Goal: Transaction & Acquisition: Purchase product/service

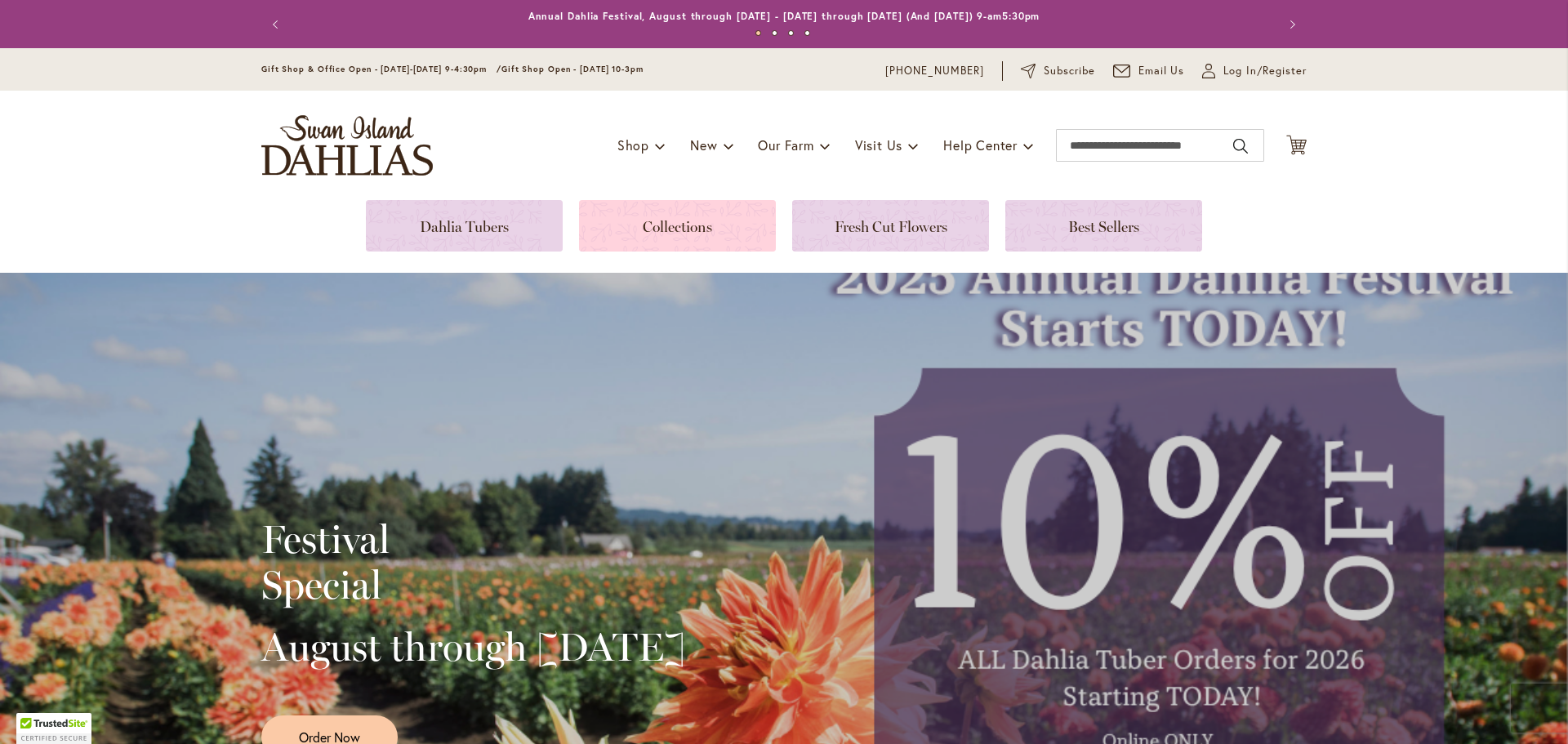
click at [676, 219] on link at bounding box center [677, 226] width 196 height 51
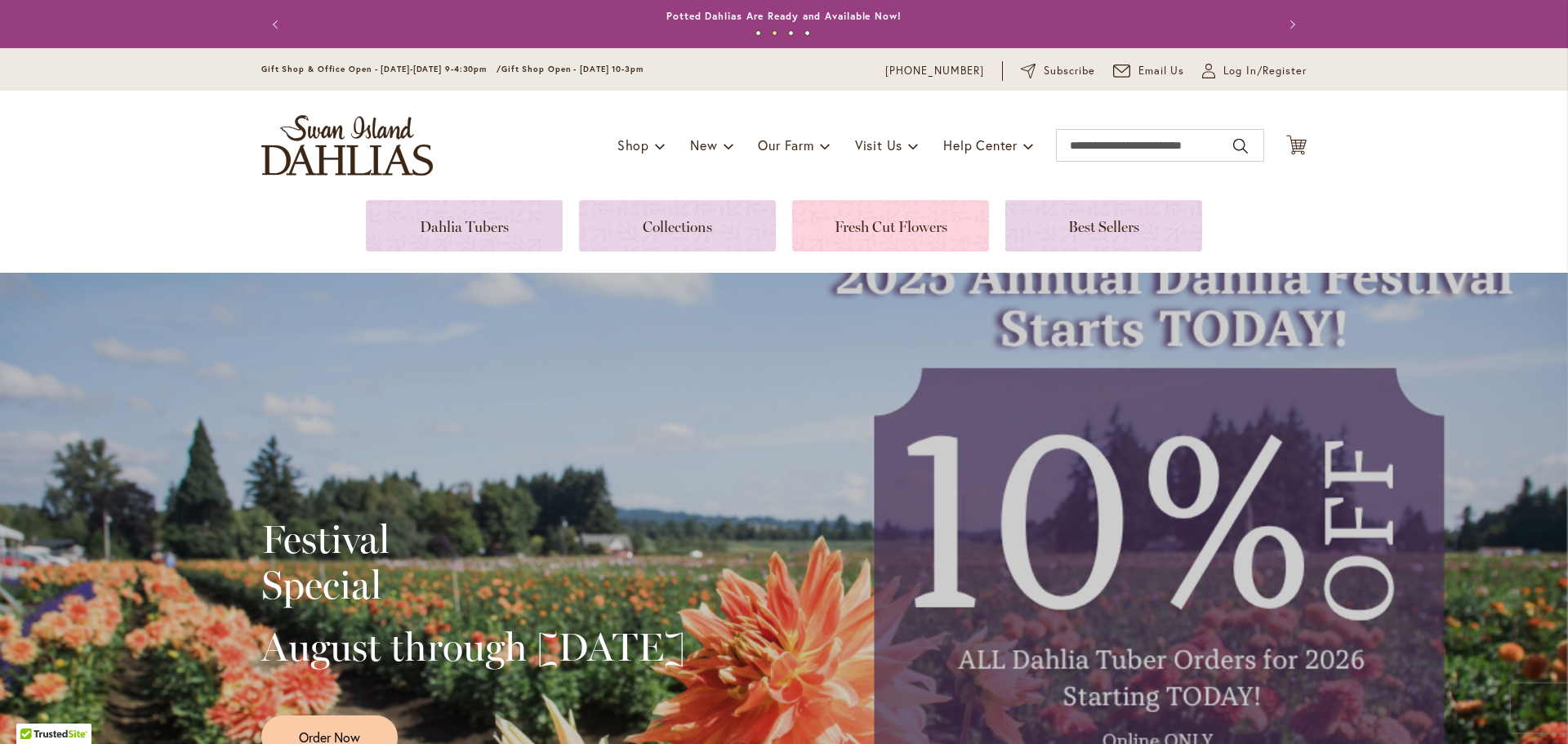
click at [922, 225] on link at bounding box center [891, 226] width 196 height 51
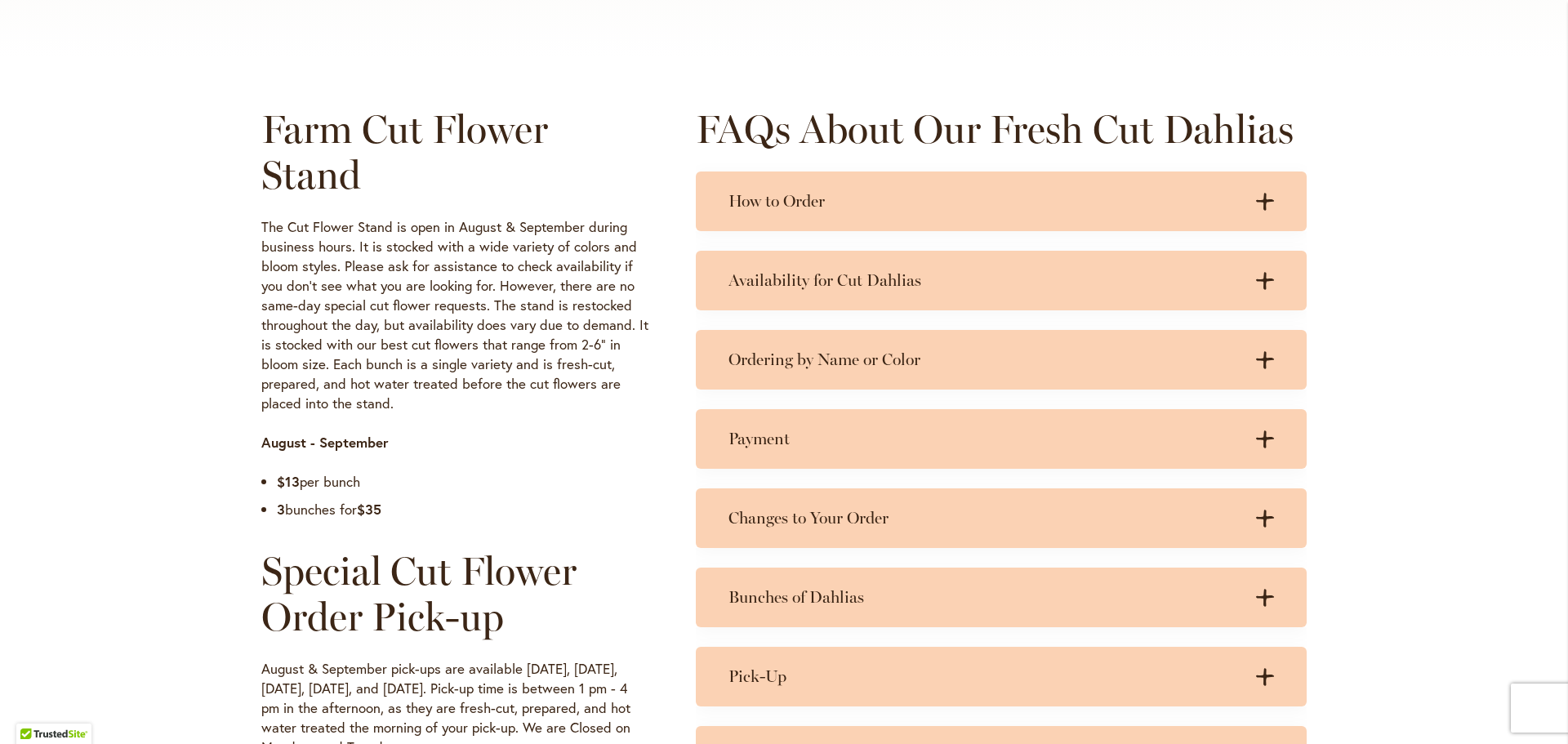
scroll to position [736, 0]
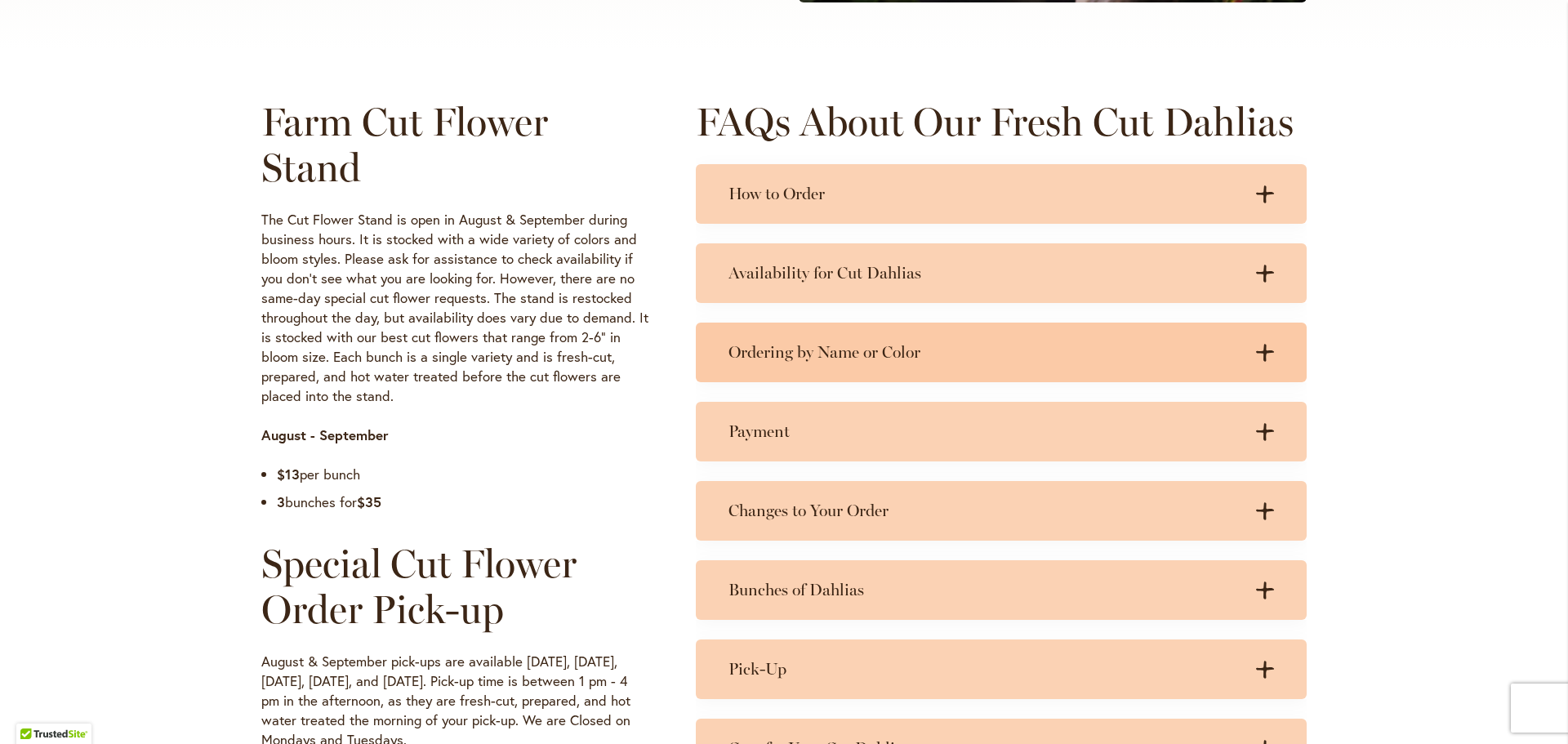
click at [834, 339] on div "Ordering by Name or Color .cls-1 { fill: #3c2616; stroke-width: 0px; } .cls-1 {…" at bounding box center [1001, 353] width 611 height 60
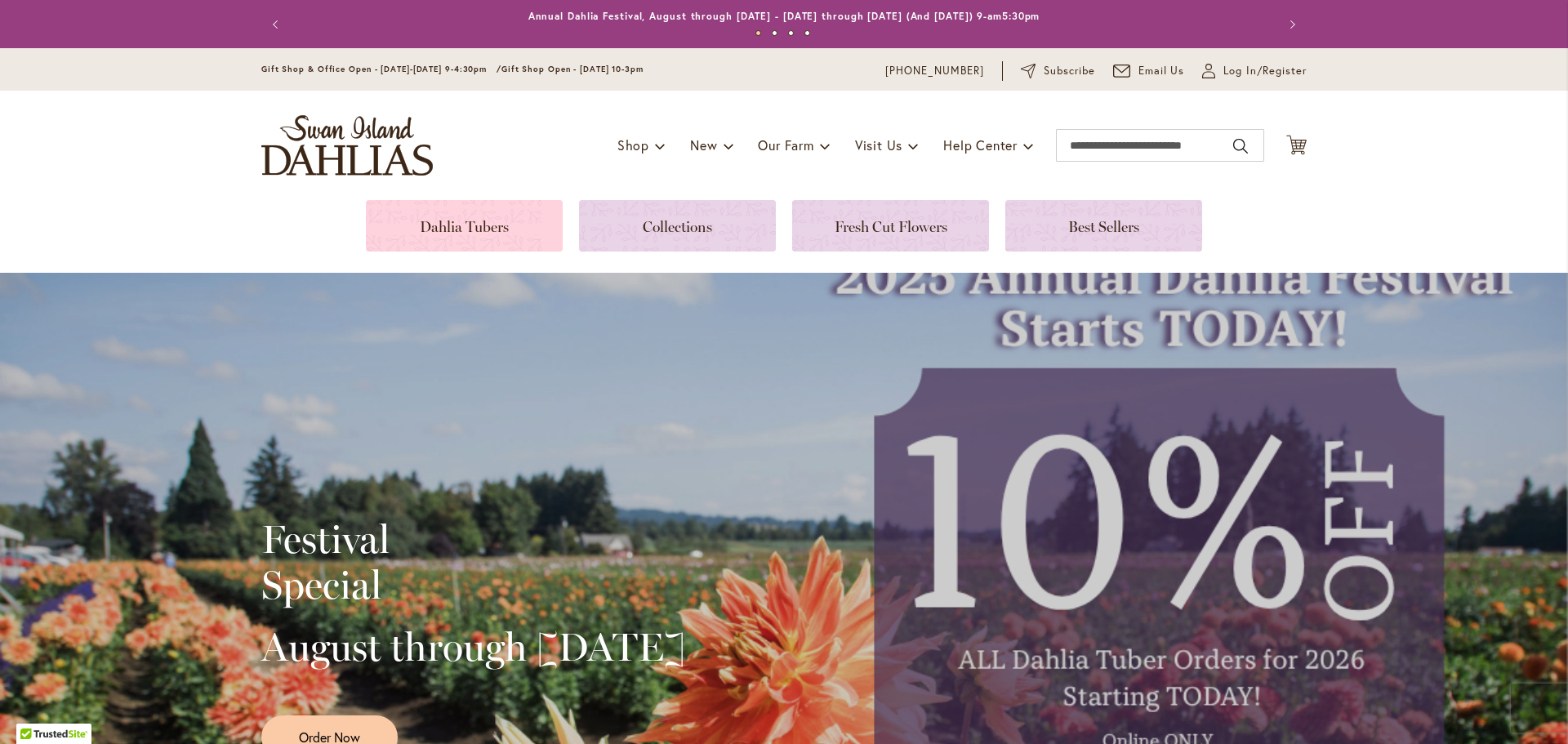
click at [495, 222] on link at bounding box center [464, 226] width 196 height 51
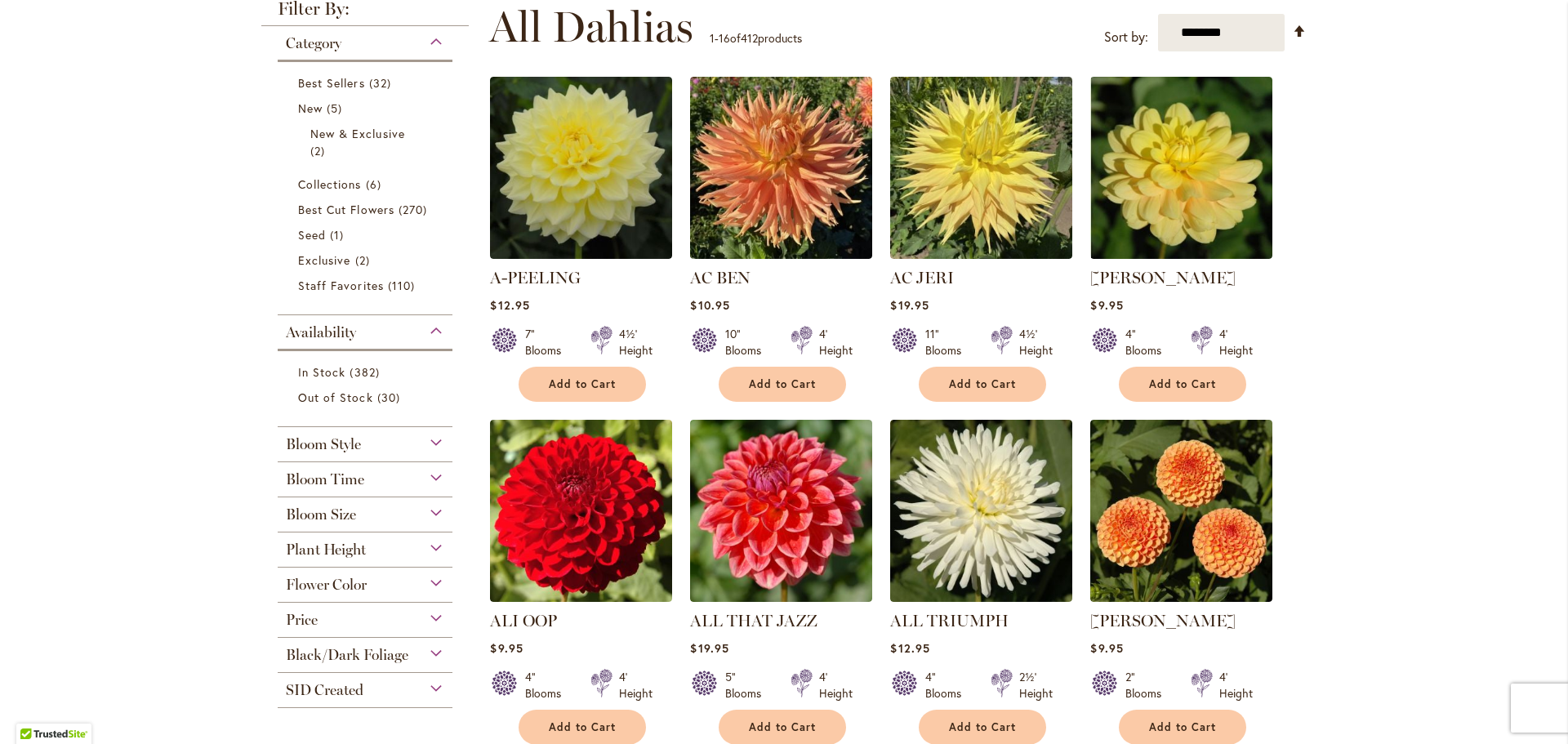
scroll to position [327, 0]
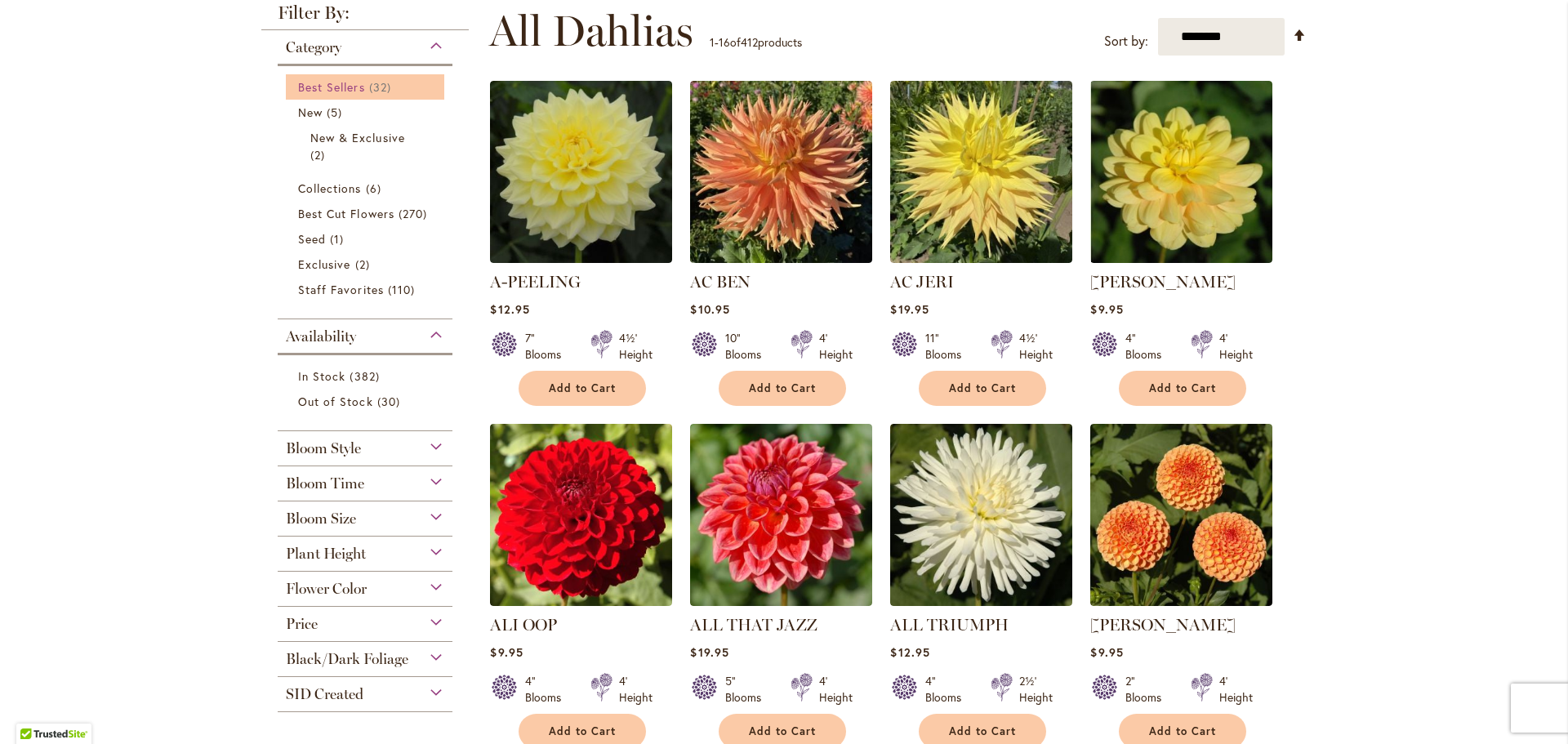
click at [347, 91] on span "Best Sellers" at bounding box center [332, 87] width 67 height 16
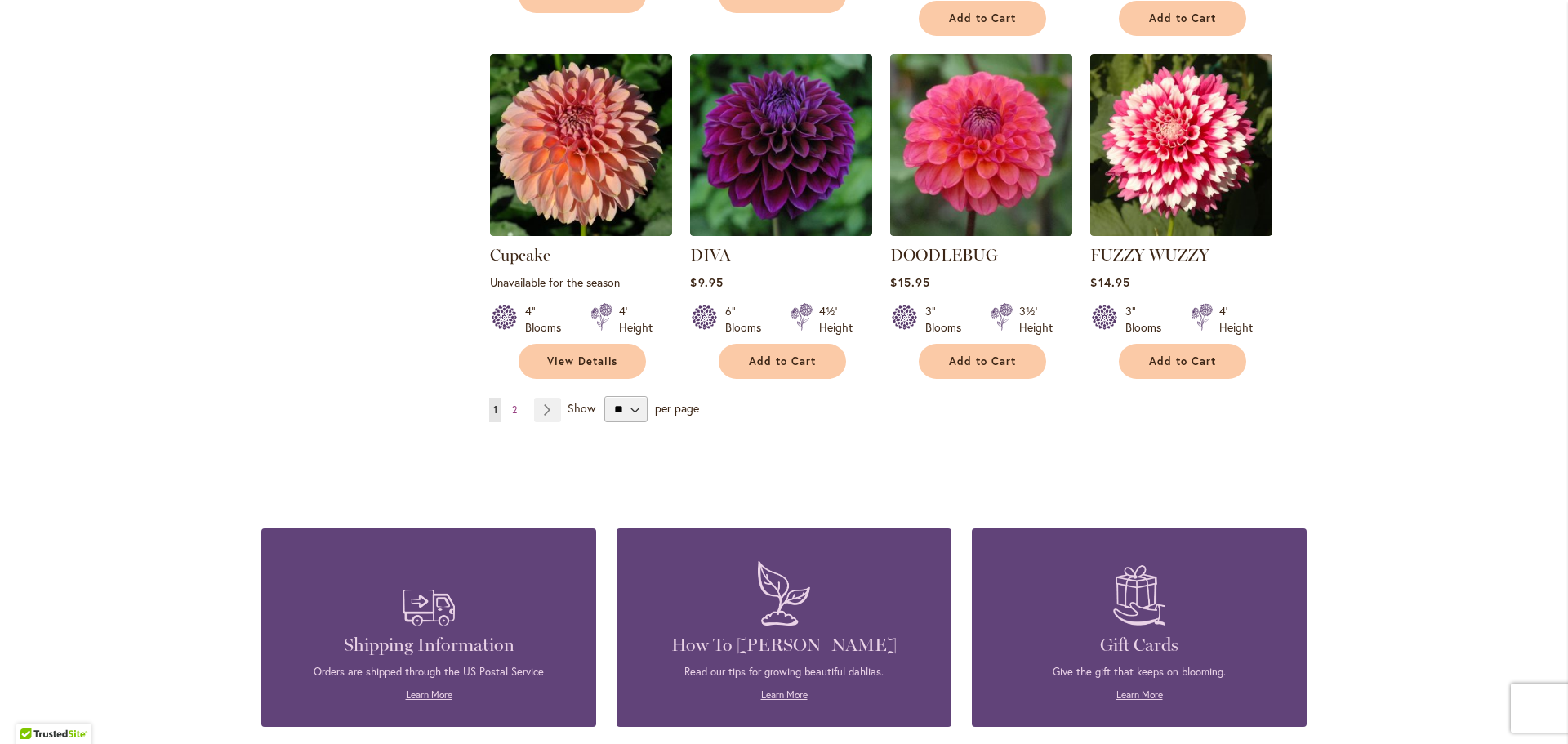
scroll to position [1389, 0]
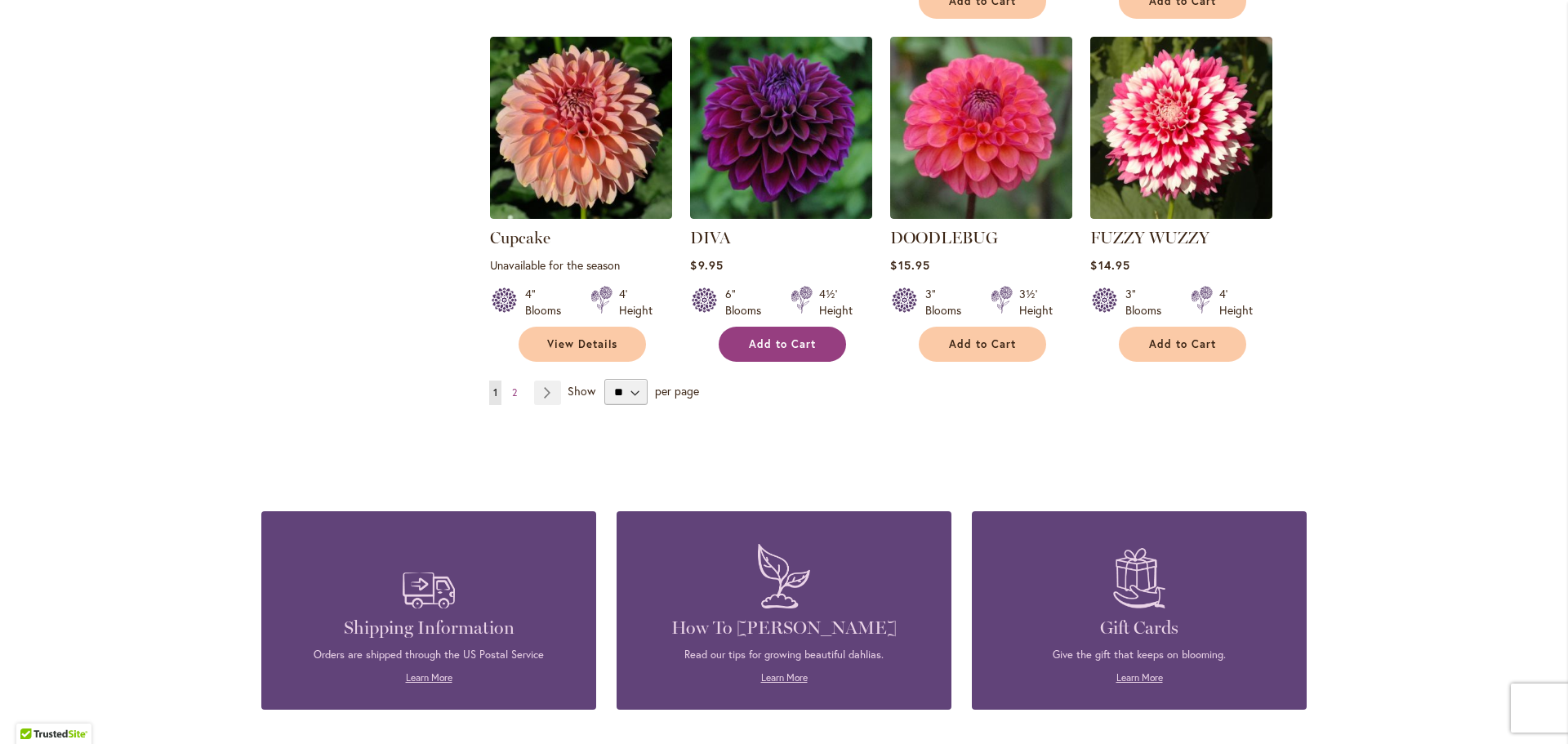
click at [807, 330] on button "Add to Cart" at bounding box center [782, 344] width 127 height 36
click at [997, 338] on span "Add to Cart" at bounding box center [982, 344] width 67 height 14
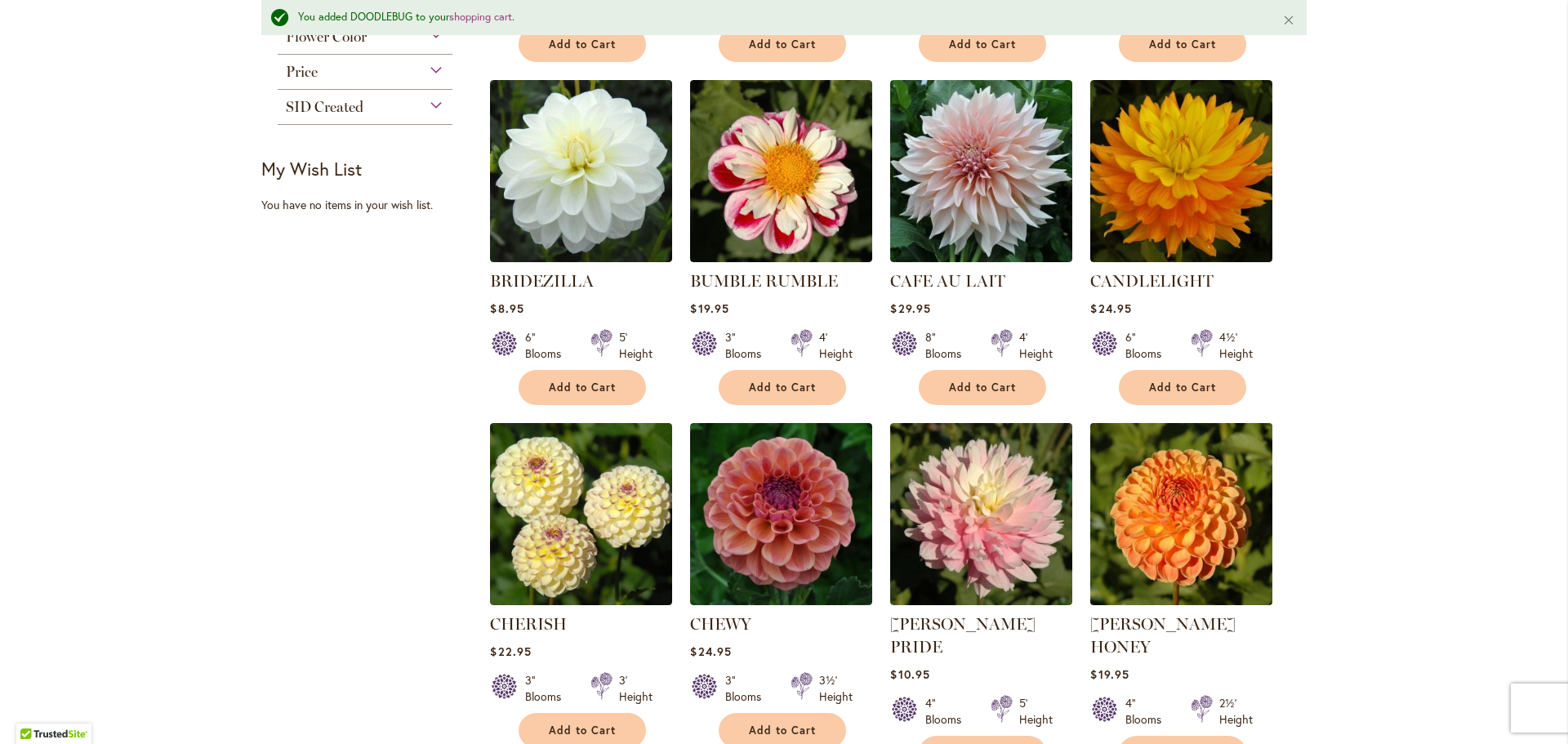
scroll to position [370, 0]
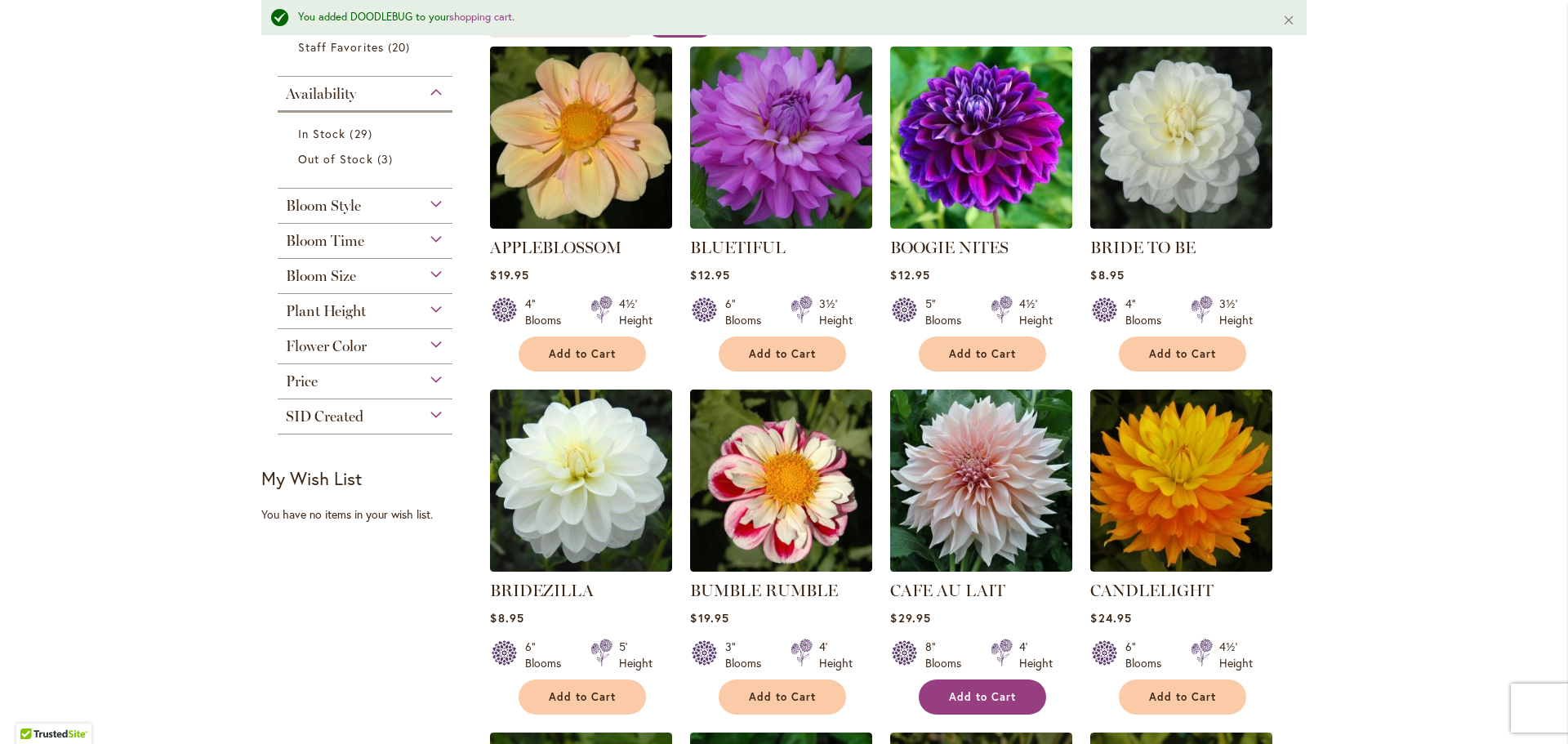
click at [980, 694] on span "Add to Cart" at bounding box center [982, 697] width 67 height 14
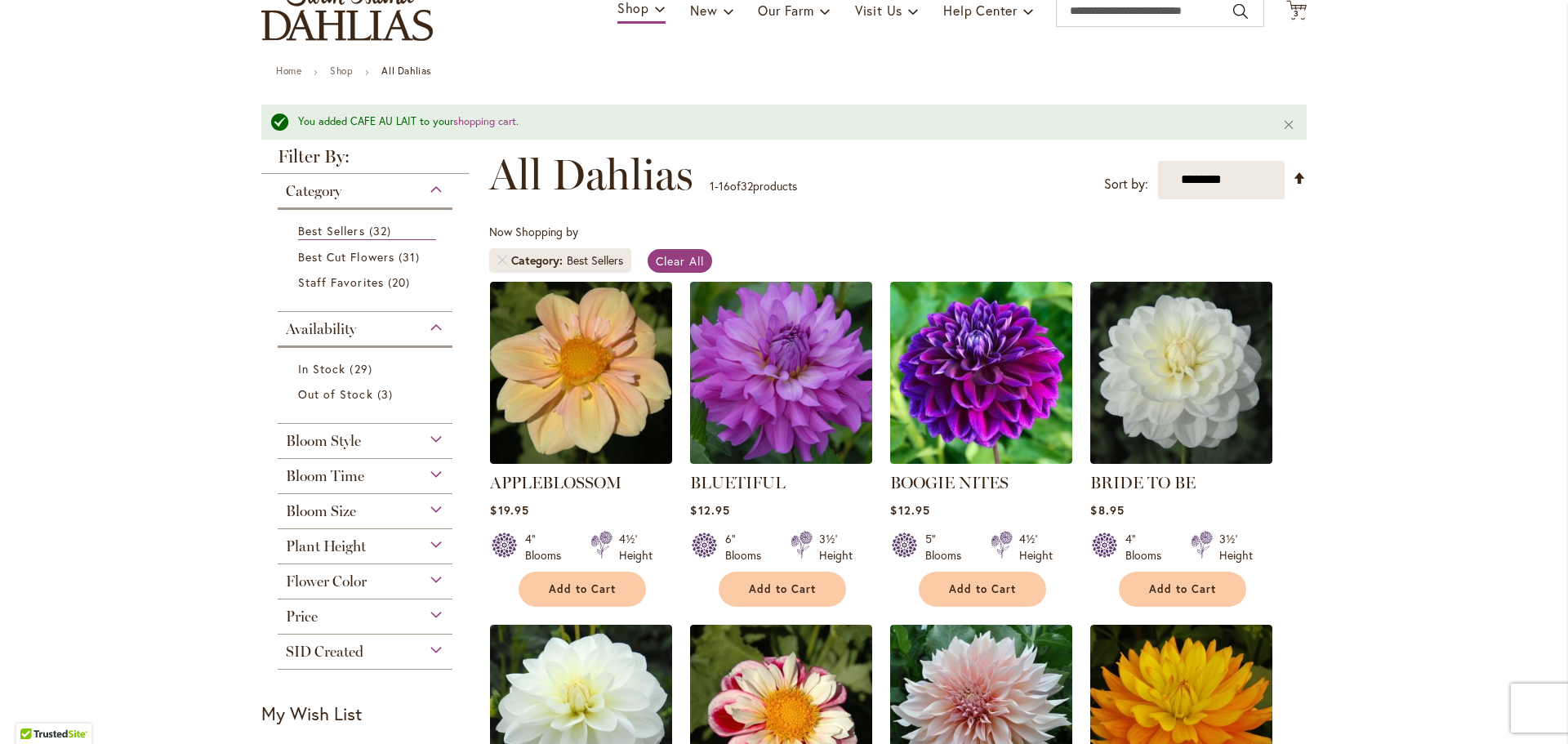
scroll to position [125, 0]
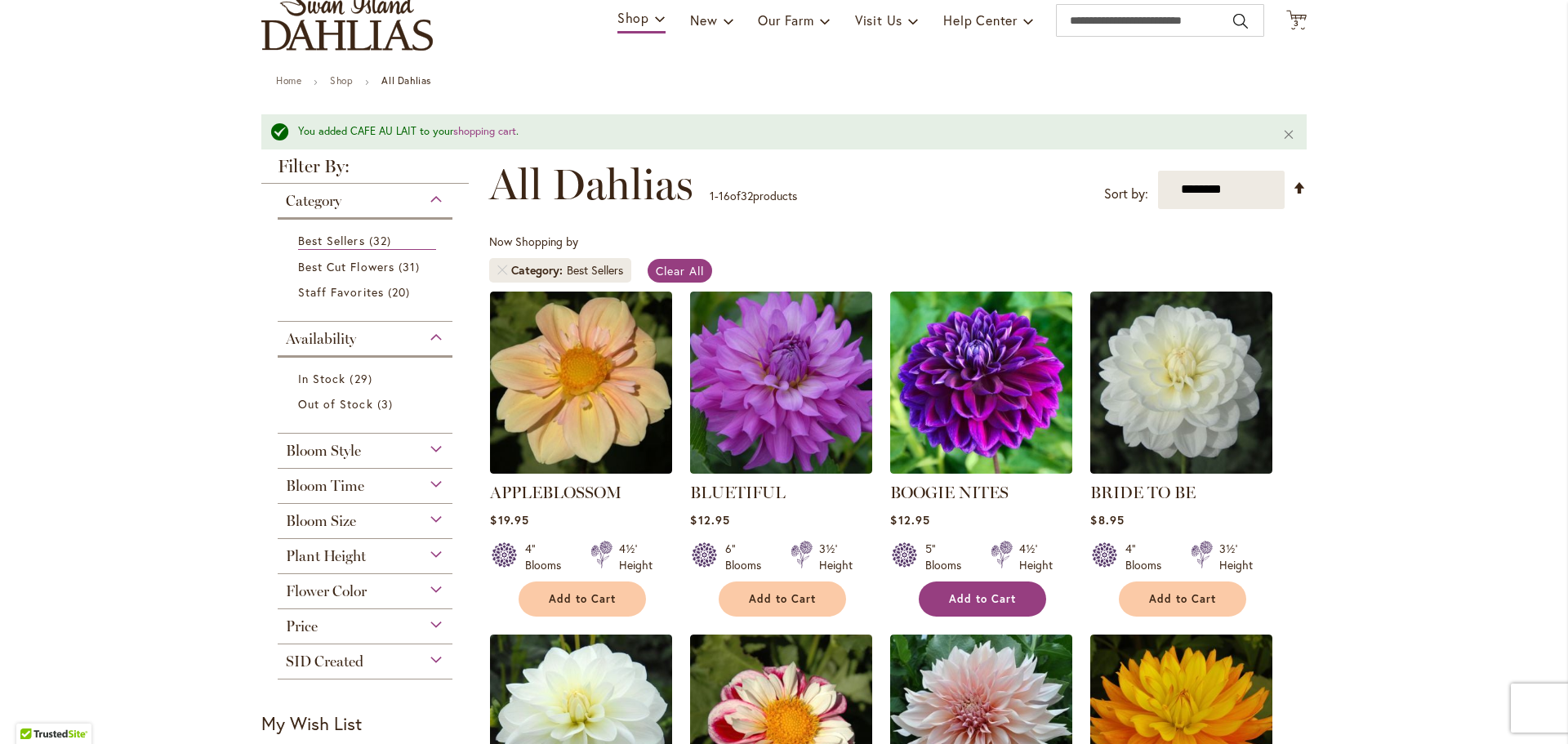
click at [970, 597] on span "Add to Cart" at bounding box center [982, 599] width 67 height 14
click at [1152, 592] on span "Add to Cart" at bounding box center [1183, 599] width 67 height 14
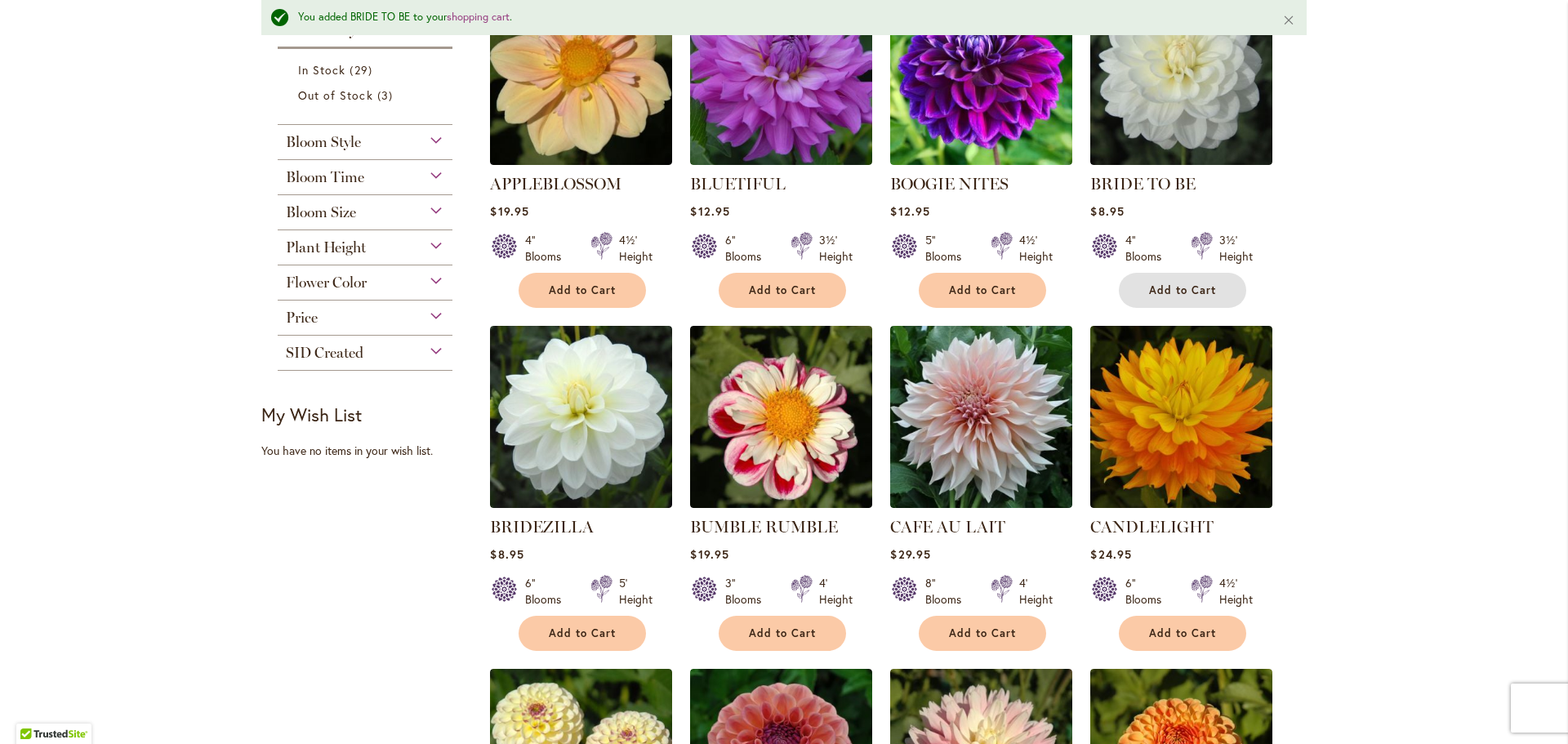
scroll to position [452, 0]
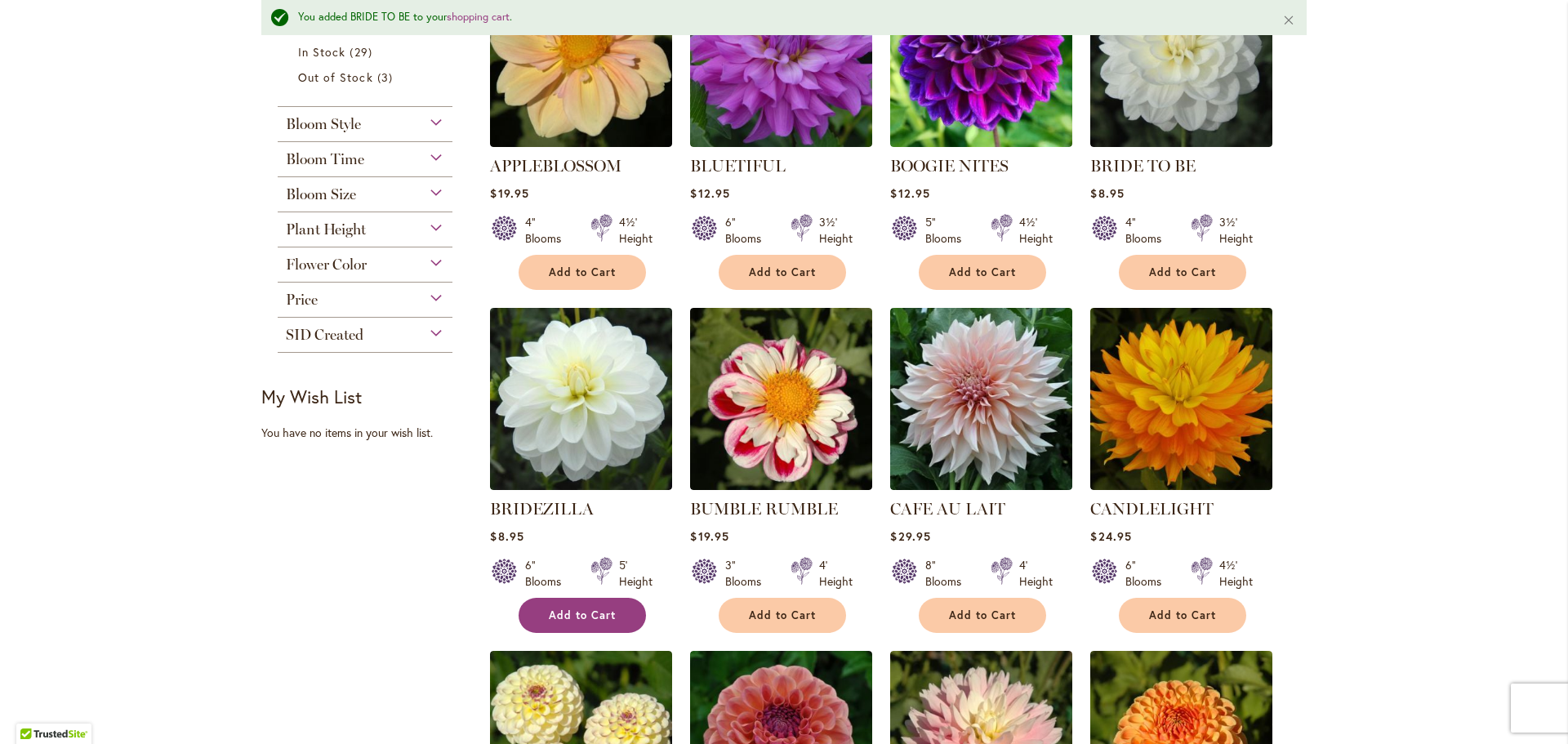
click at [588, 619] on span "Add to Cart" at bounding box center [583, 615] width 67 height 14
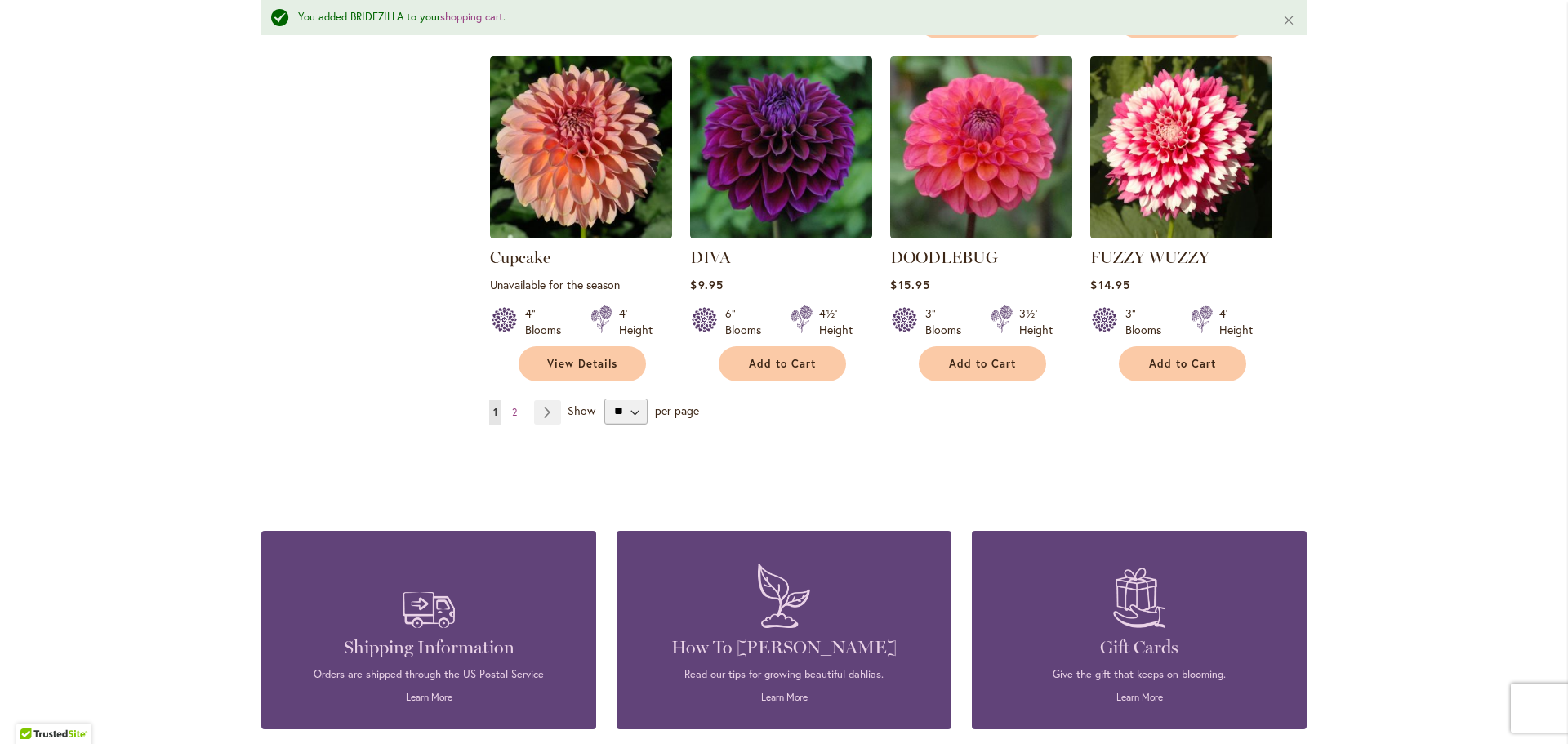
scroll to position [1514, 0]
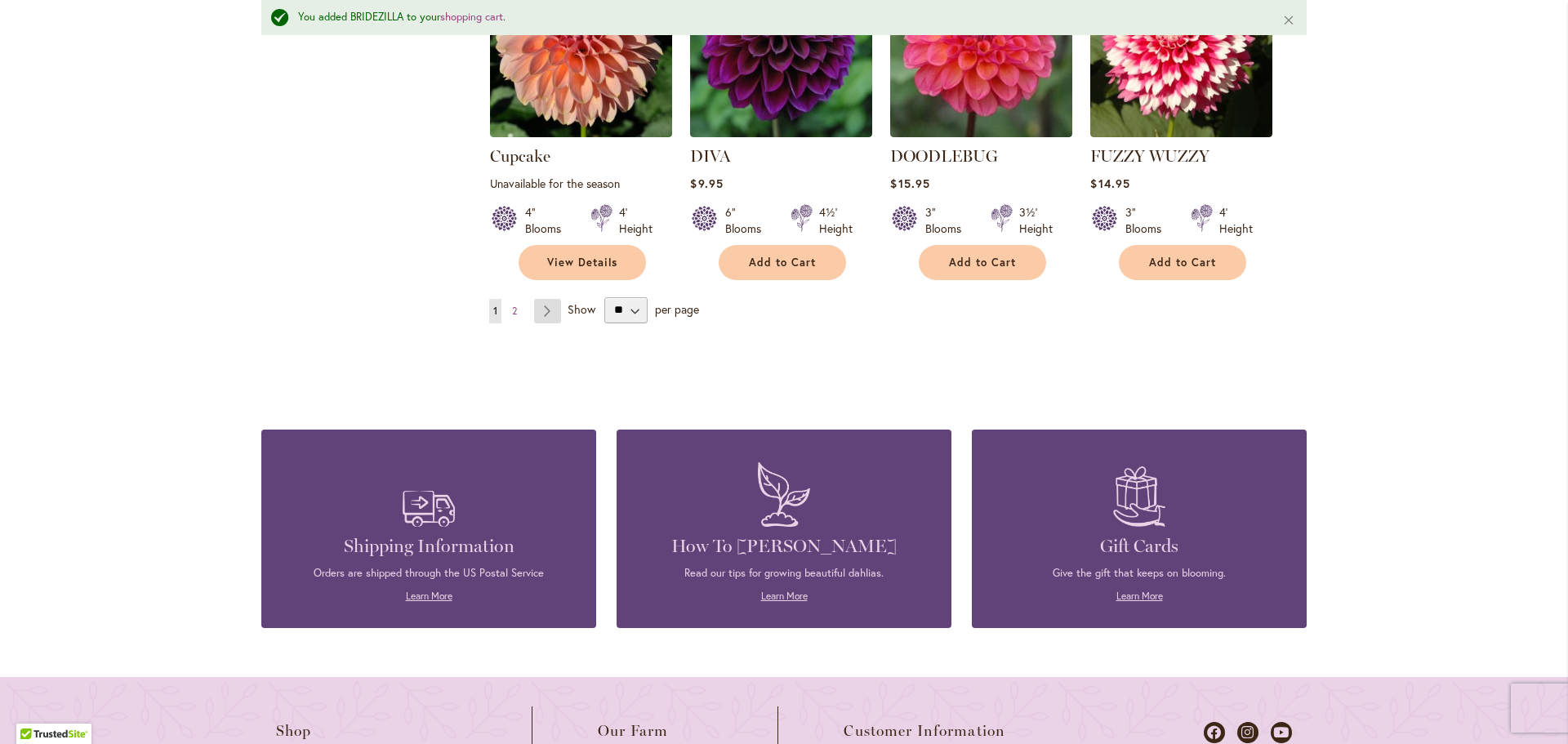
click at [555, 299] on link "Page Next" at bounding box center [547, 311] width 27 height 24
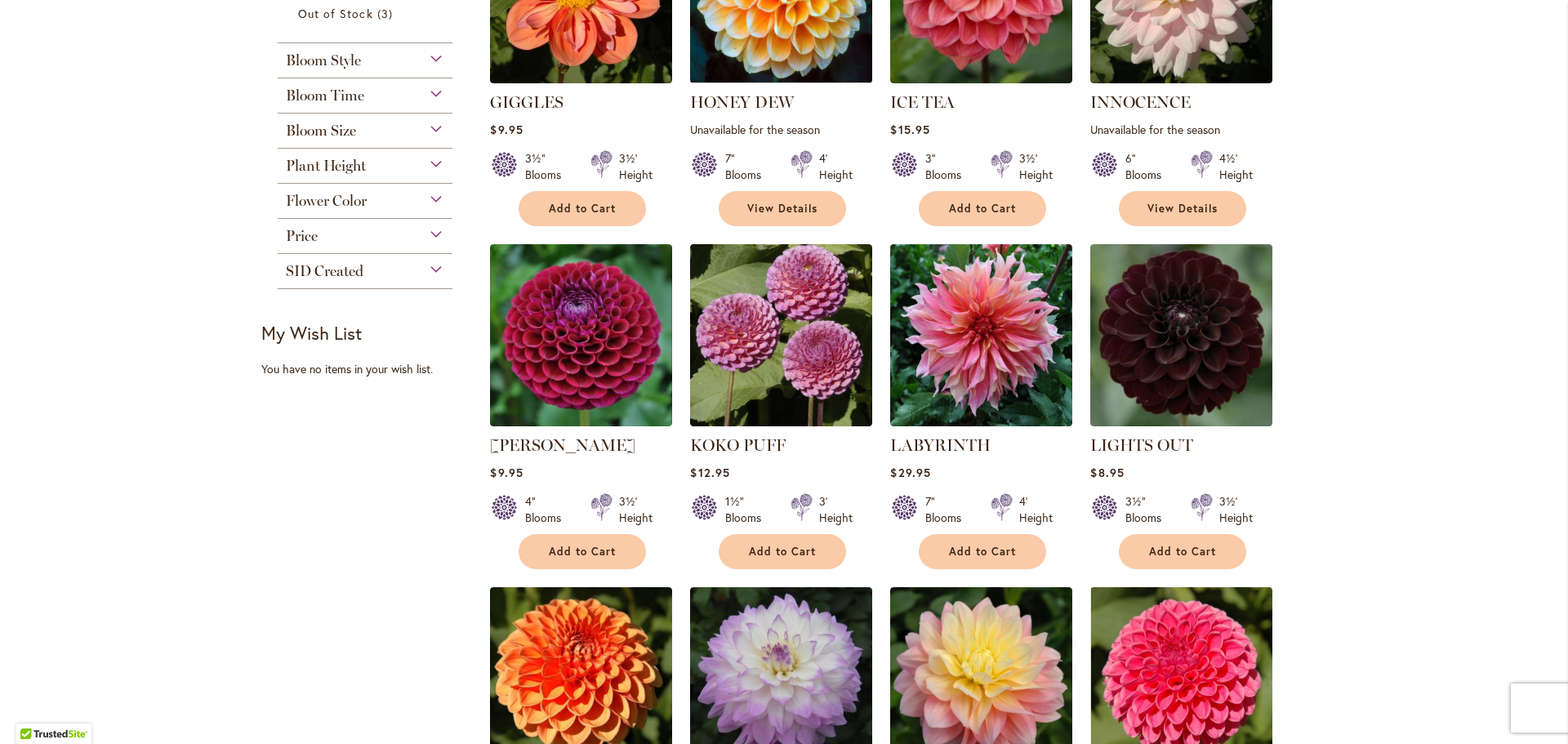
scroll to position [572, 0]
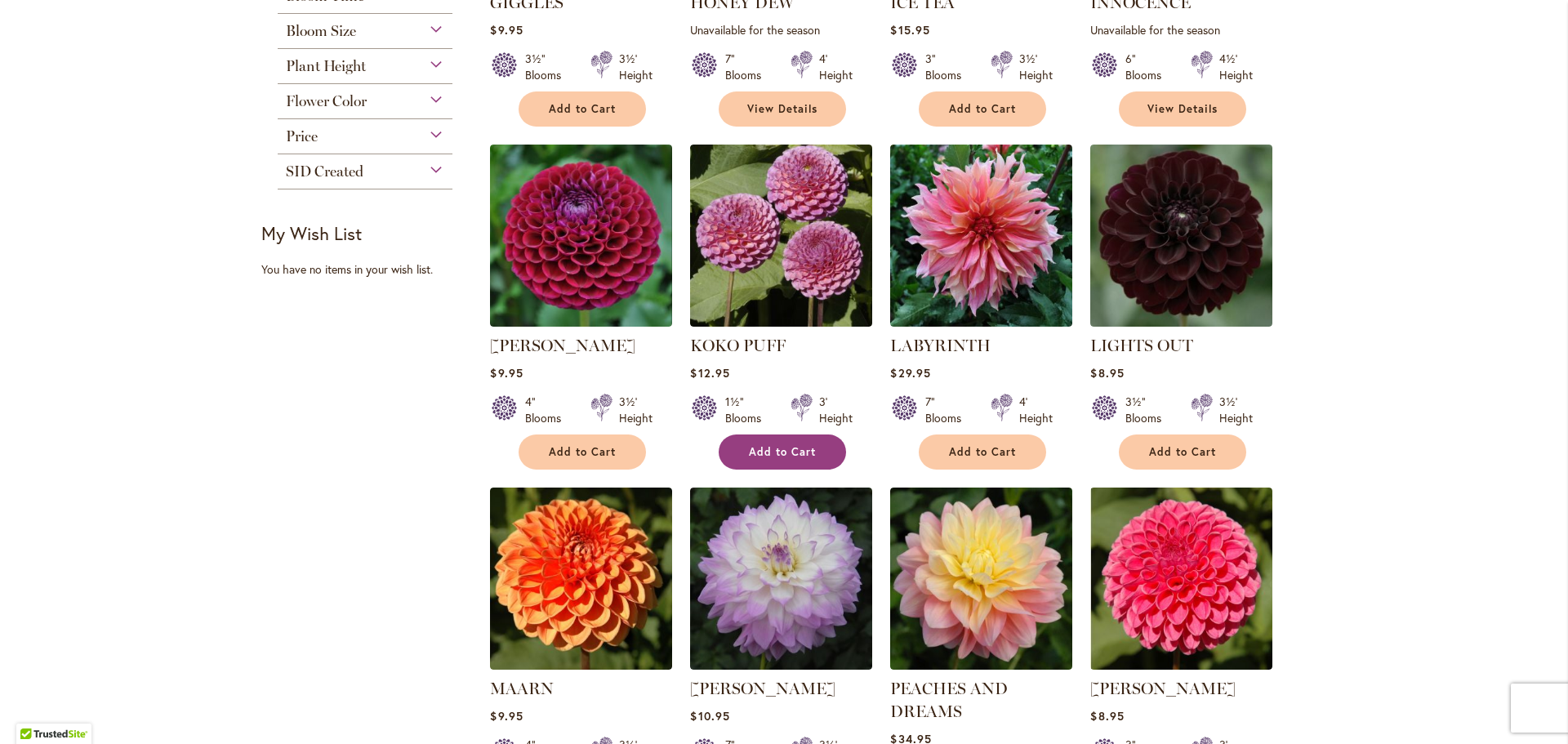
click at [767, 436] on button "Add to Cart" at bounding box center [782, 452] width 127 height 36
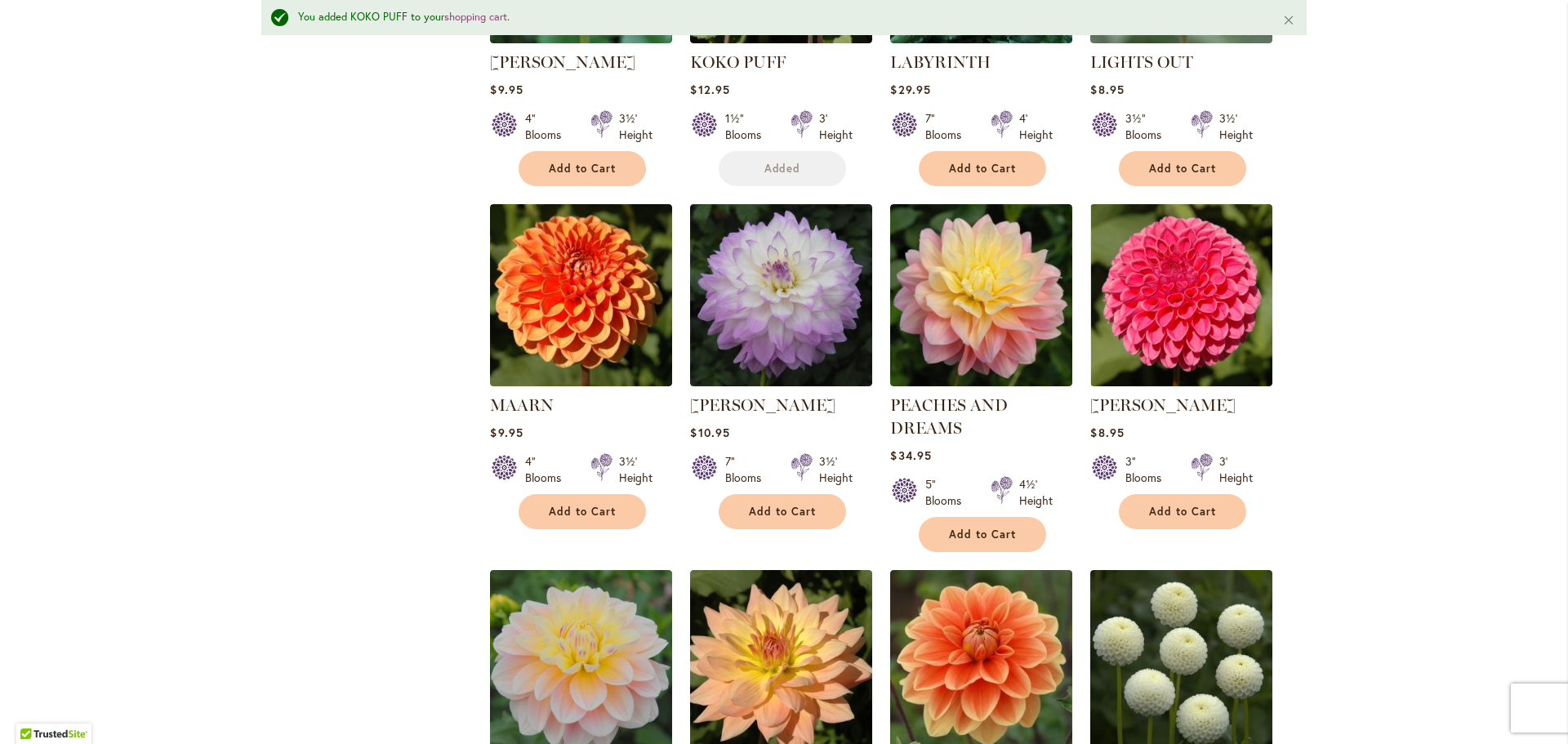
scroll to position [1269, 0]
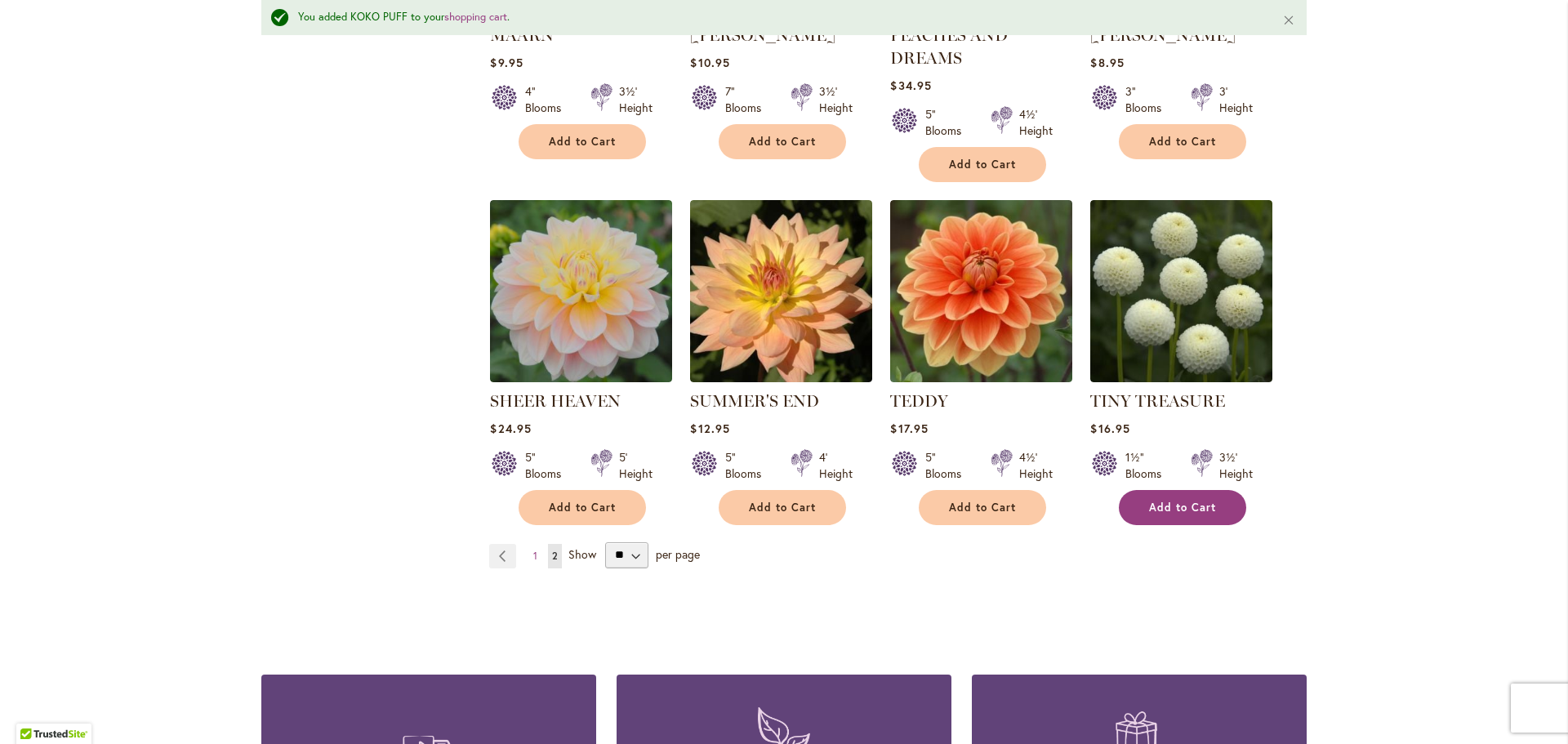
click at [1192, 514] on button "Add to Cart" at bounding box center [1183, 508] width 127 height 36
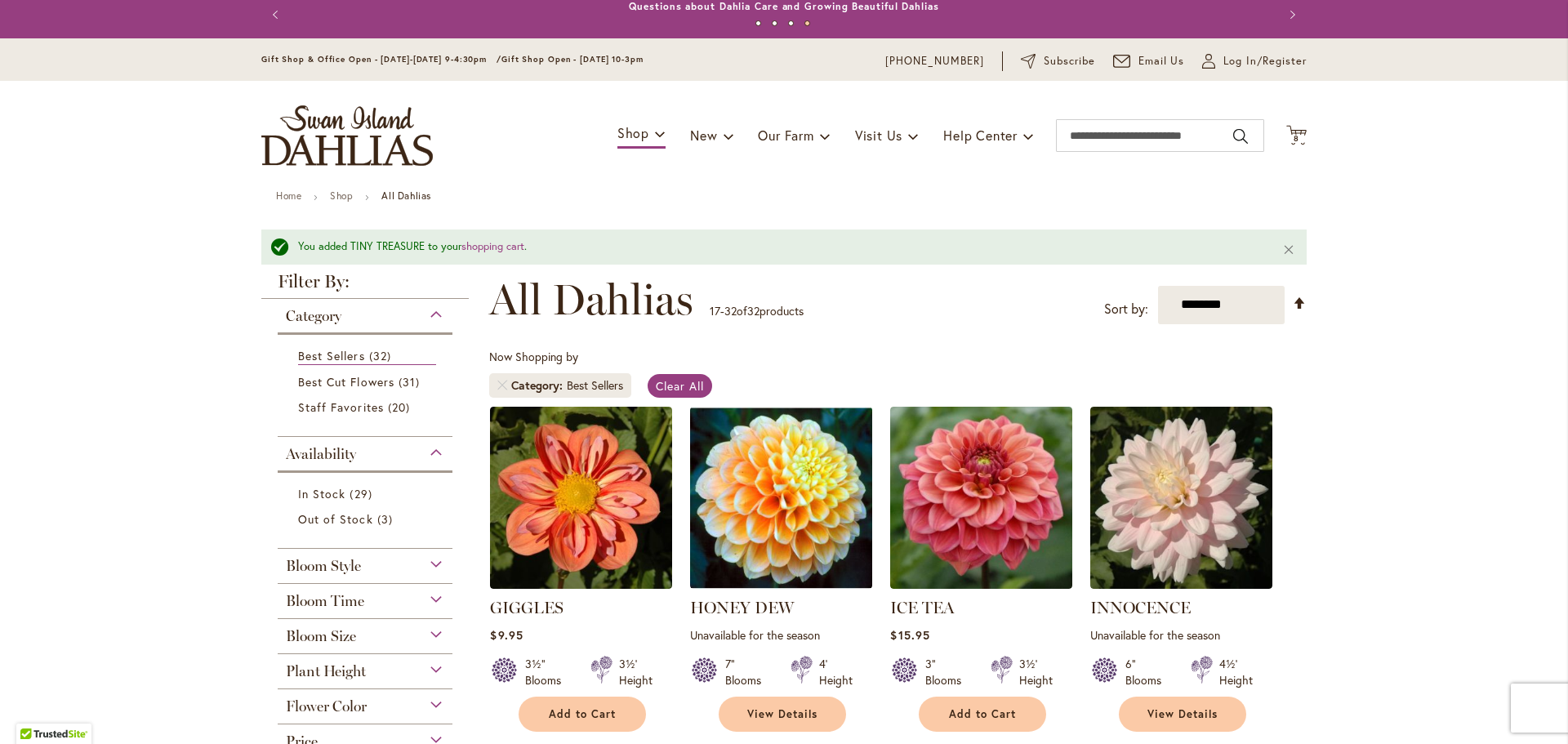
scroll to position [0, 0]
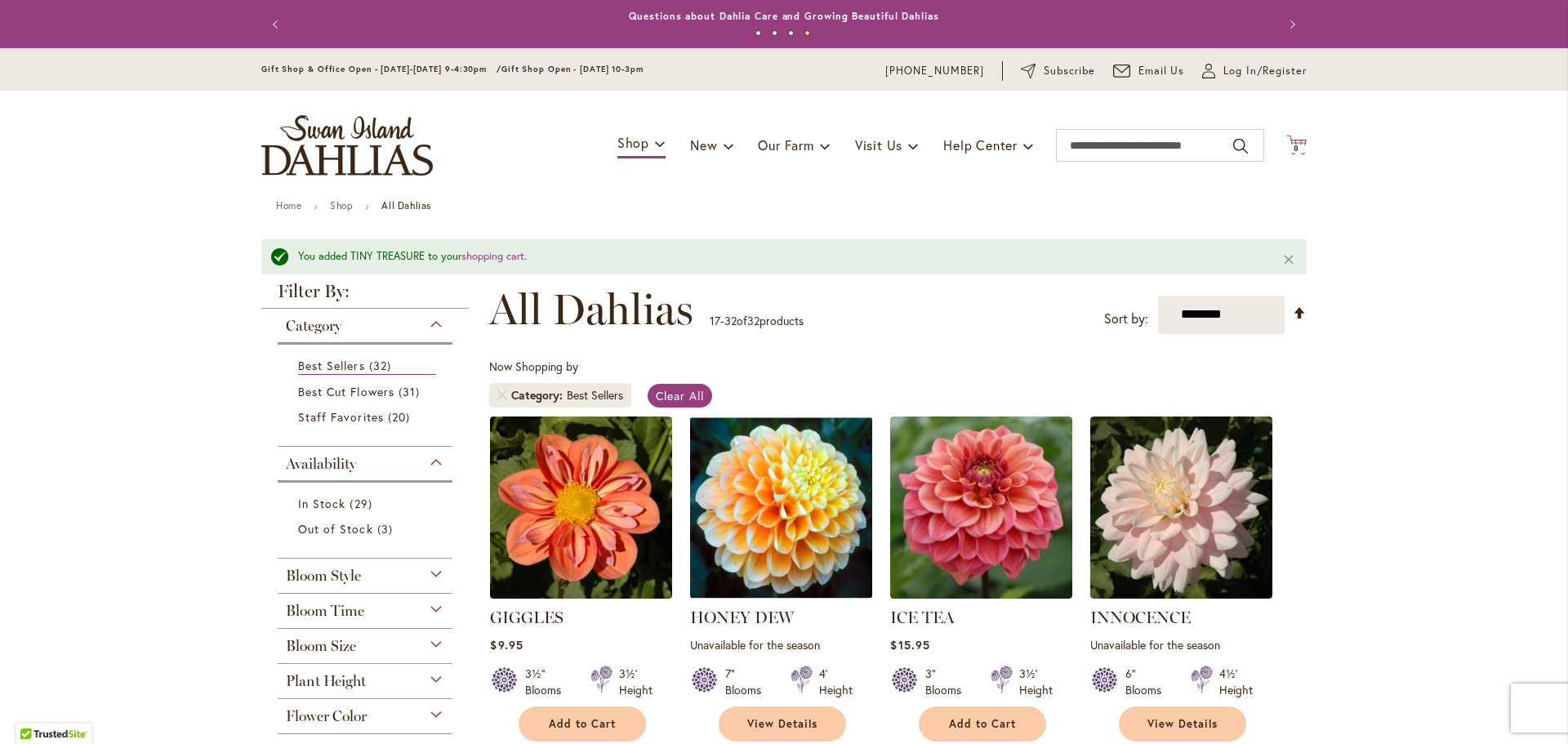
click at [1287, 153] on icon at bounding box center [1297, 144] width 21 height 20
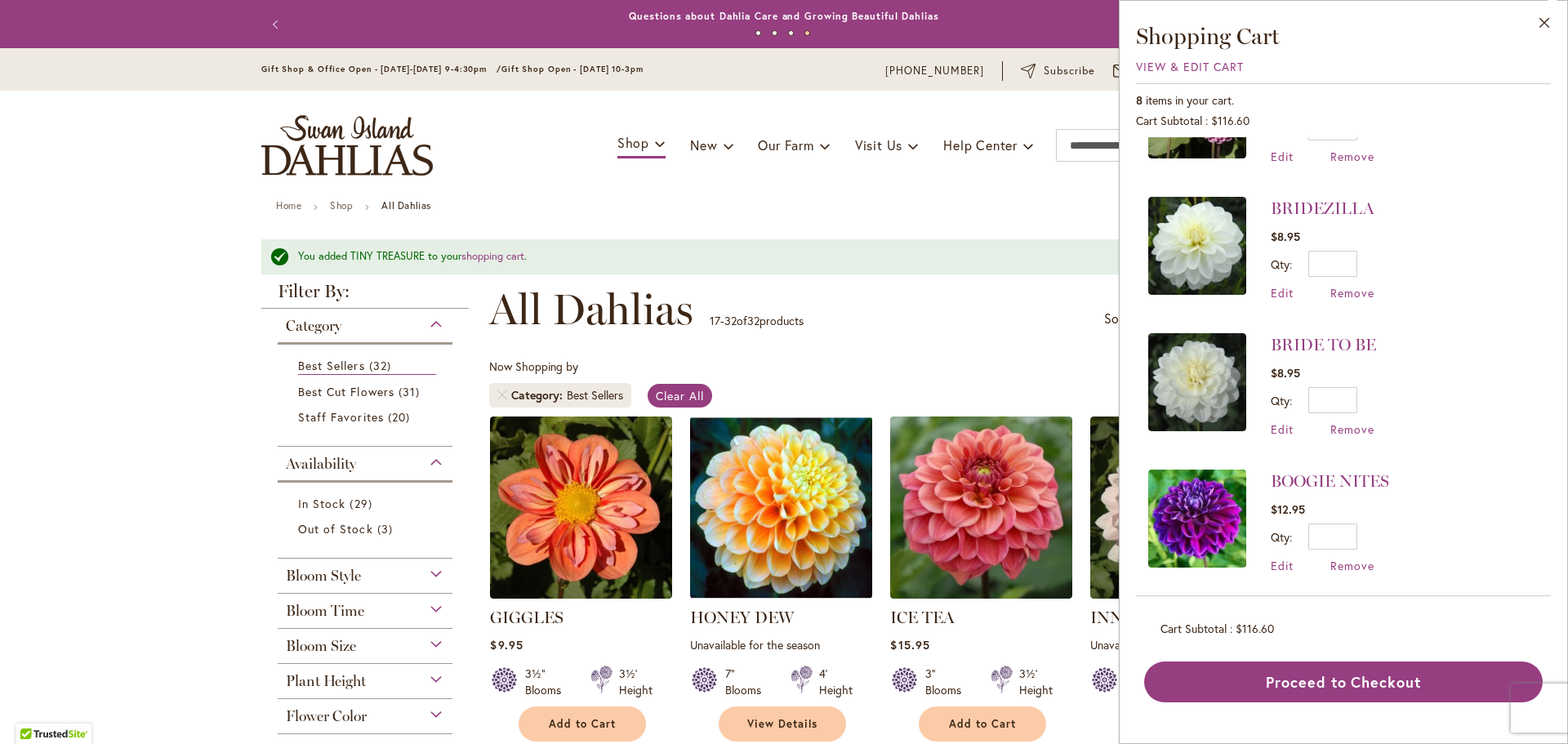
scroll to position [245, 0]
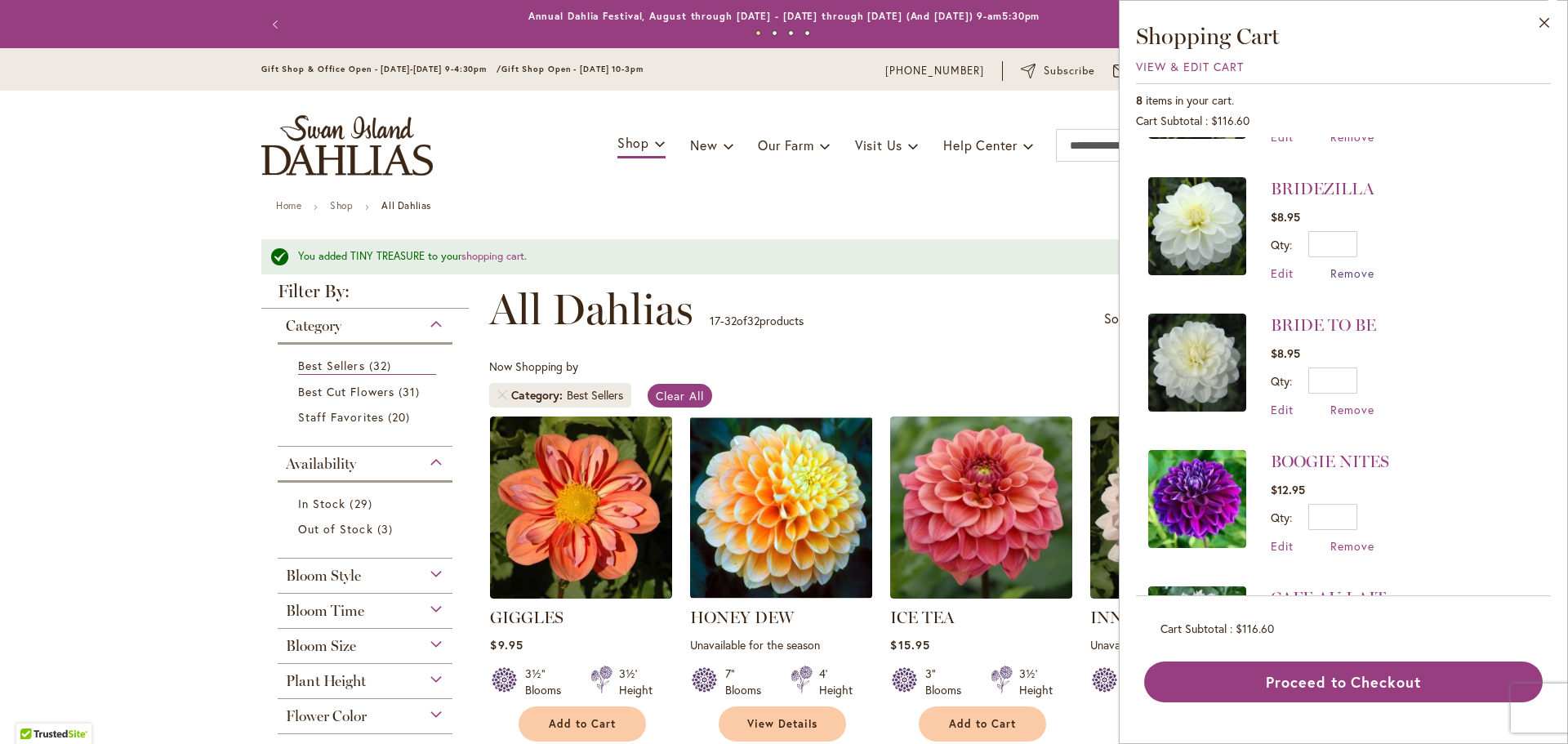
click at [1342, 271] on span "Remove" at bounding box center [1352, 273] width 44 height 16
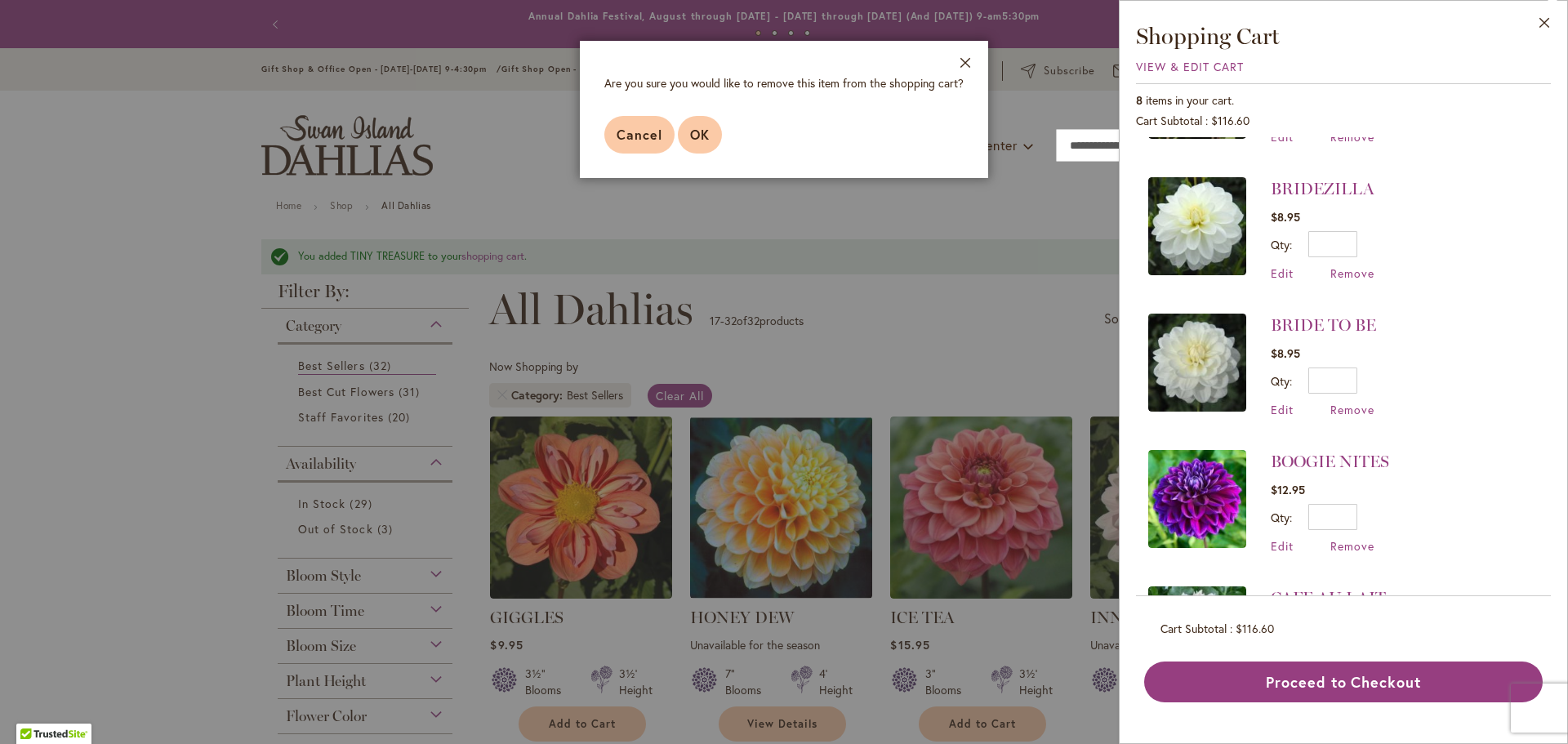
click at [702, 144] on button "OK" at bounding box center [700, 135] width 44 height 37
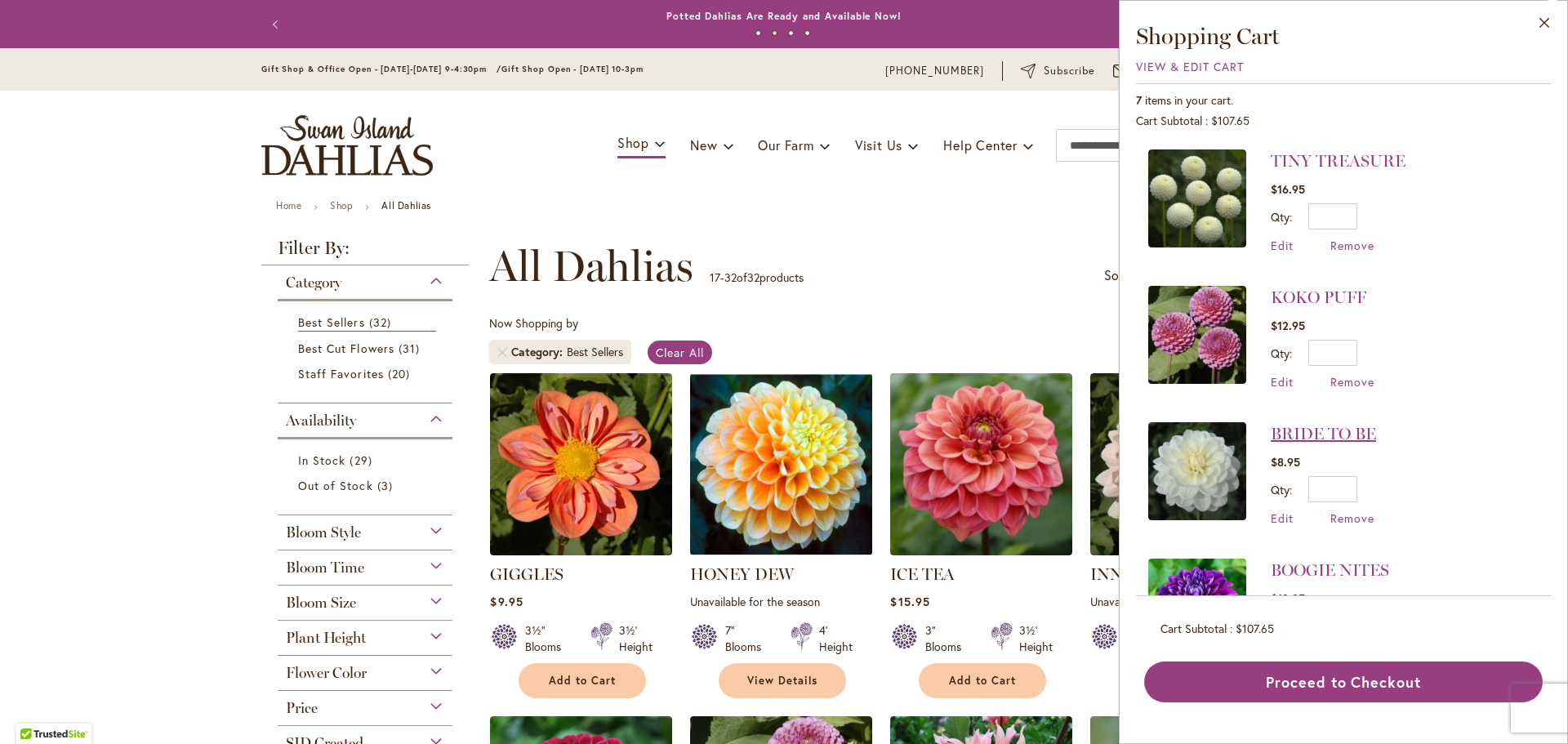
click at [1359, 434] on link "BRIDE TO BE" at bounding box center [1323, 433] width 106 height 20
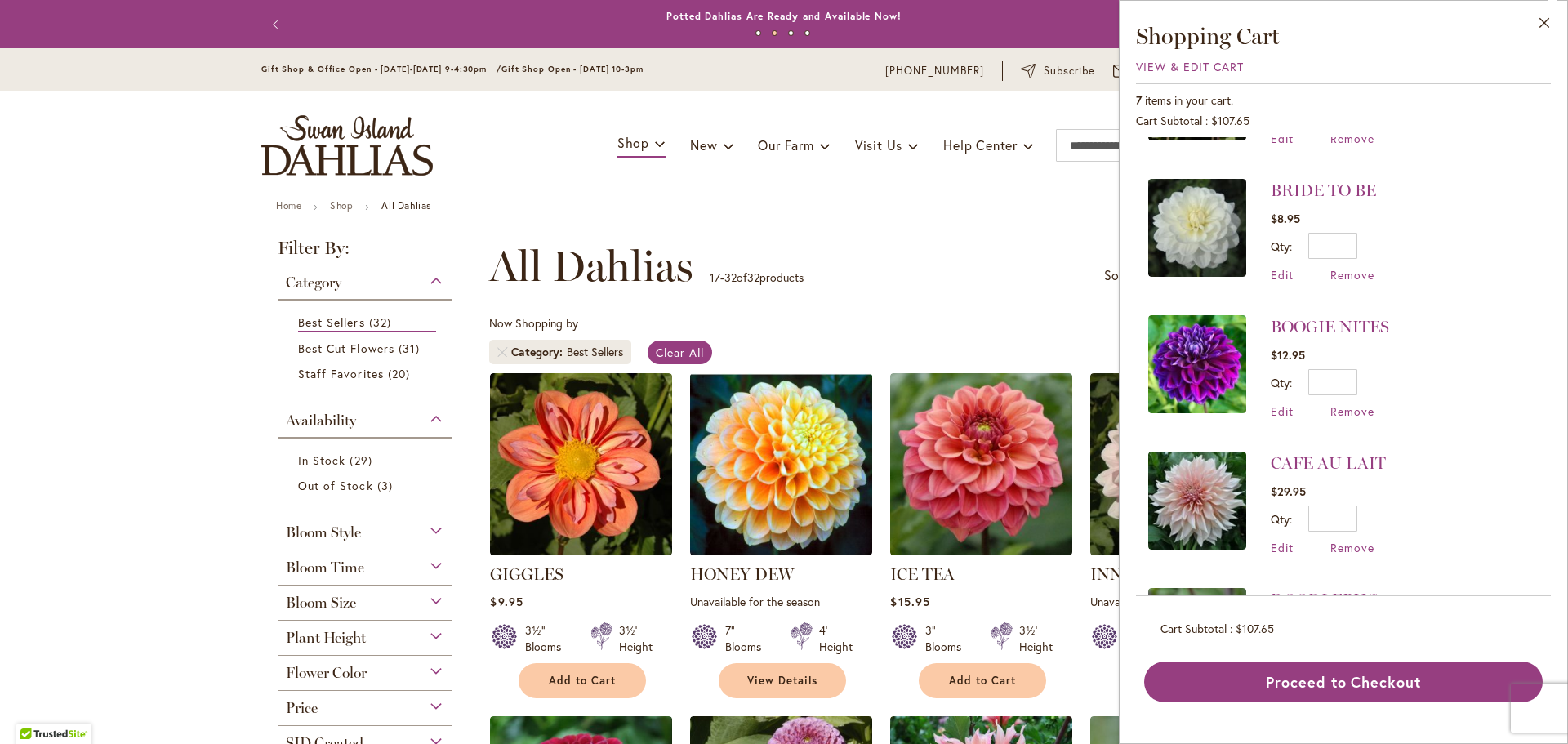
scroll to position [245, 0]
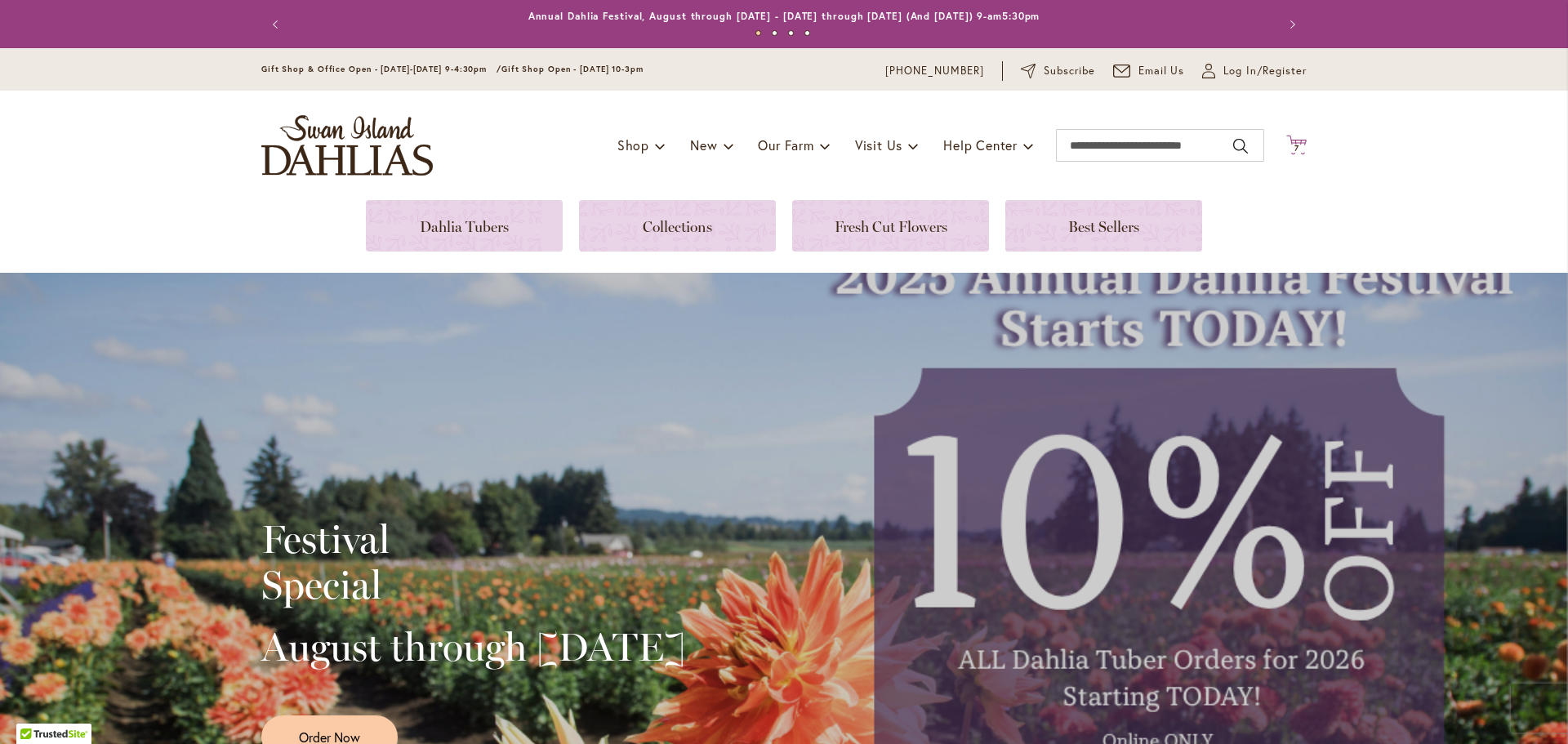
click at [1295, 151] on span "7" at bounding box center [1297, 148] width 5 height 10
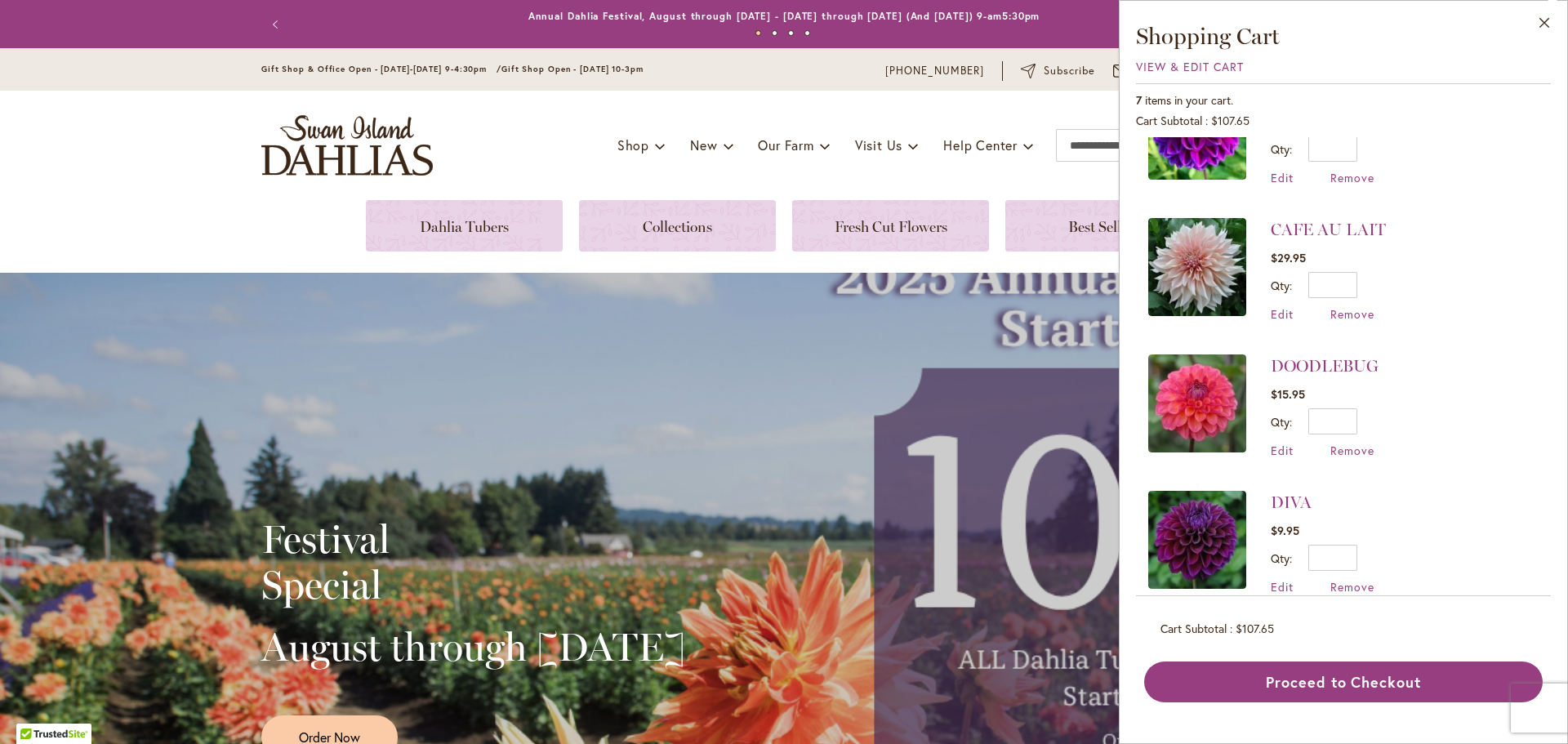
scroll to position [490, 0]
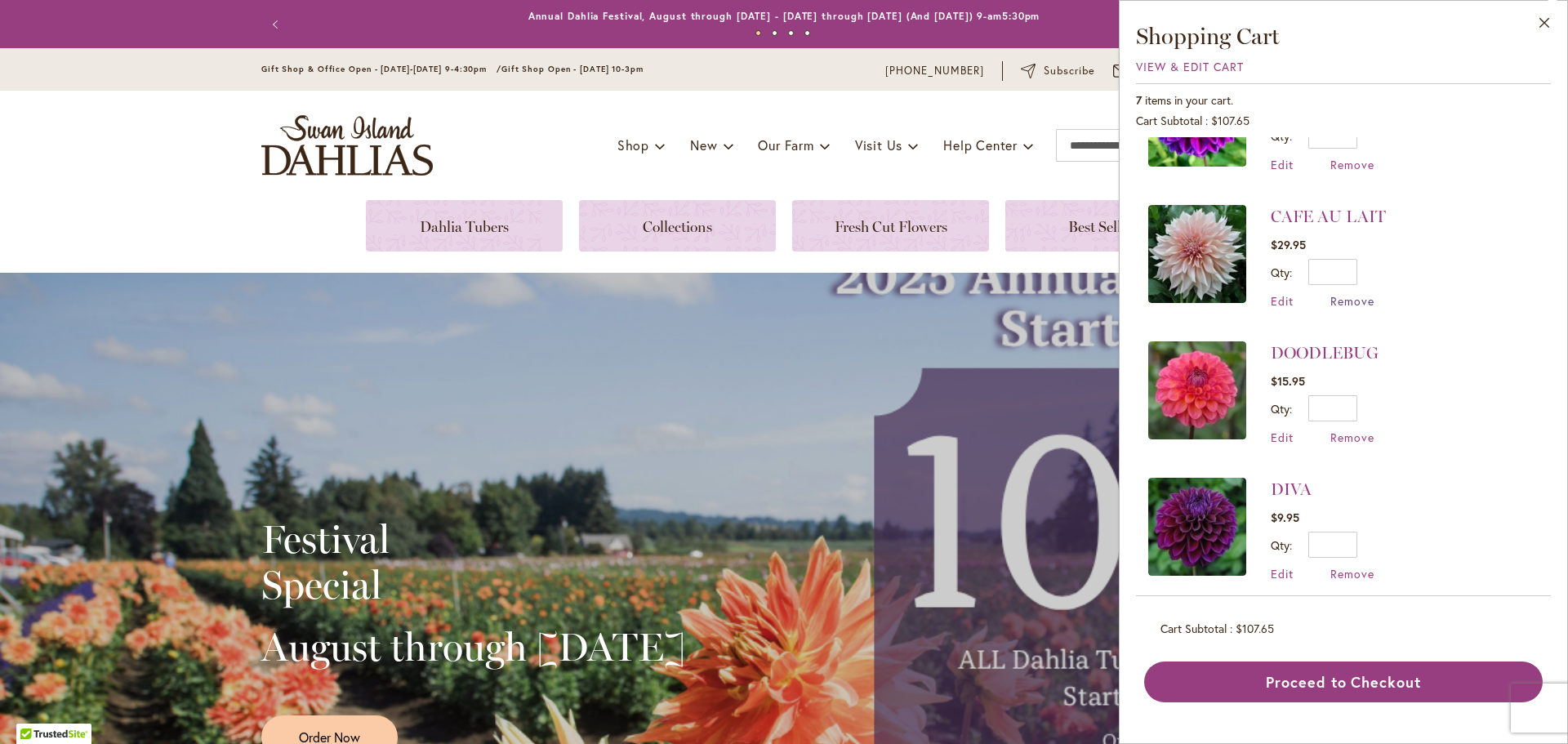
click at [1355, 294] on span "Remove" at bounding box center [1352, 300] width 44 height 16
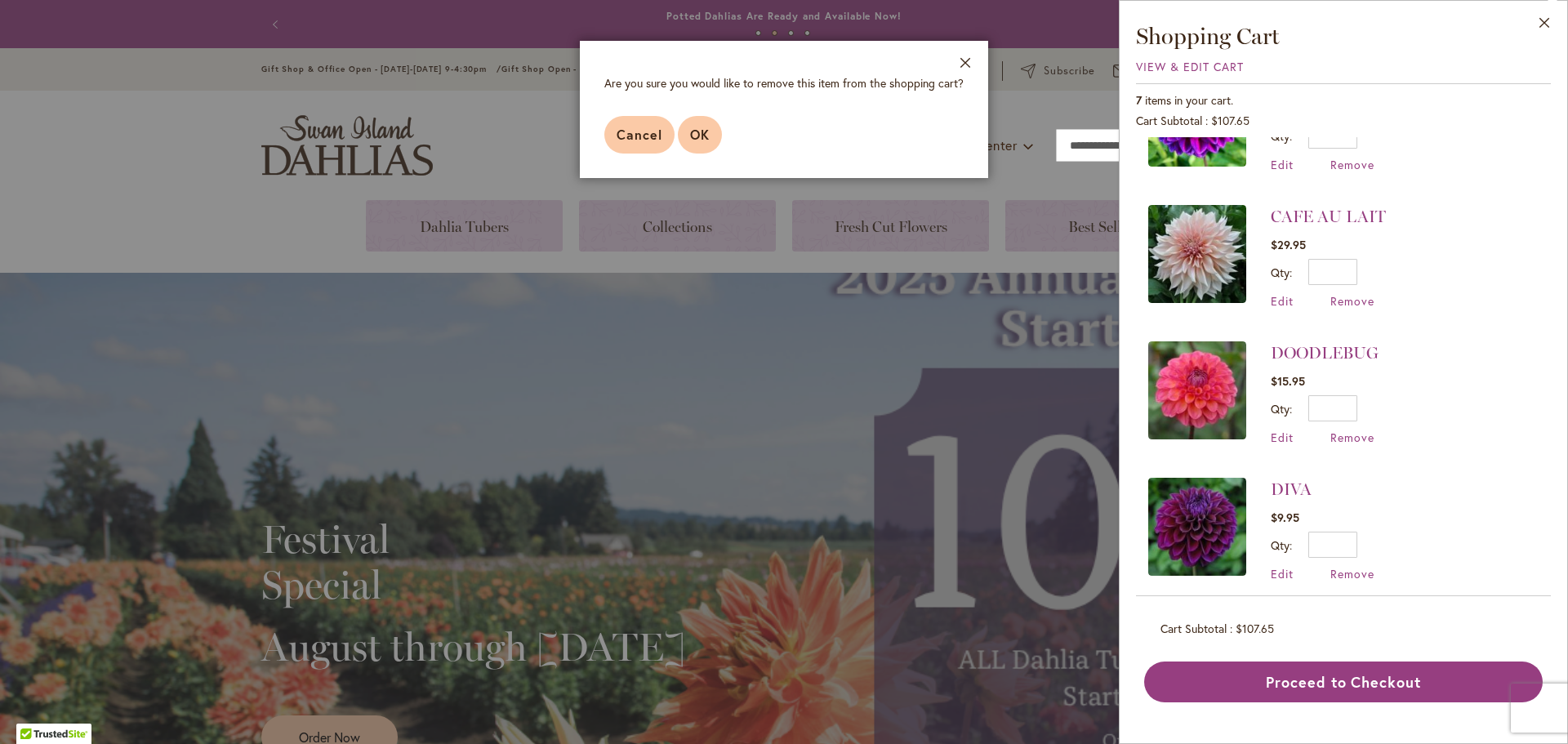
click at [700, 134] on span "OK" at bounding box center [700, 134] width 20 height 17
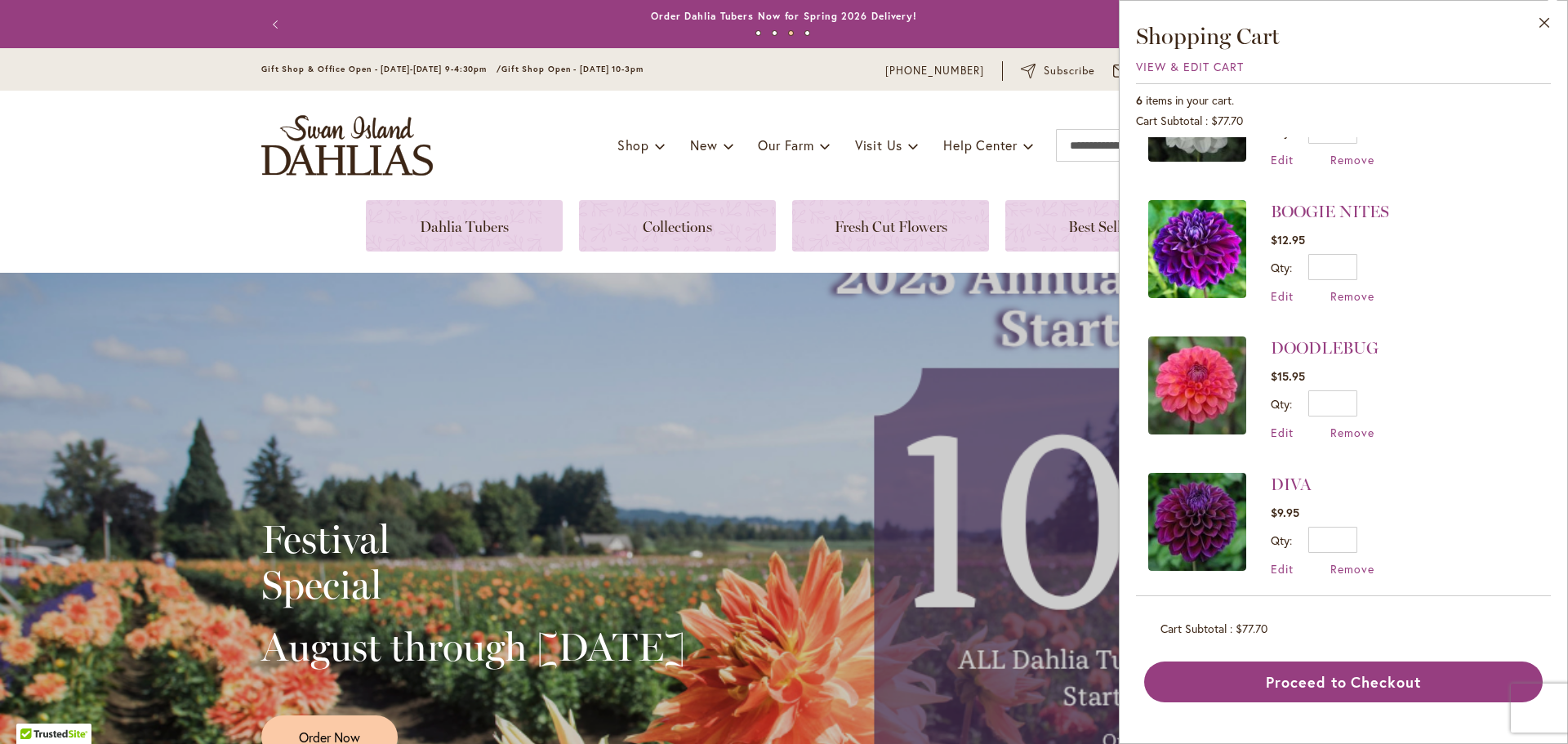
scroll to position [369, 0]
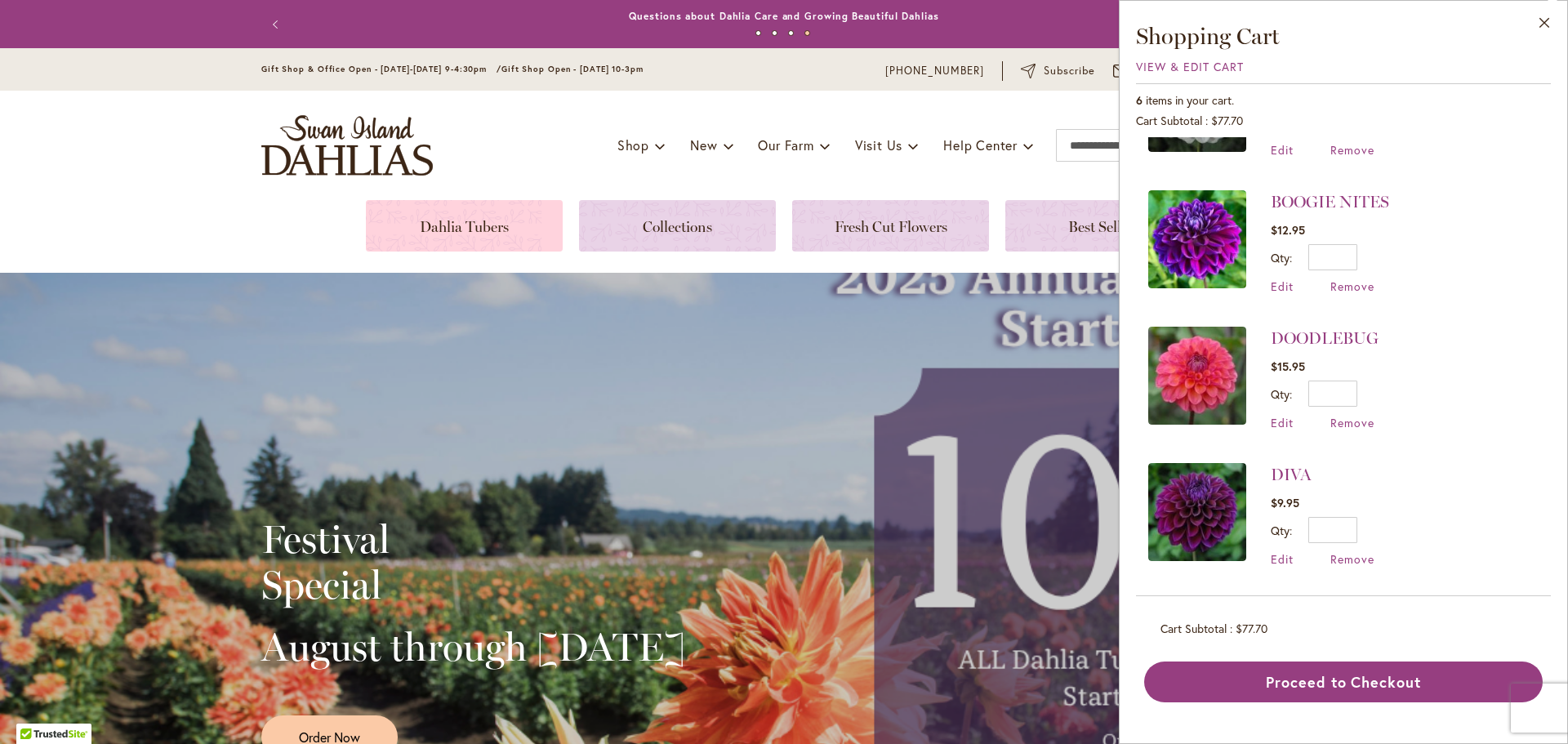
click at [438, 236] on link at bounding box center [464, 226] width 196 height 51
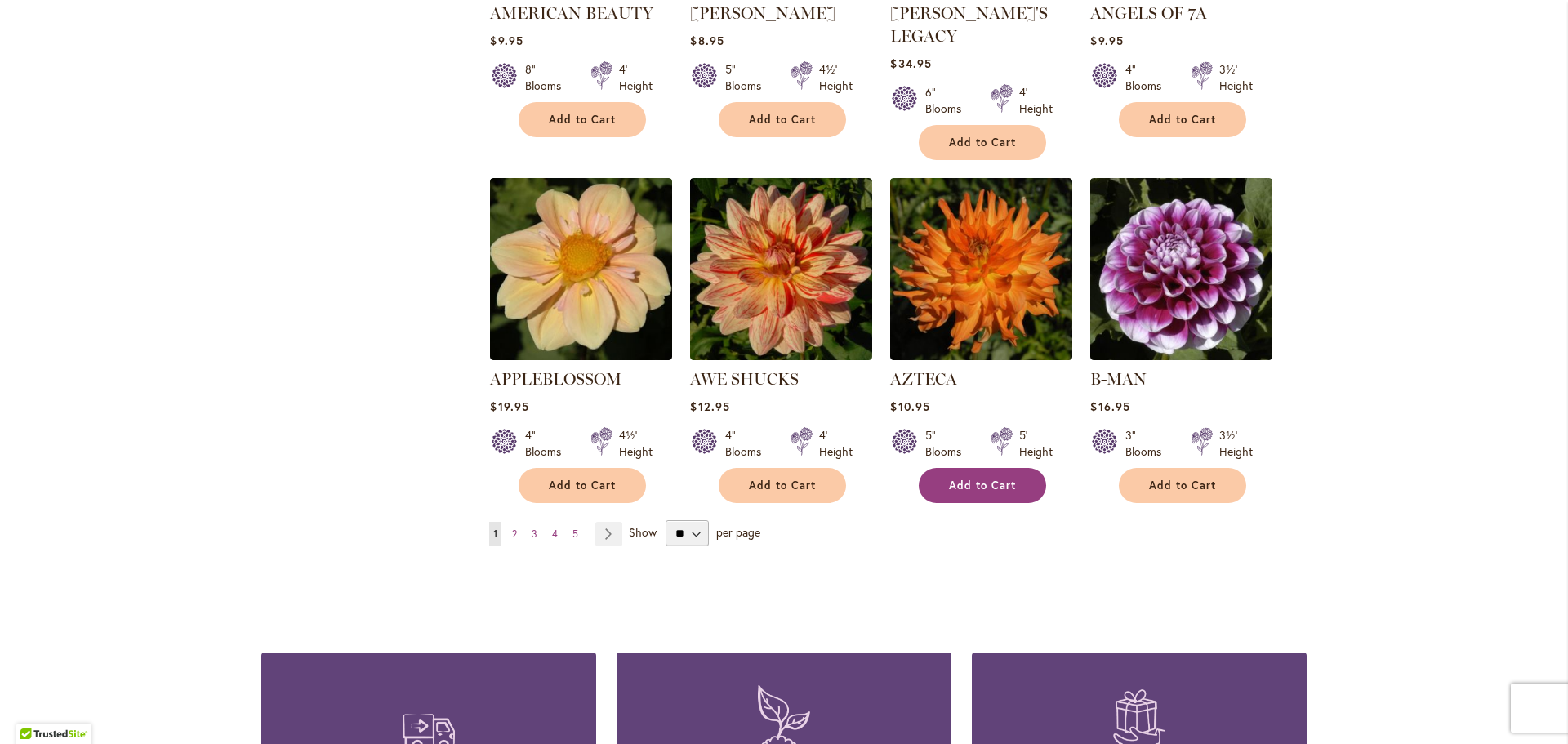
scroll to position [1307, 0]
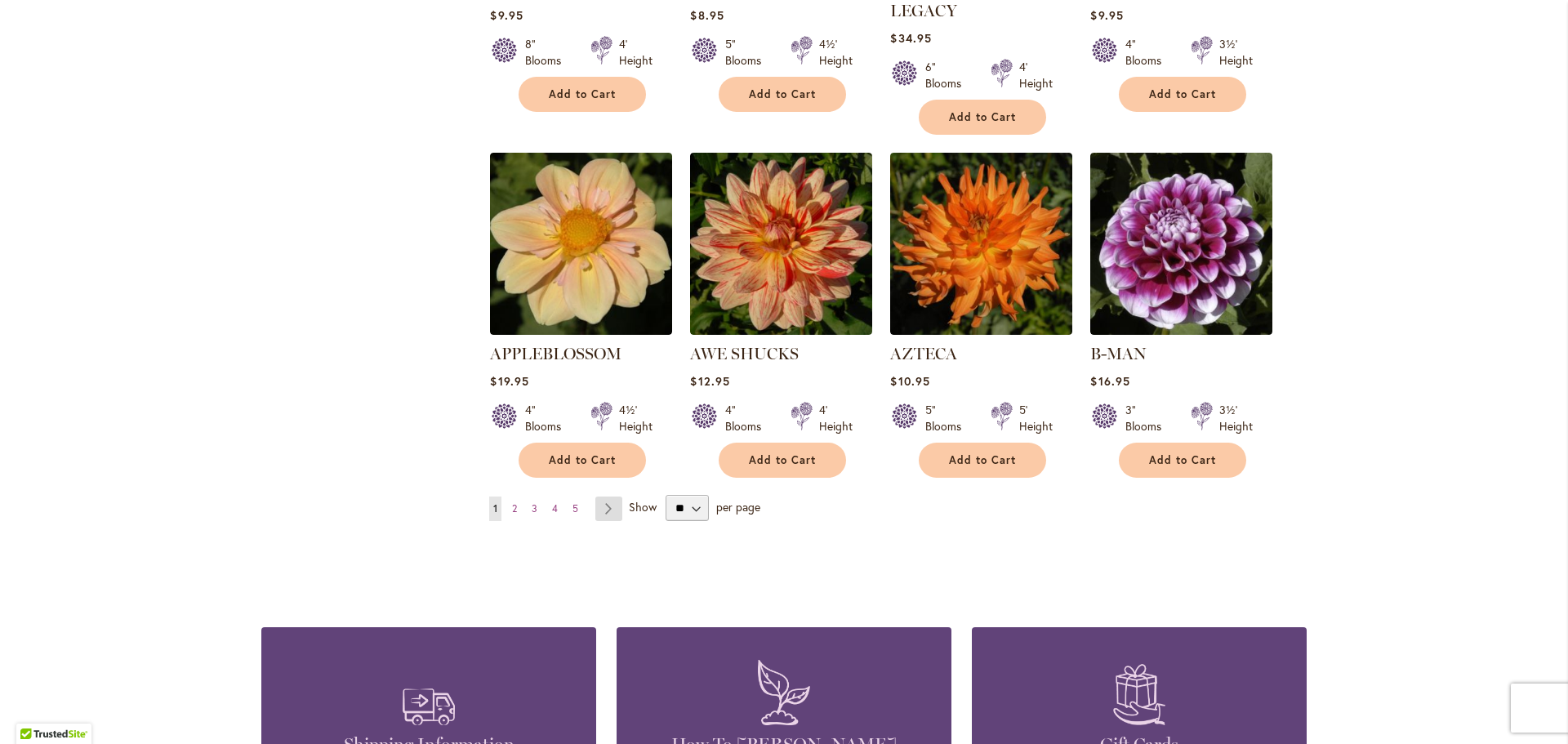
click at [610, 497] on link "Page Next" at bounding box center [608, 509] width 27 height 24
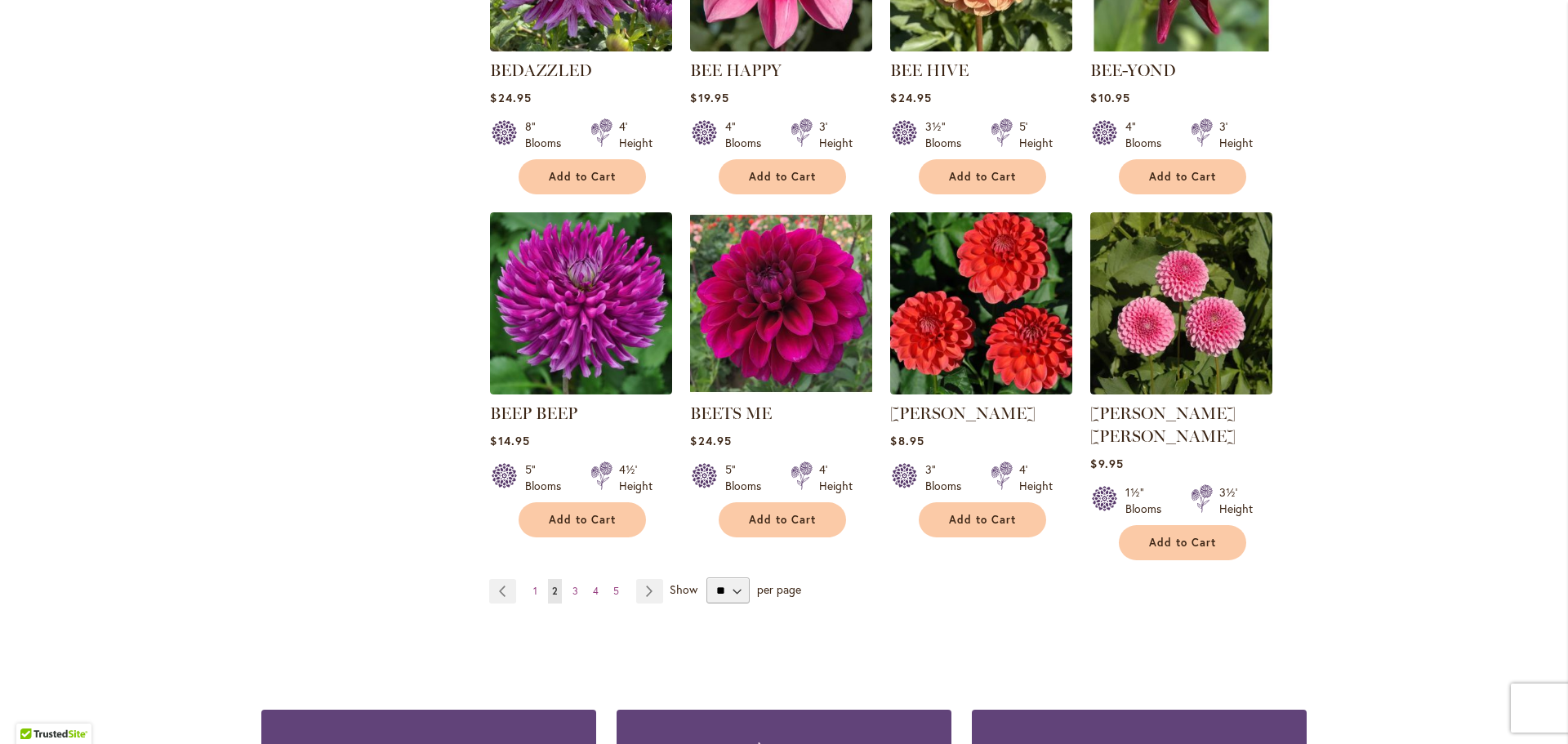
scroll to position [1225, 0]
click at [1203, 535] on span "Add to Cart" at bounding box center [1183, 542] width 67 height 14
click at [649, 578] on link "Page Next" at bounding box center [649, 591] width 27 height 24
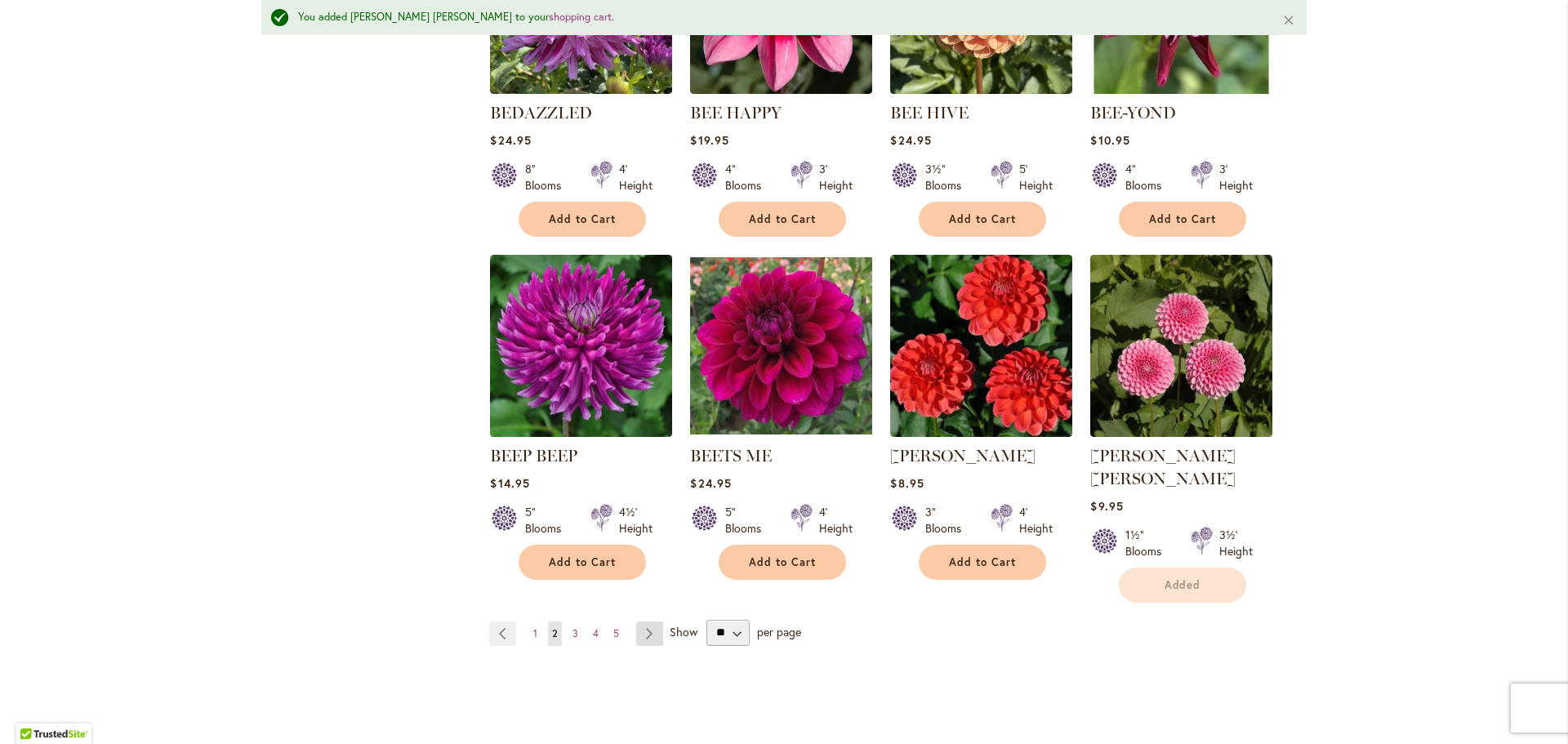
scroll to position [1269, 0]
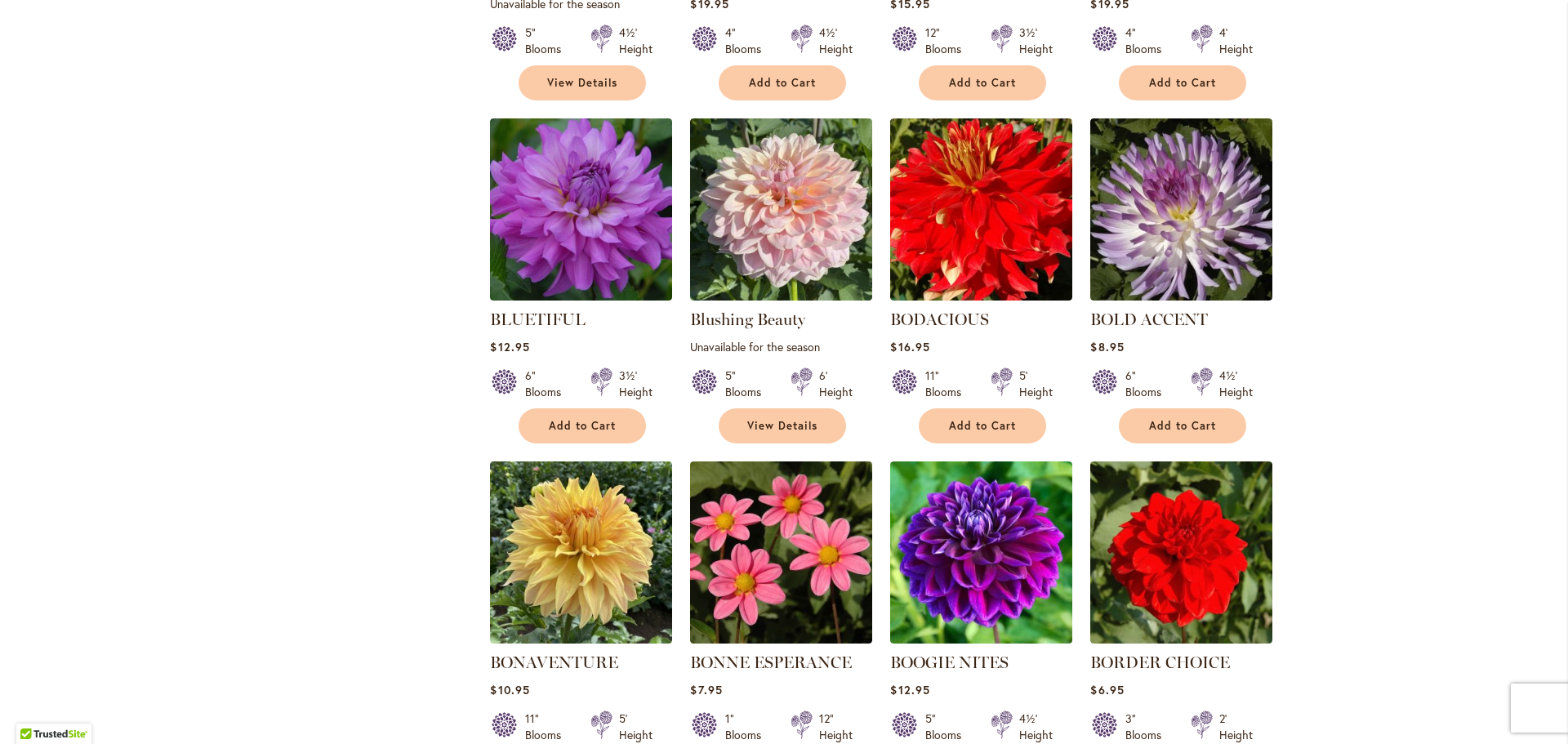
scroll to position [1144, 0]
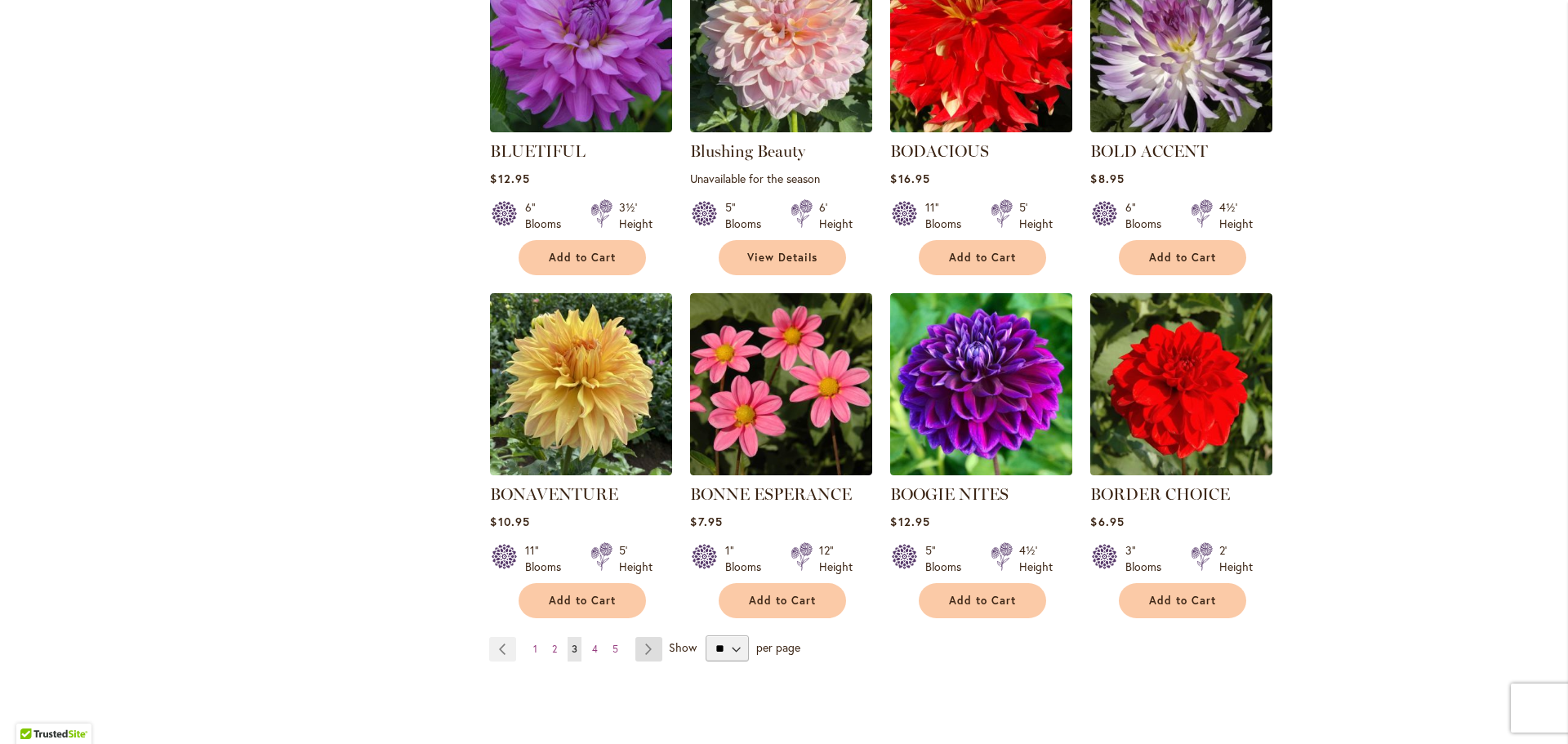
click at [639, 650] on link "Page Next" at bounding box center [648, 649] width 27 height 24
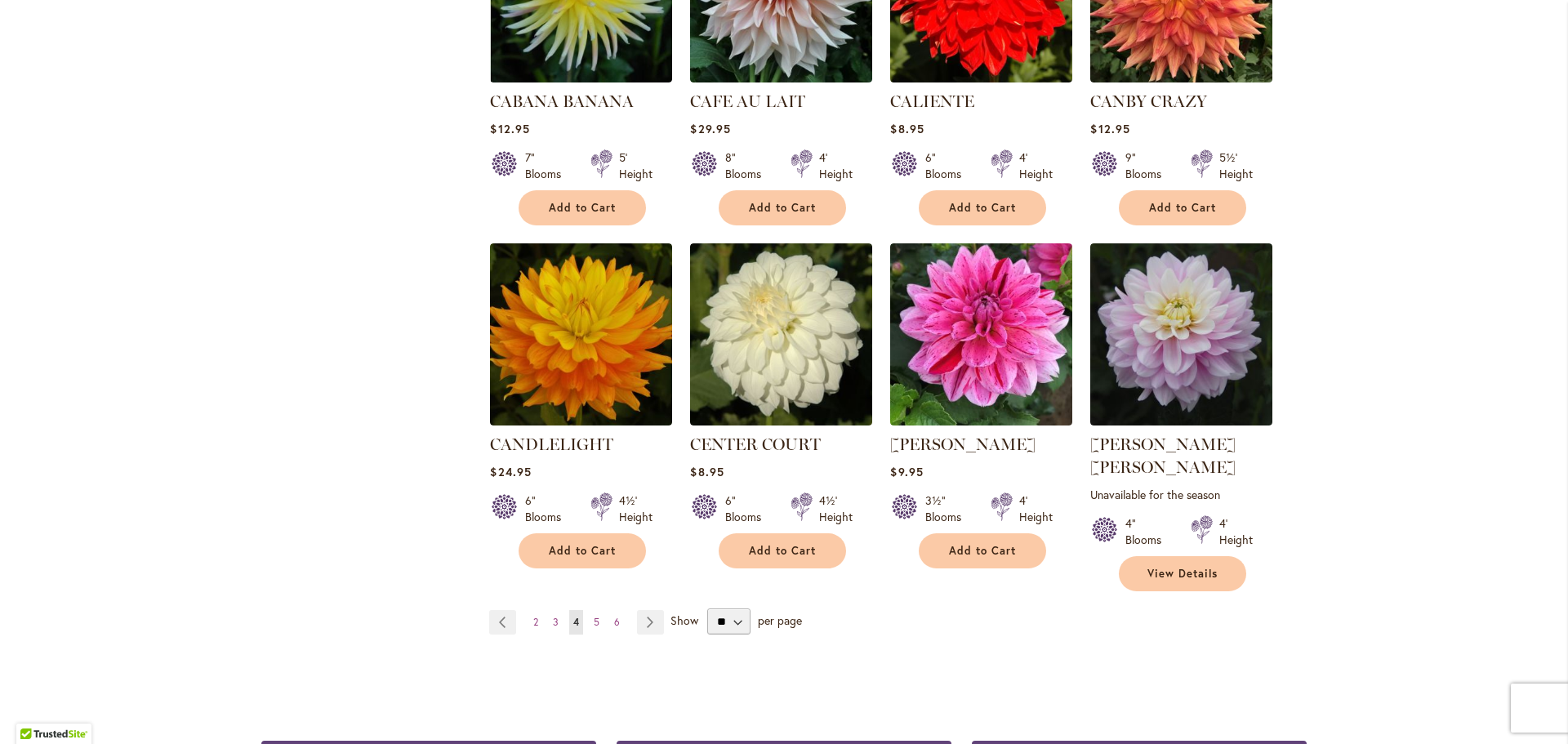
scroll to position [1307, 0]
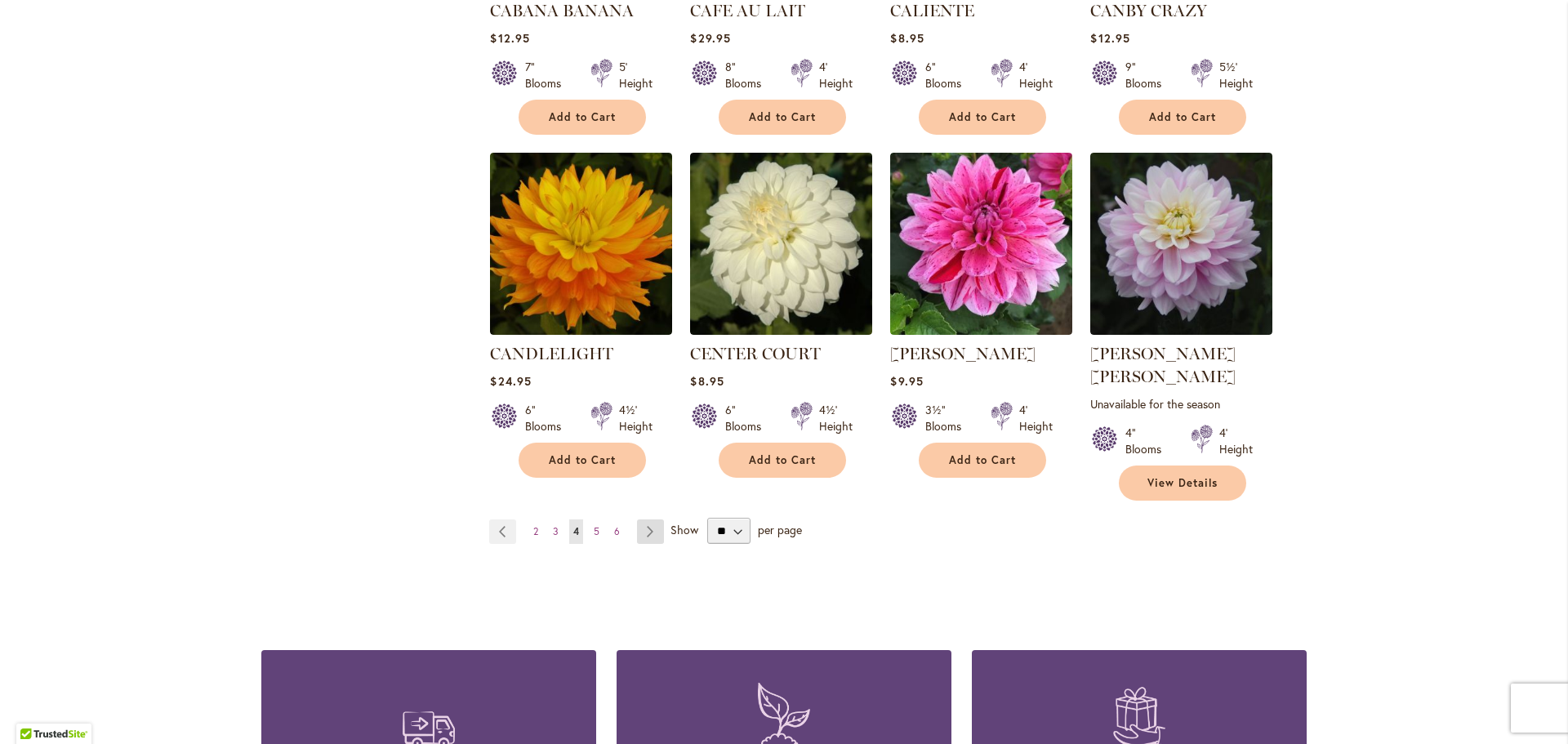
click at [644, 519] on link "Page Next" at bounding box center [650, 532] width 27 height 24
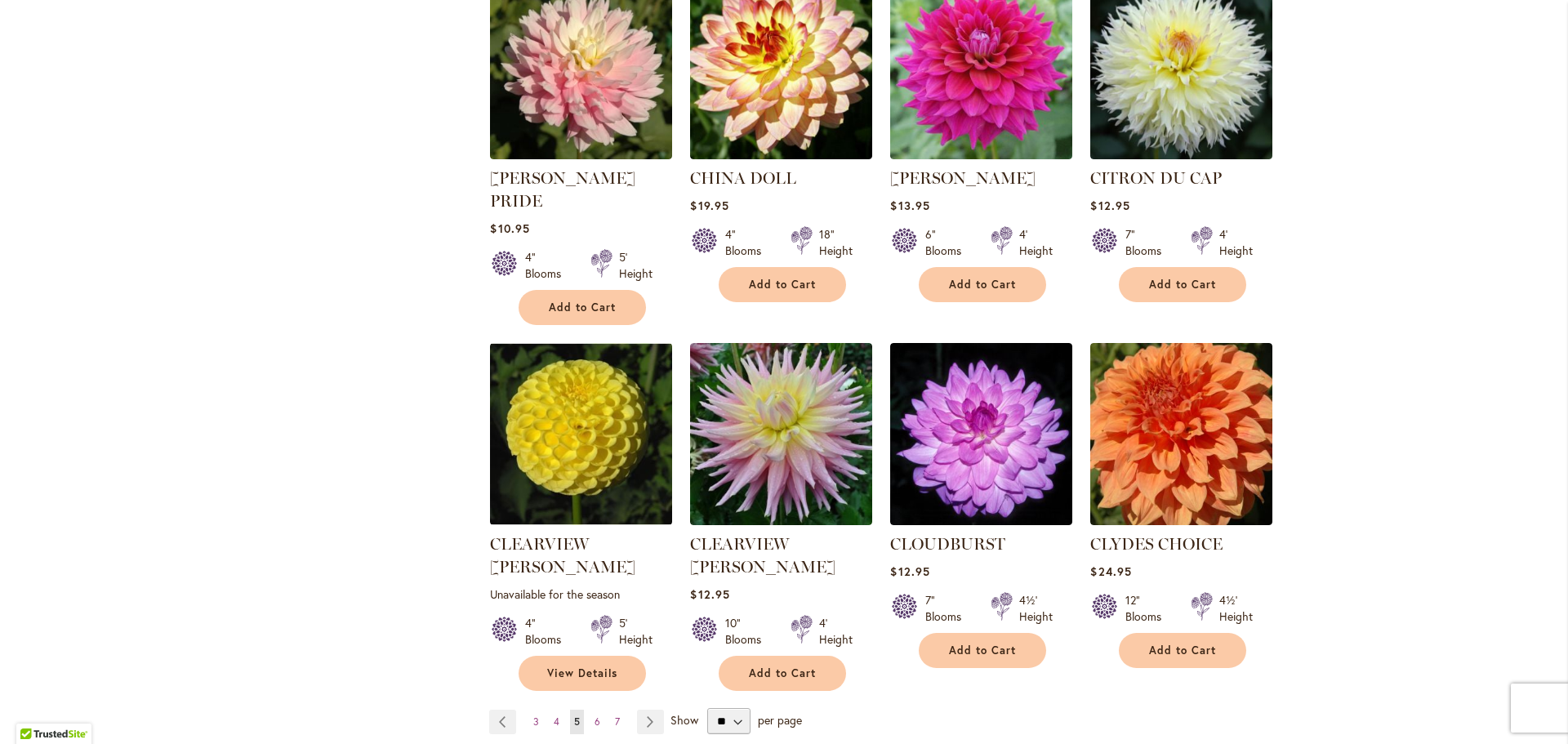
scroll to position [1144, 0]
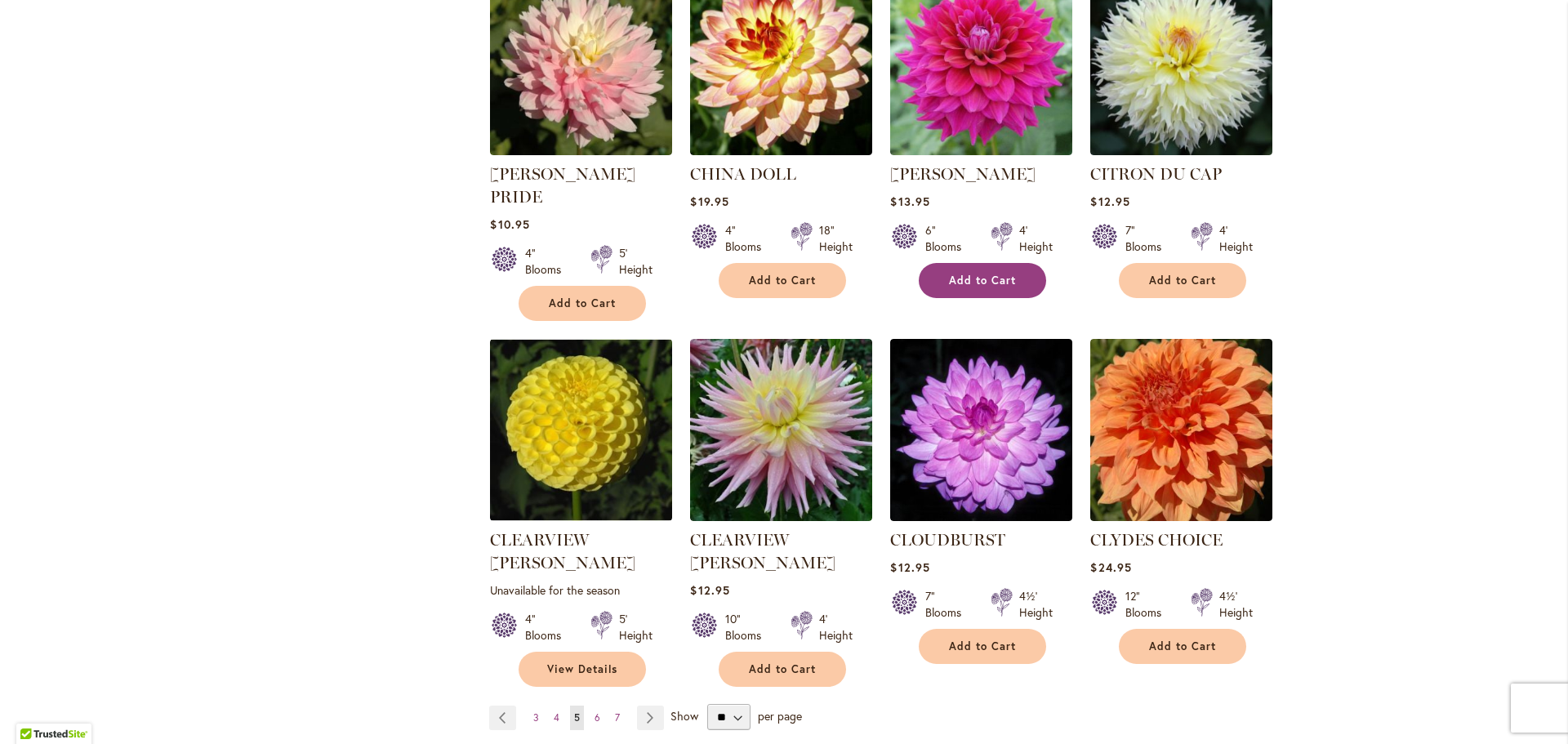
click at [980, 263] on button "Add to Cart" at bounding box center [982, 281] width 127 height 36
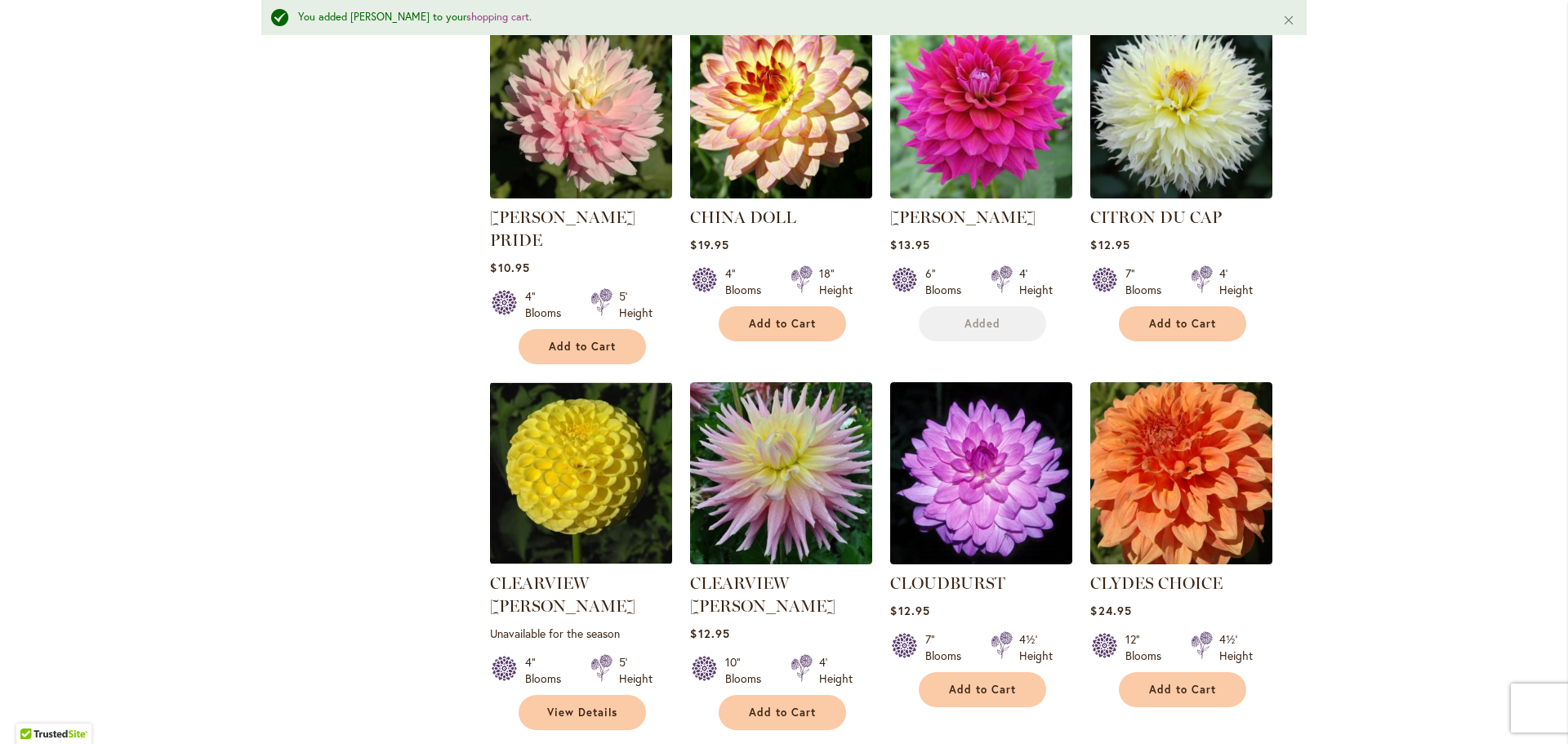
scroll to position [1187, 0]
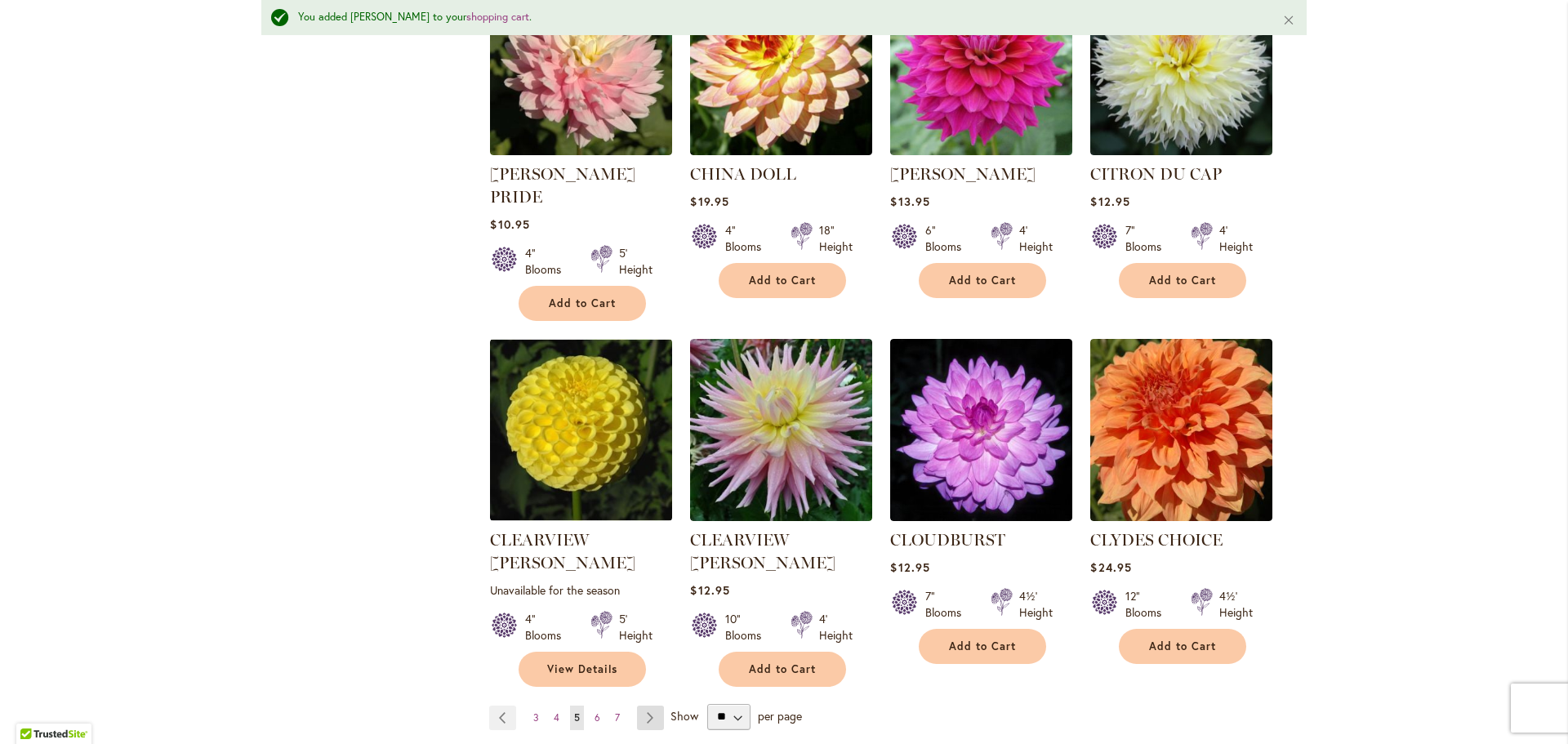
click at [652, 706] on link "Page Next" at bounding box center [650, 718] width 27 height 24
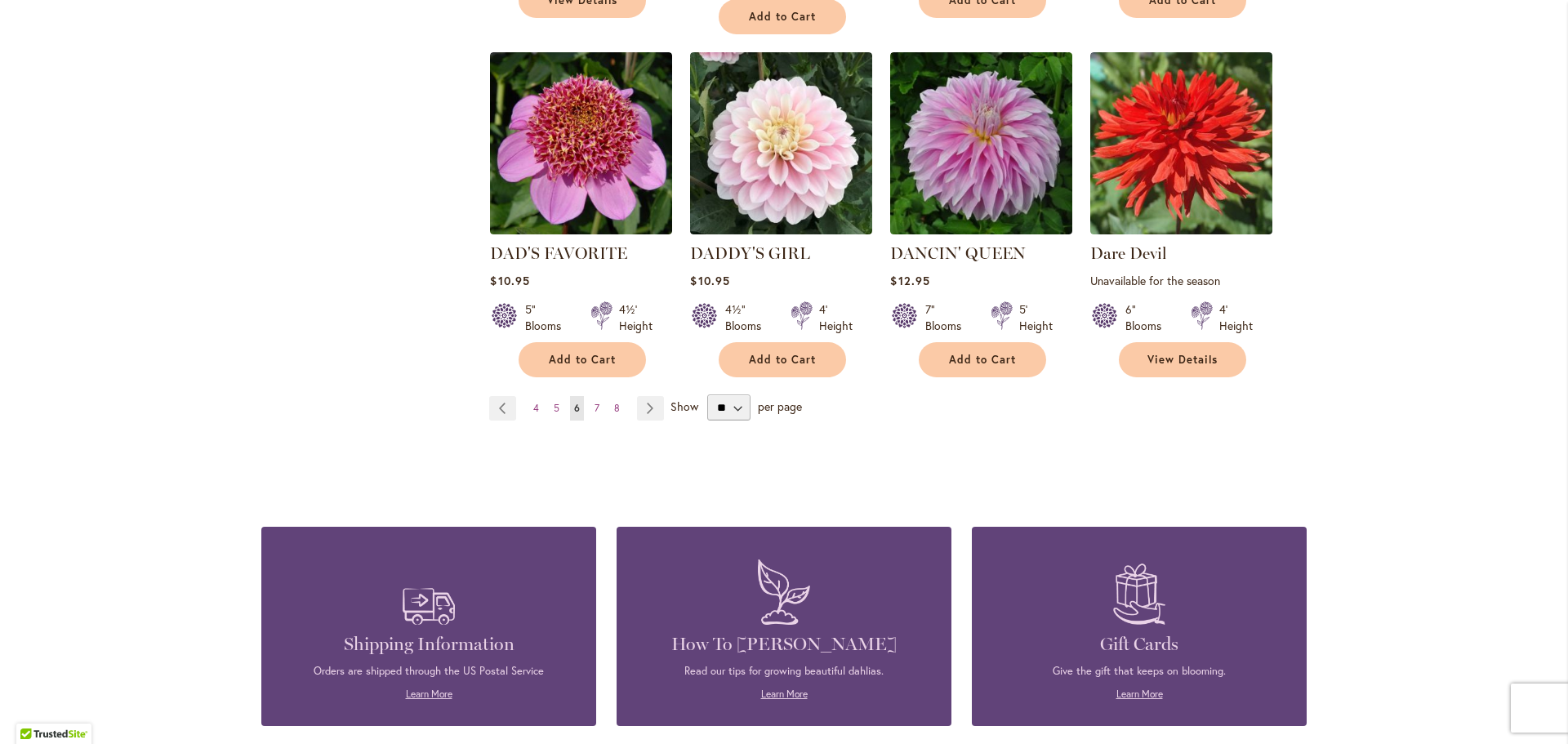
scroll to position [1470, 0]
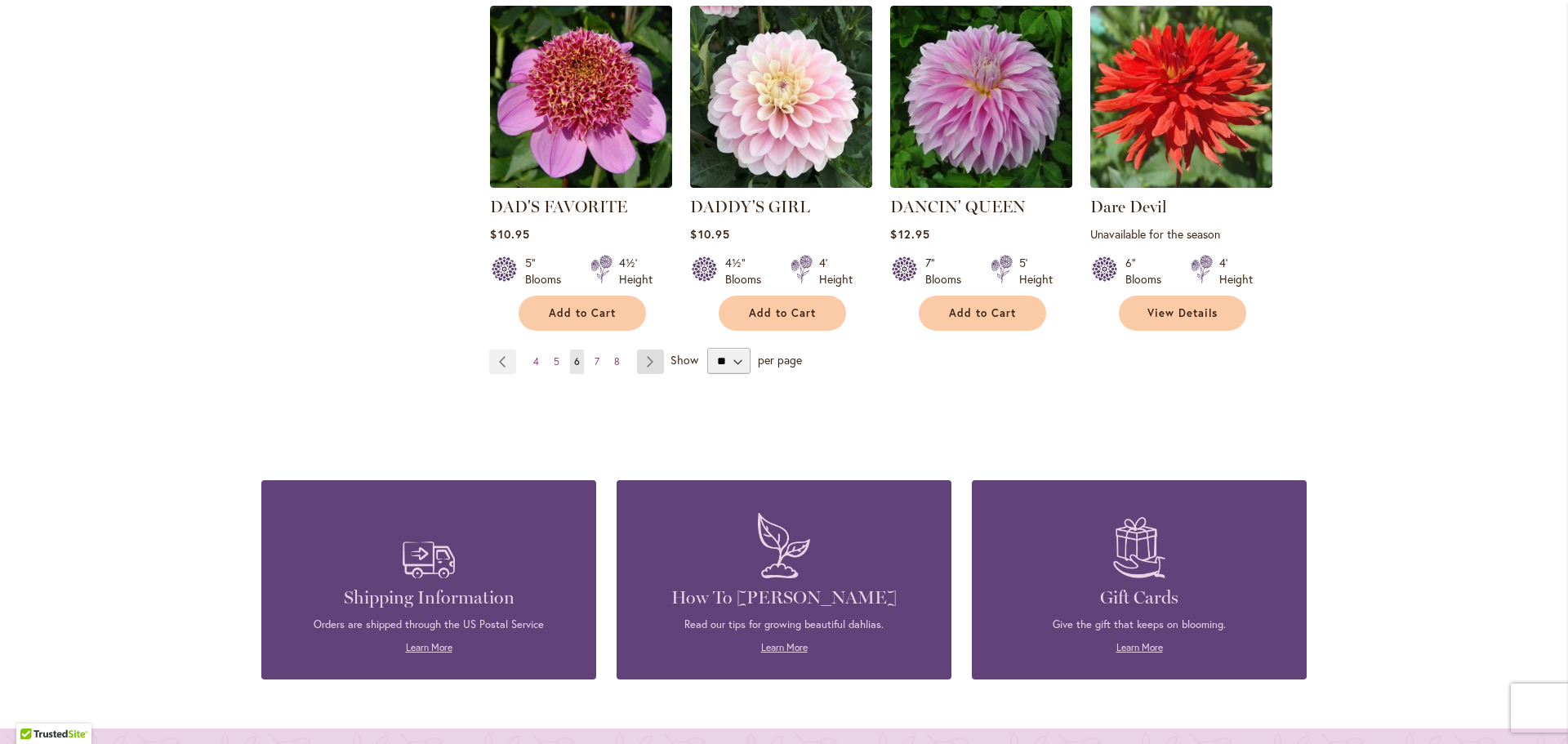
click at [639, 363] on link "Page Next" at bounding box center [650, 362] width 27 height 24
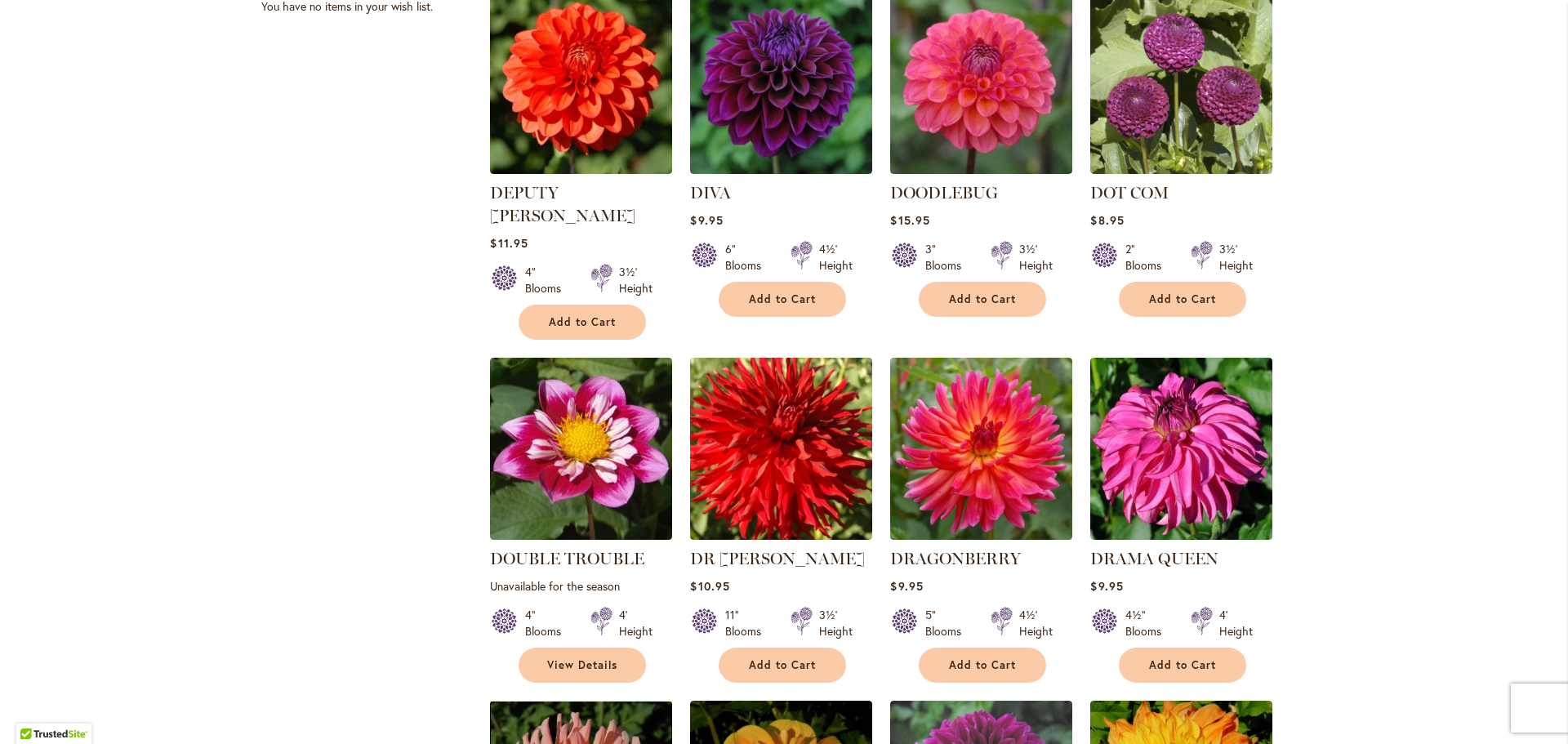
scroll to position [736, 0]
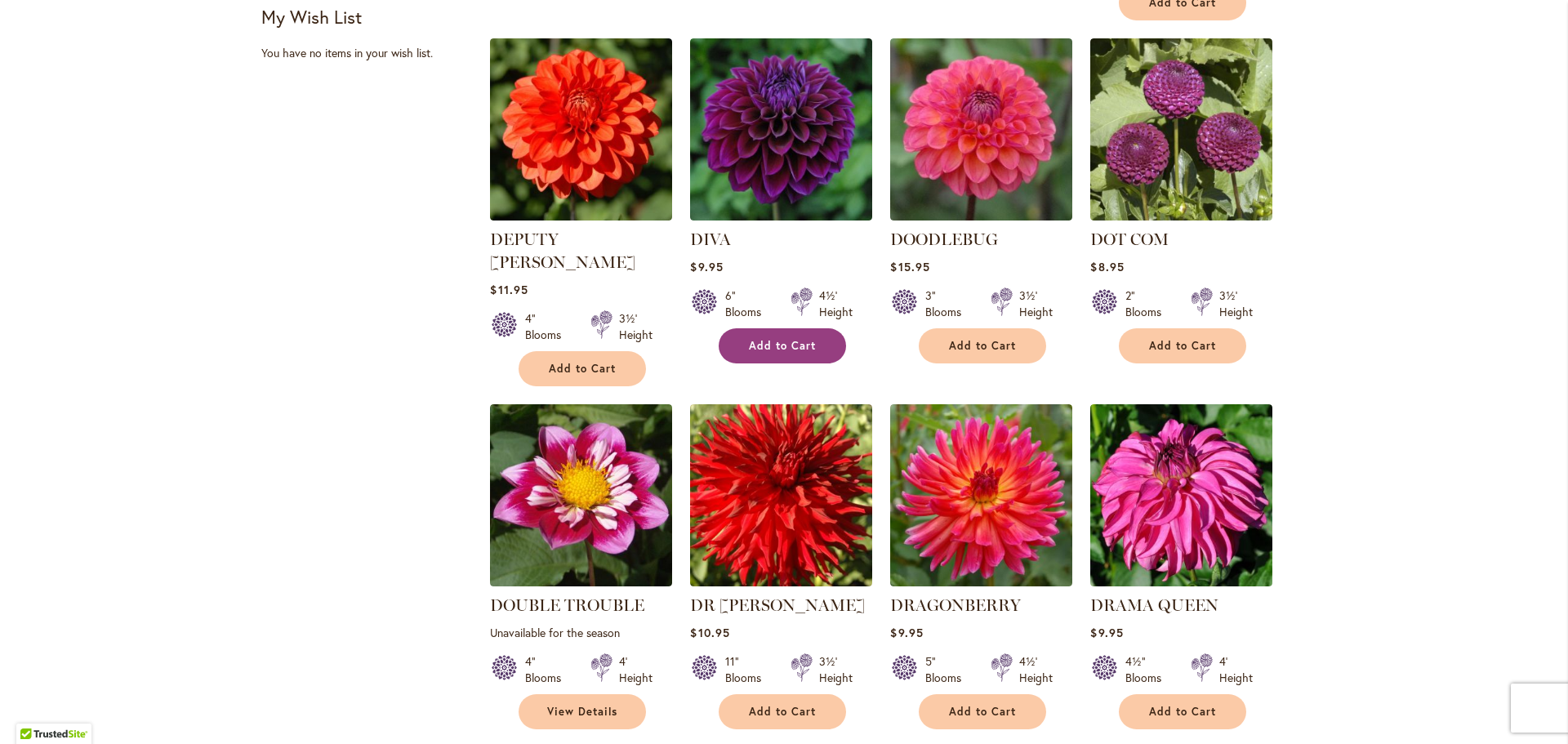
click at [764, 339] on span "Add to Cart" at bounding box center [782, 345] width 67 height 14
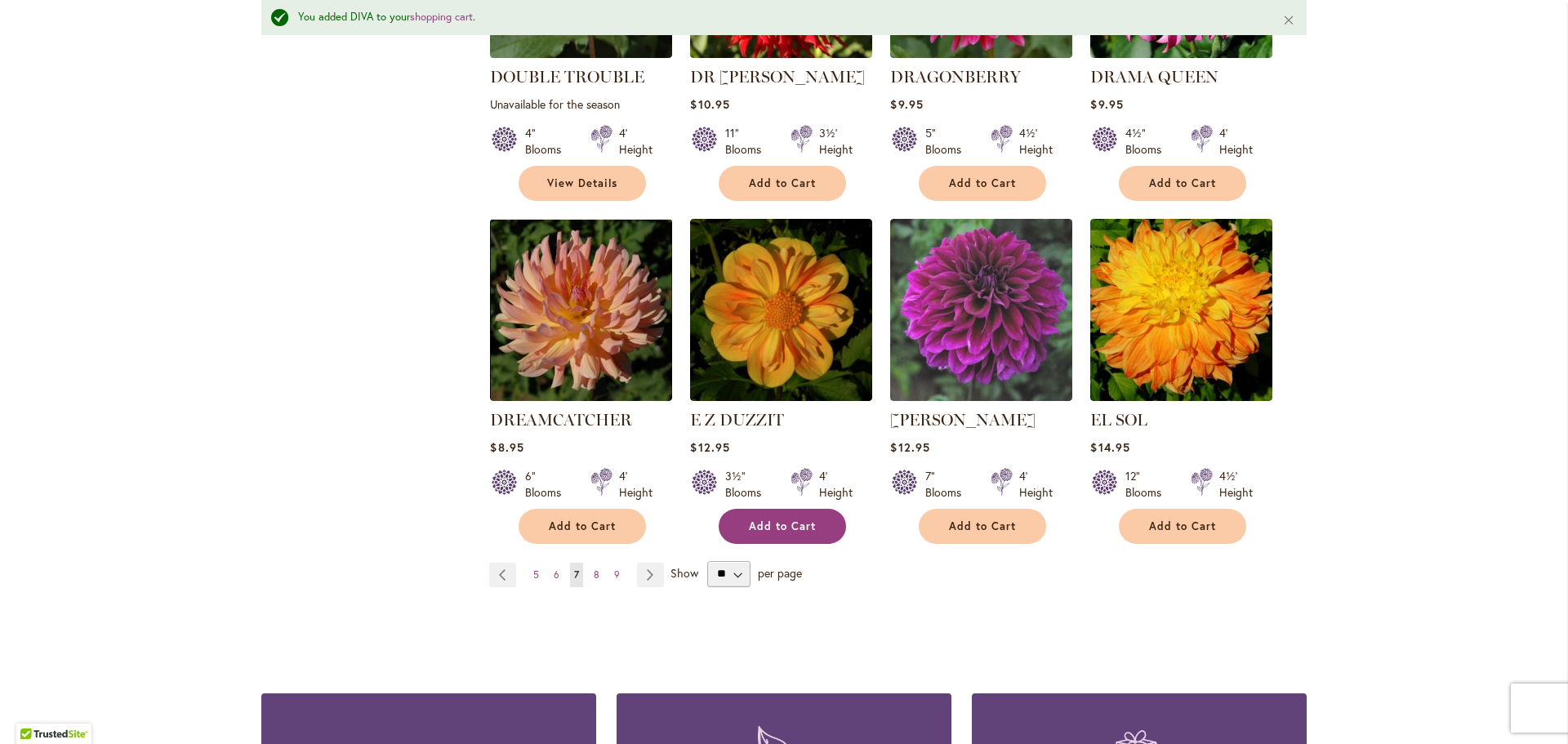
scroll to position [1350, 0]
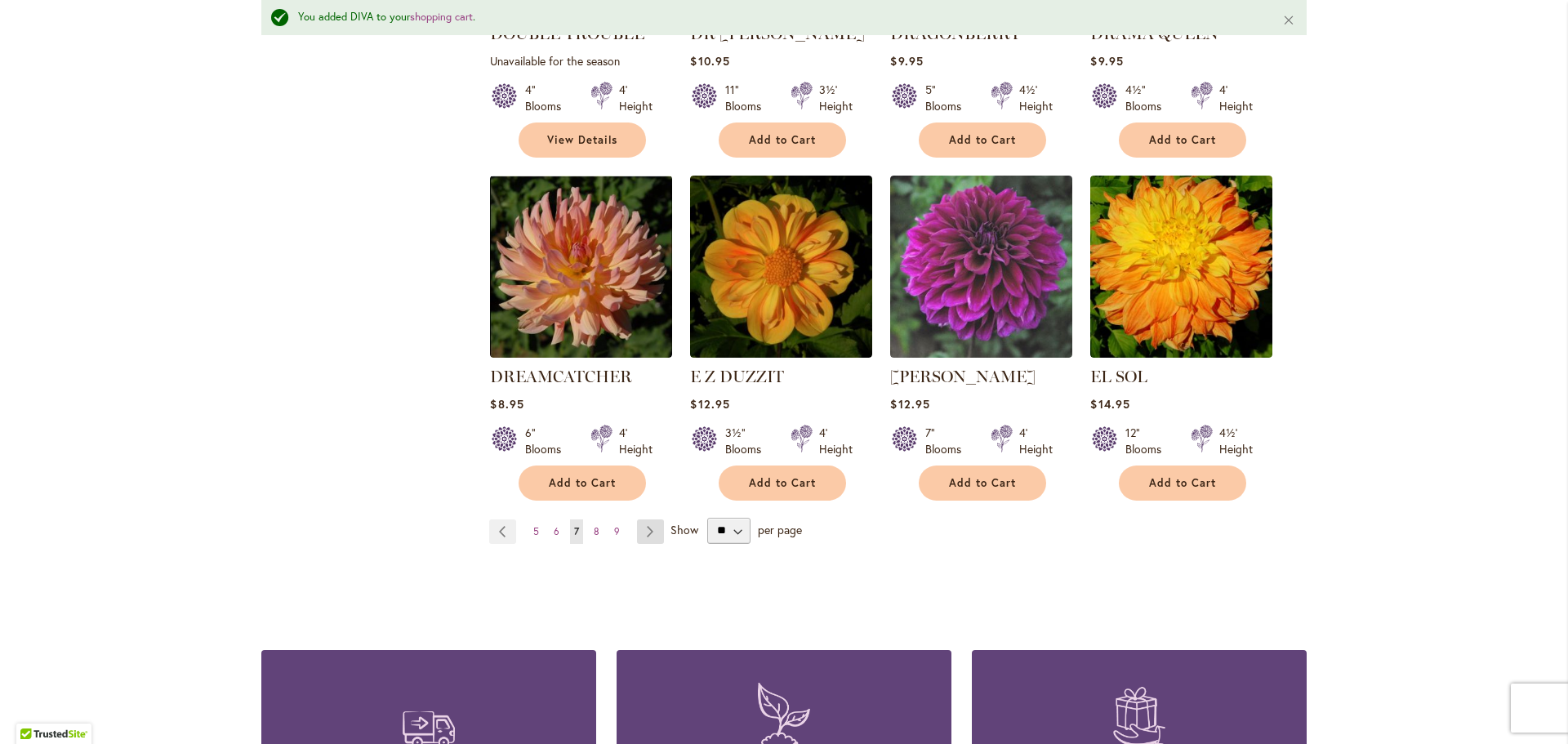
click at [648, 519] on link "Page Next" at bounding box center [650, 532] width 27 height 24
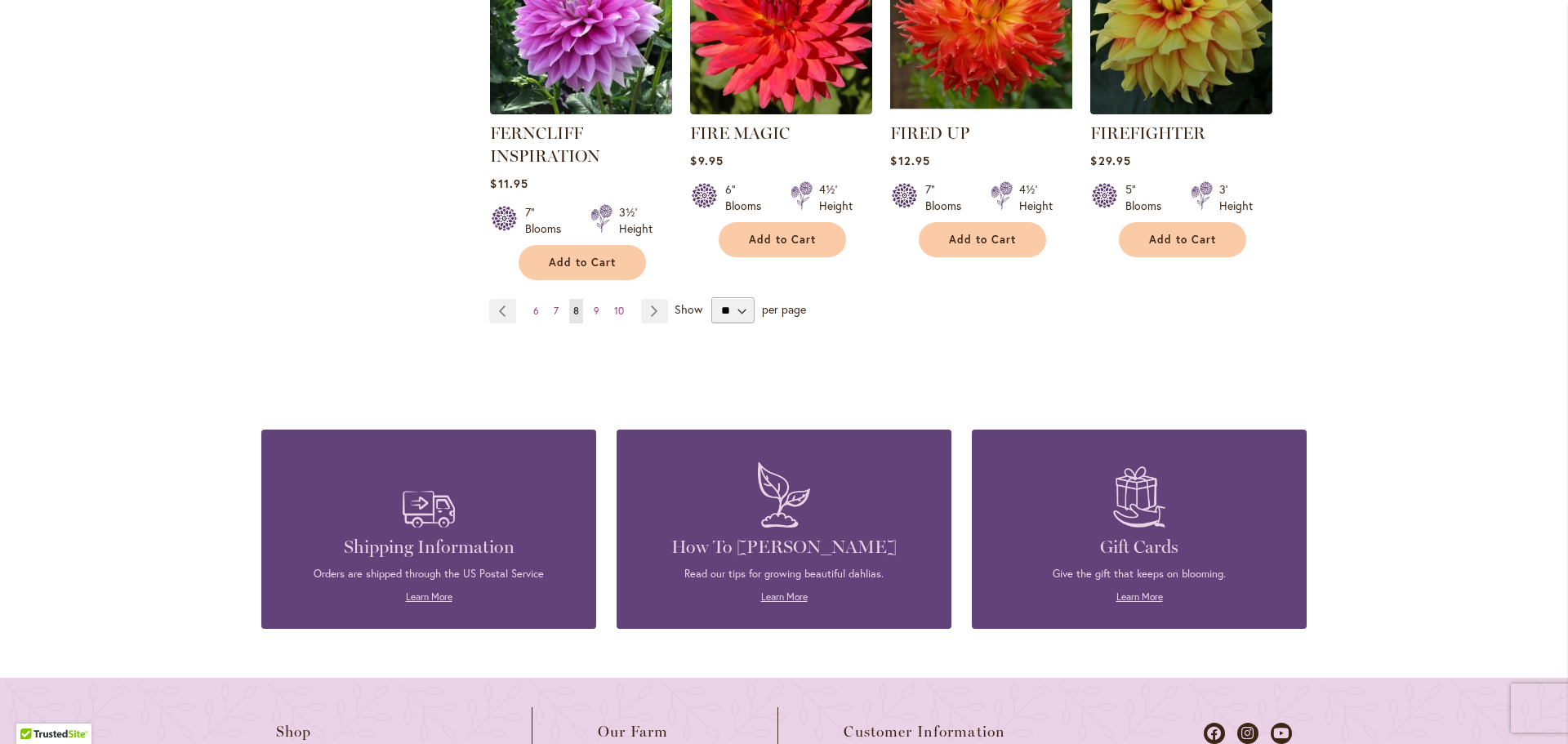
scroll to position [1553, 0]
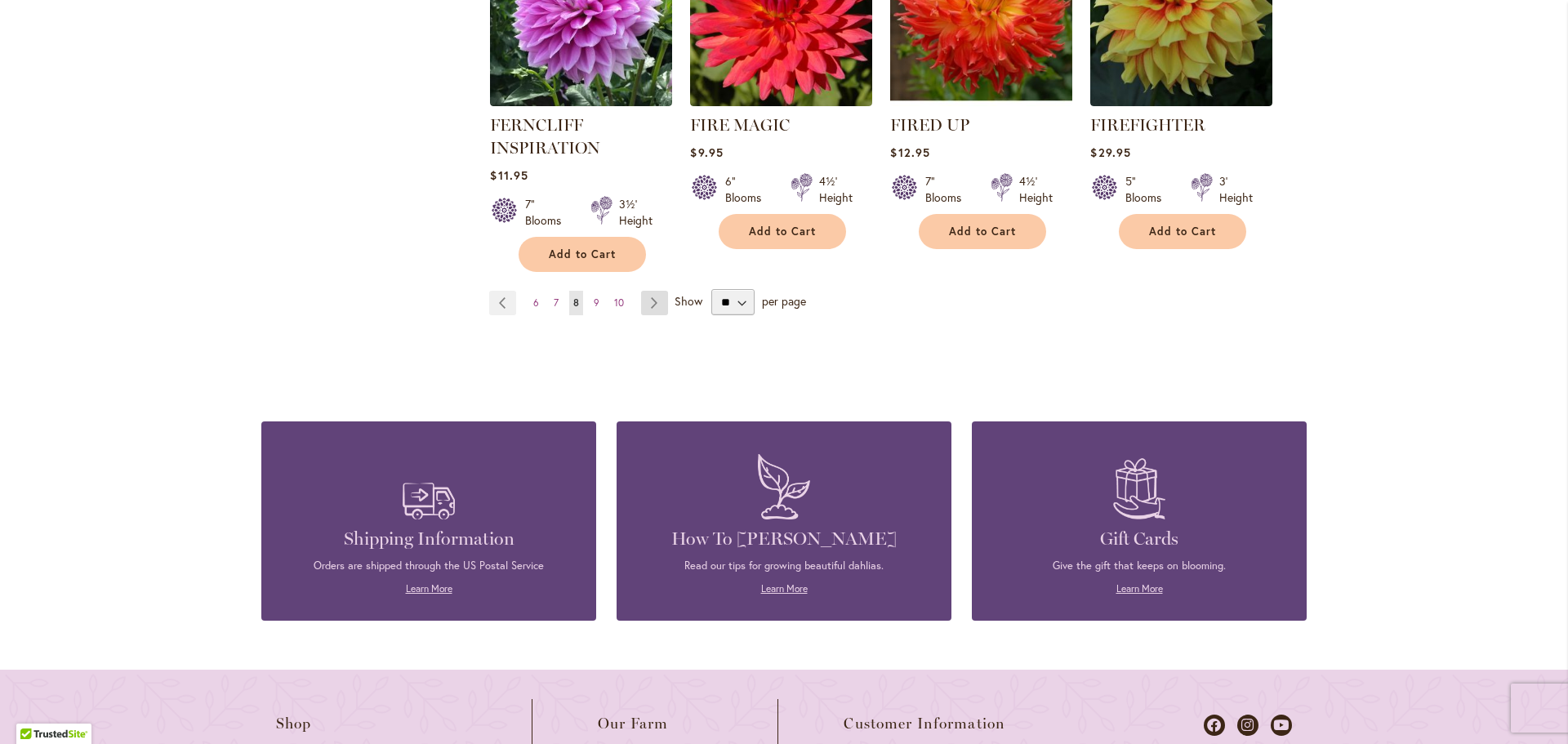
click at [641, 304] on link "Page Next" at bounding box center [654, 303] width 27 height 24
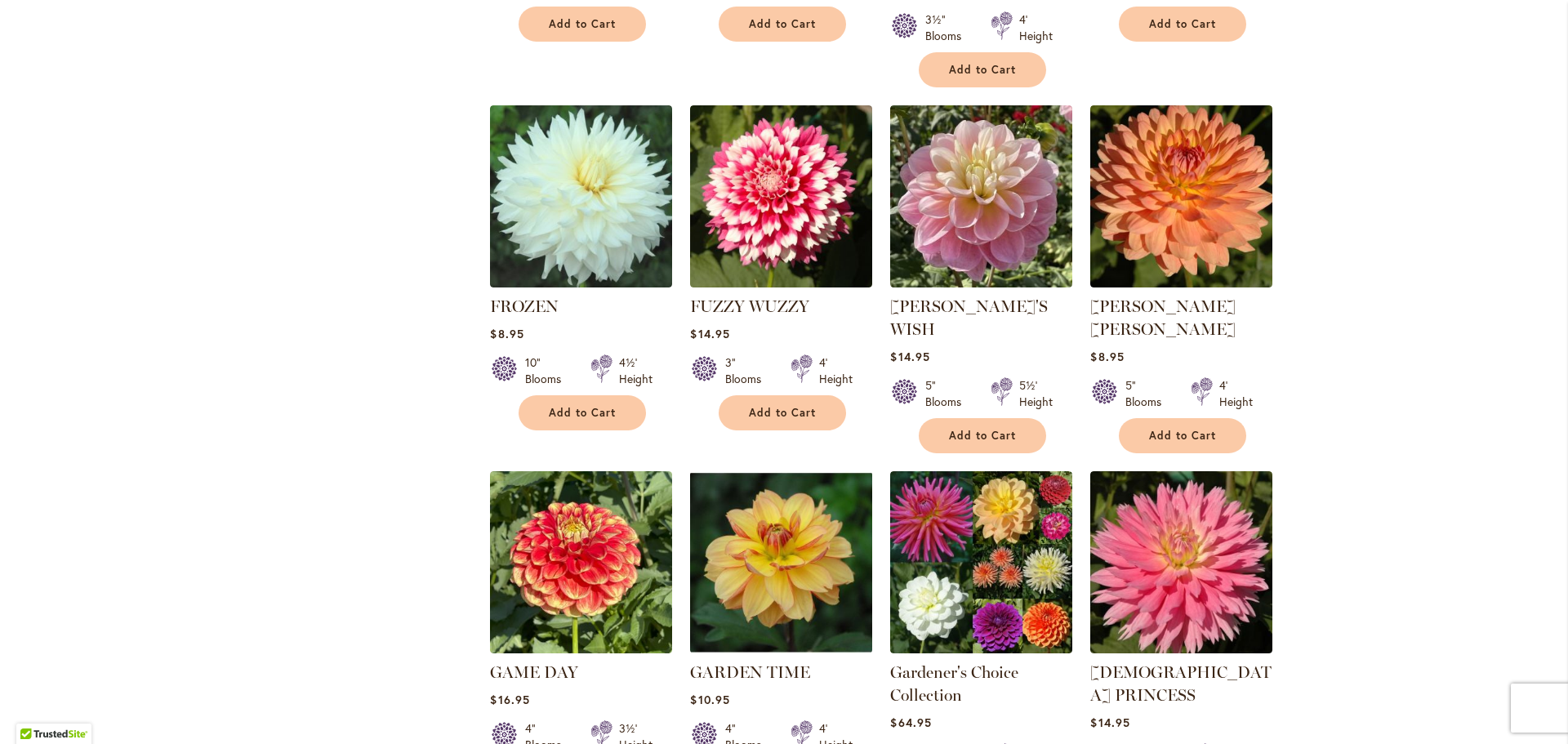
scroll to position [1144, 0]
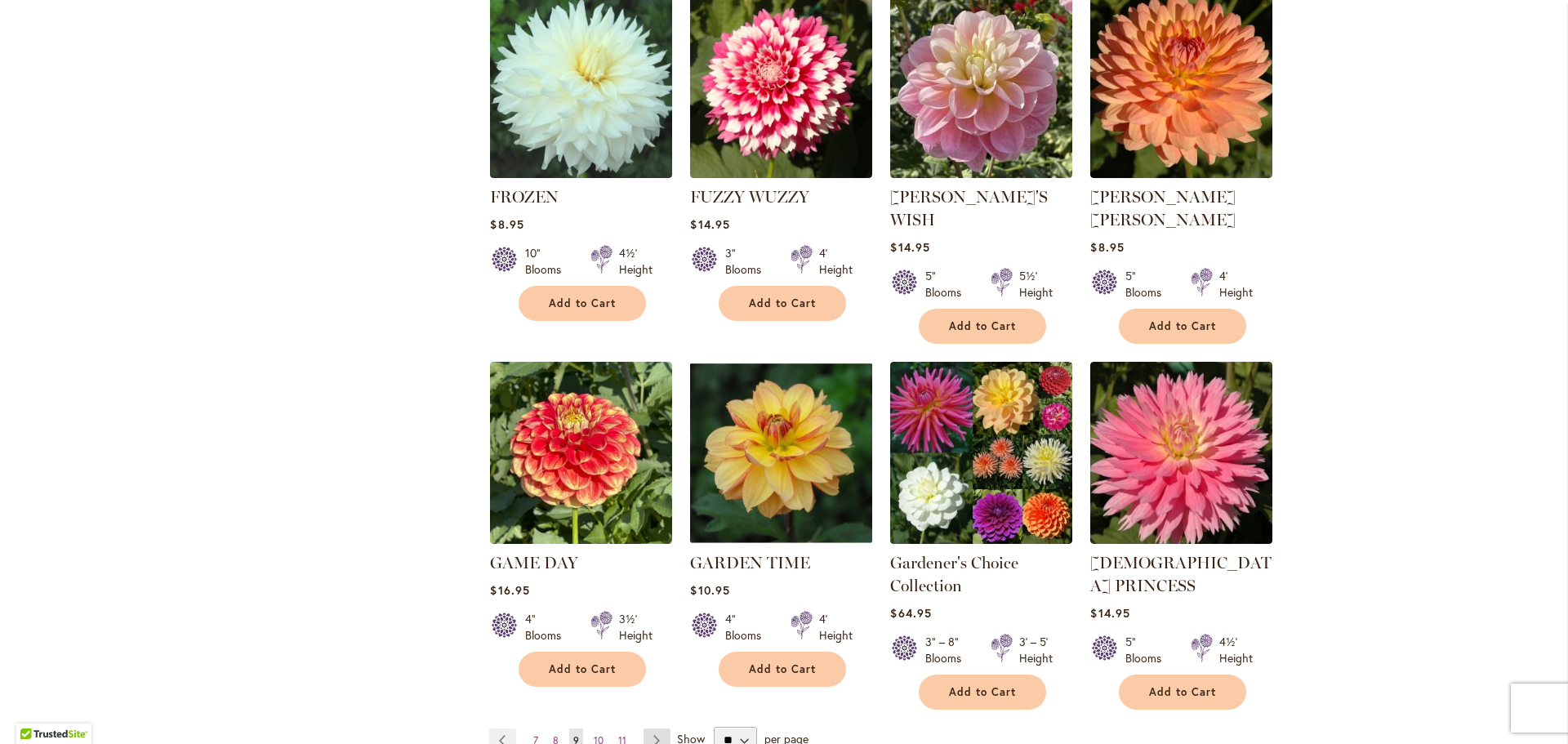
click at [657, 729] on link "Page Next" at bounding box center [657, 741] width 27 height 24
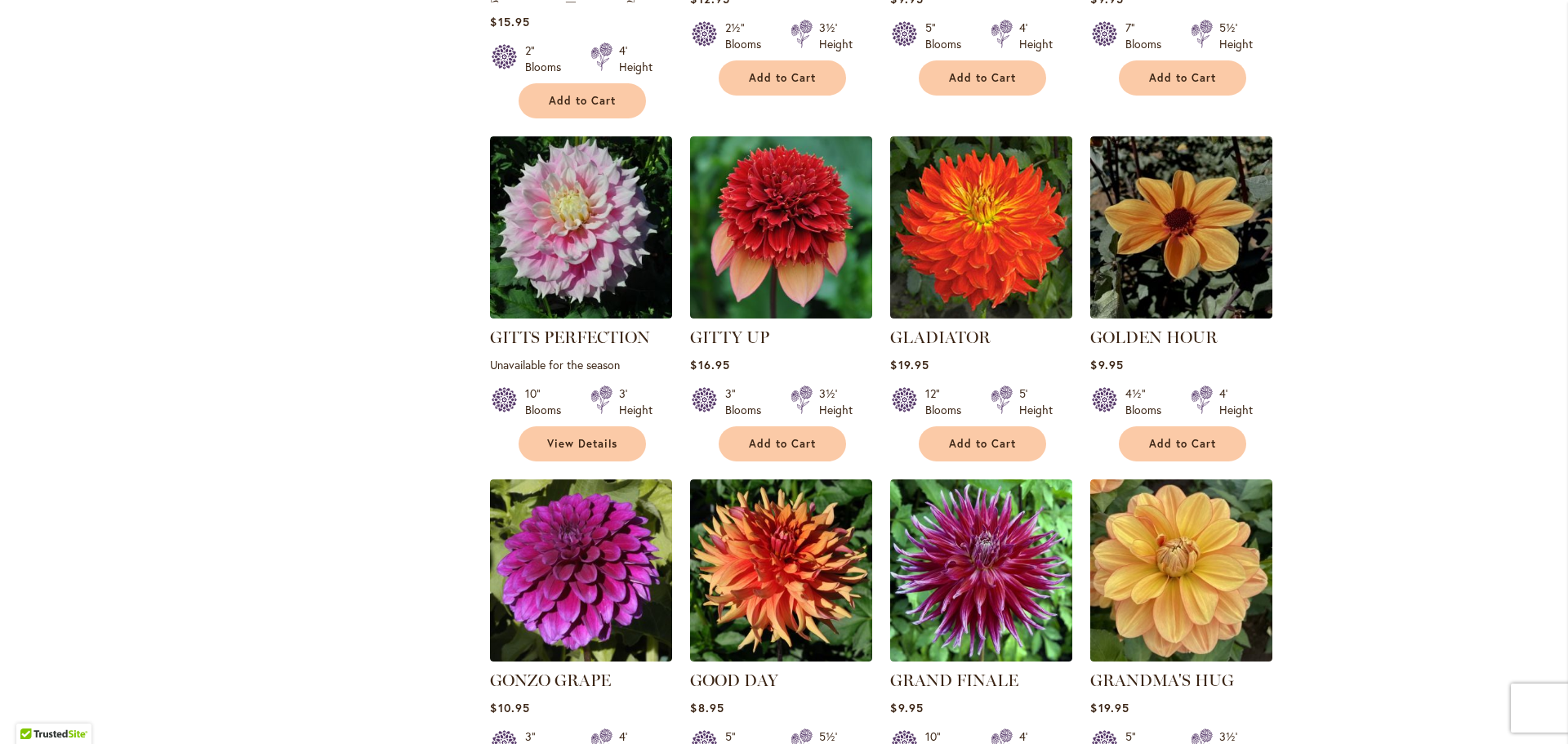
scroll to position [1307, 0]
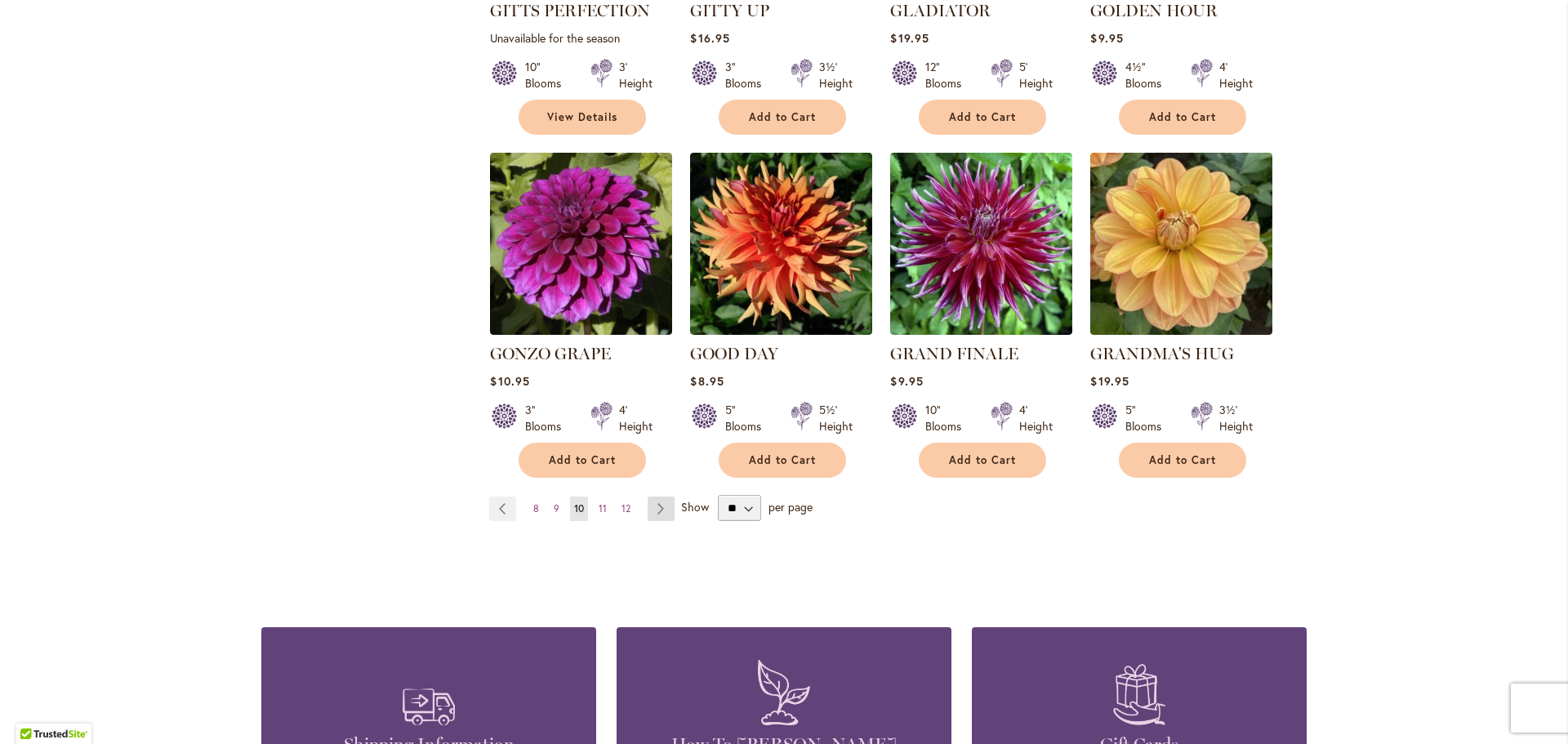
click at [665, 497] on link "Page Next" at bounding box center [661, 509] width 27 height 24
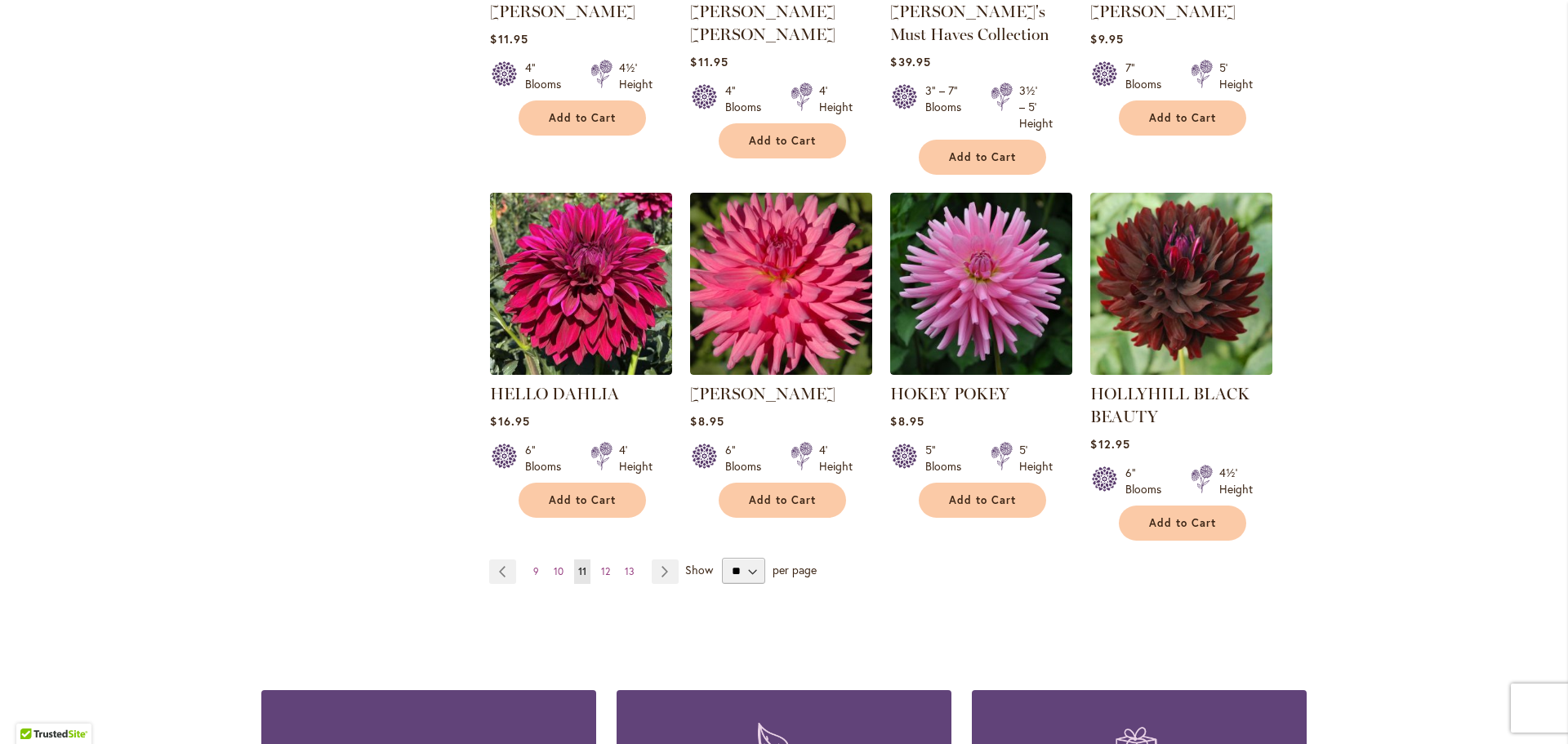
scroll to position [1307, 0]
click link "Page Next"
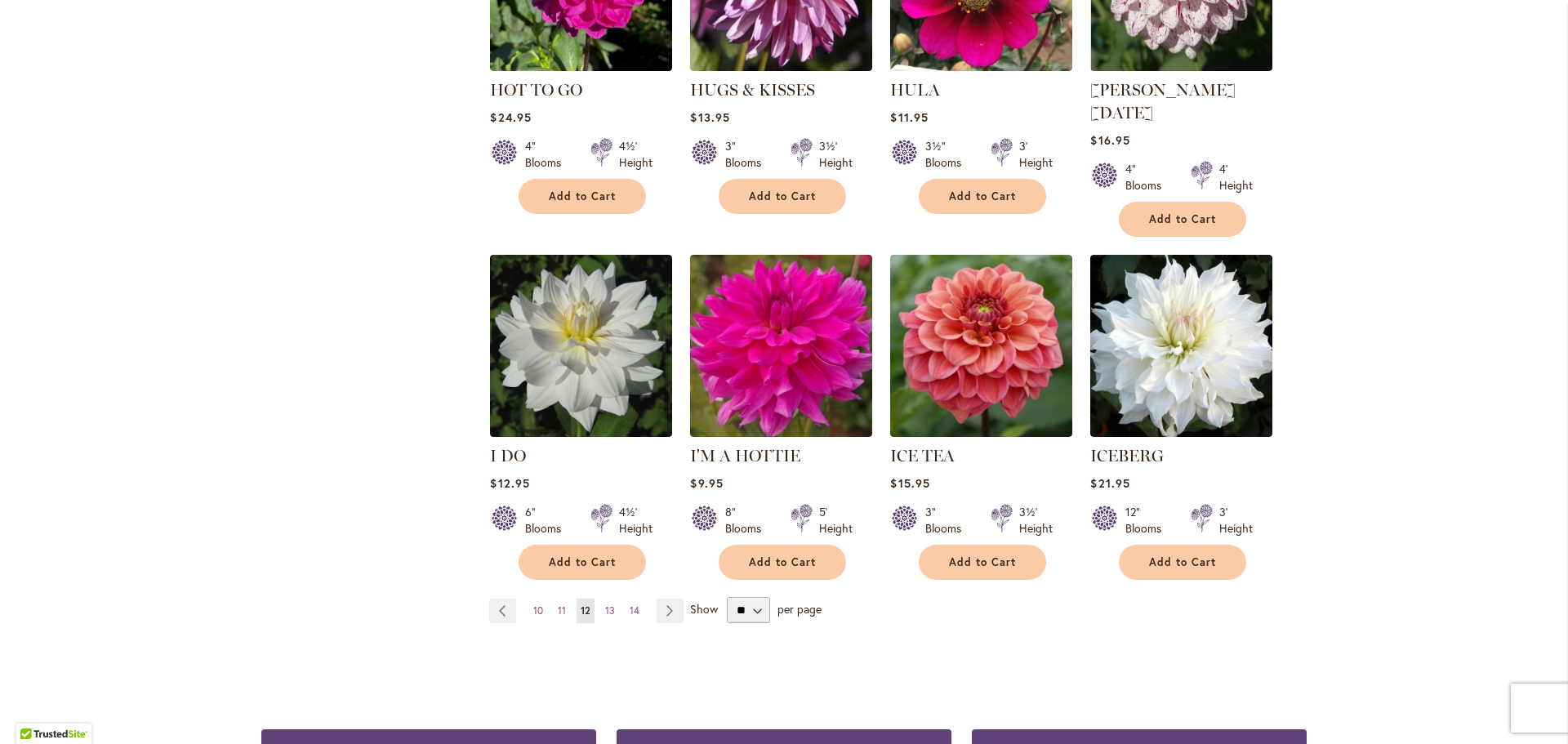
scroll to position [1225, 0]
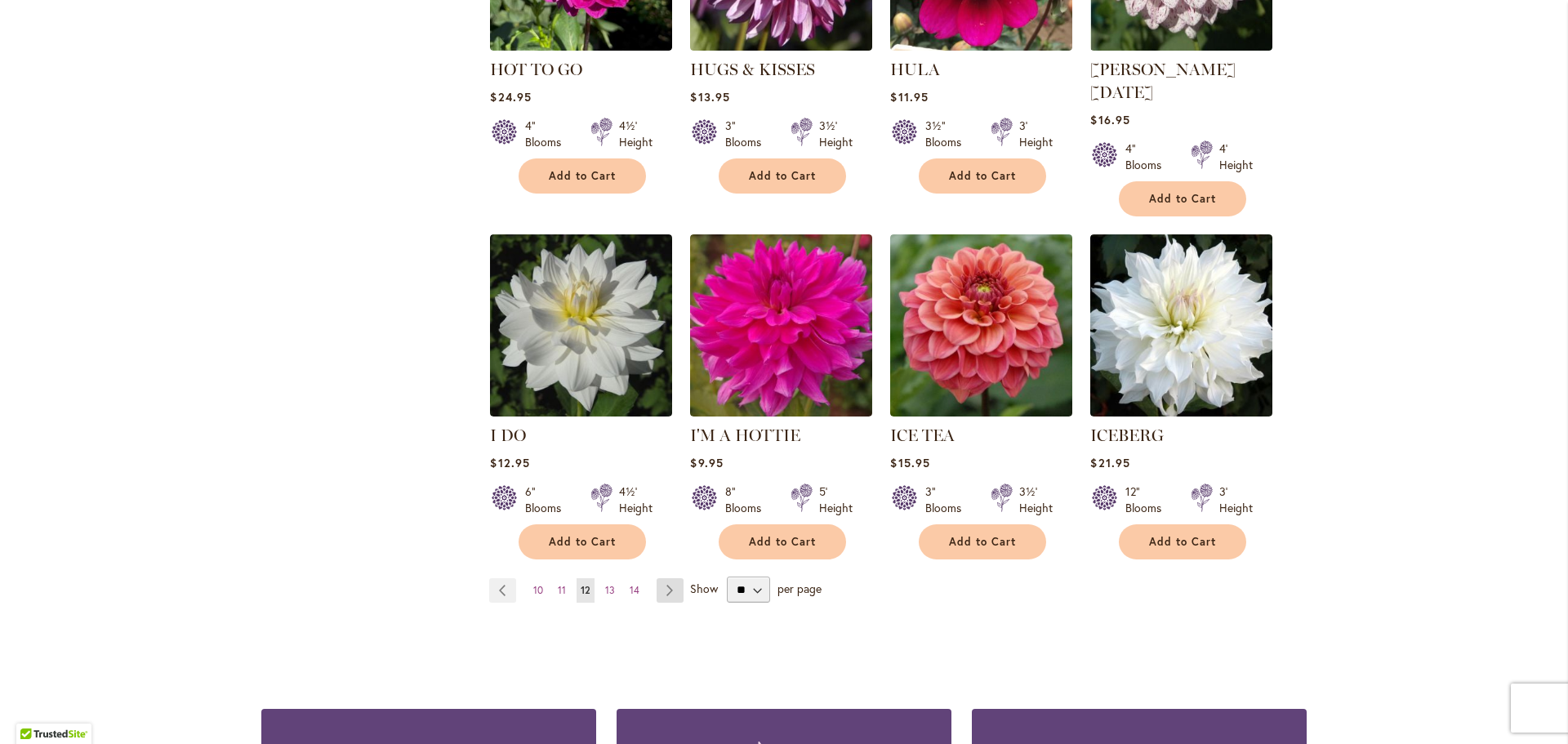
click at [661, 578] on link "Page Next" at bounding box center [670, 591] width 27 height 24
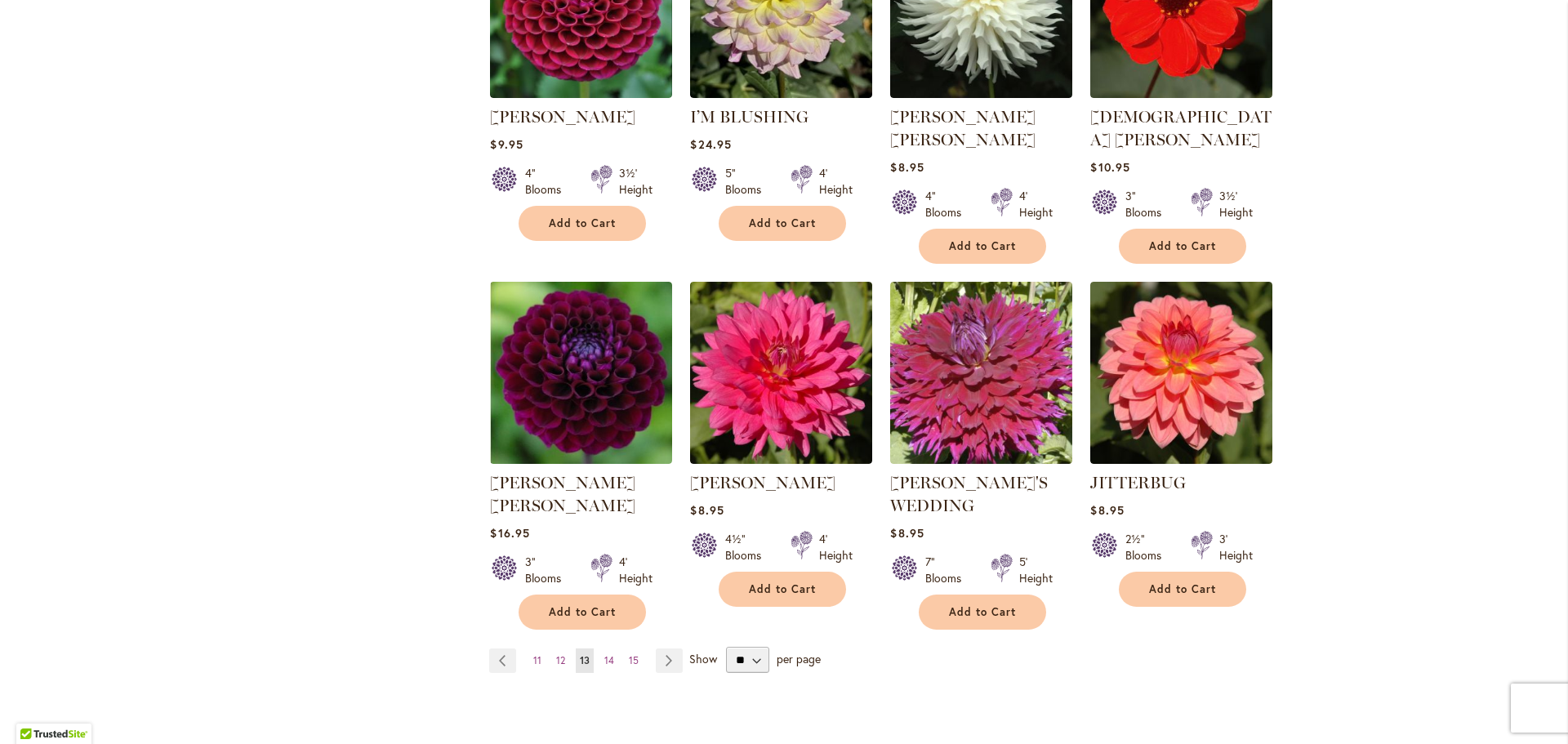
scroll to position [1225, 0]
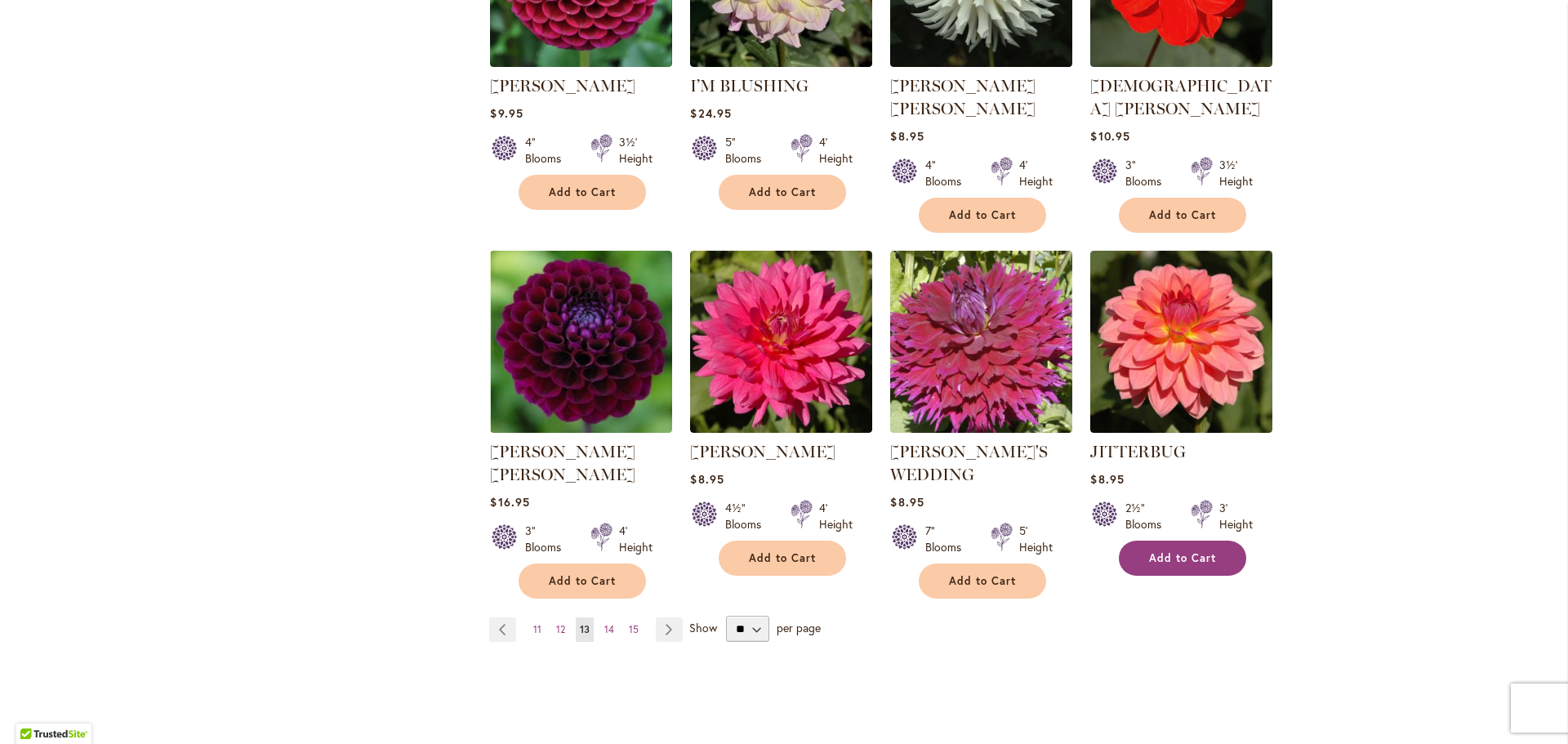
click at [1197, 551] on span "Add to Cart" at bounding box center [1183, 558] width 67 height 14
click at [659, 618] on link "Page Next" at bounding box center [669, 630] width 27 height 24
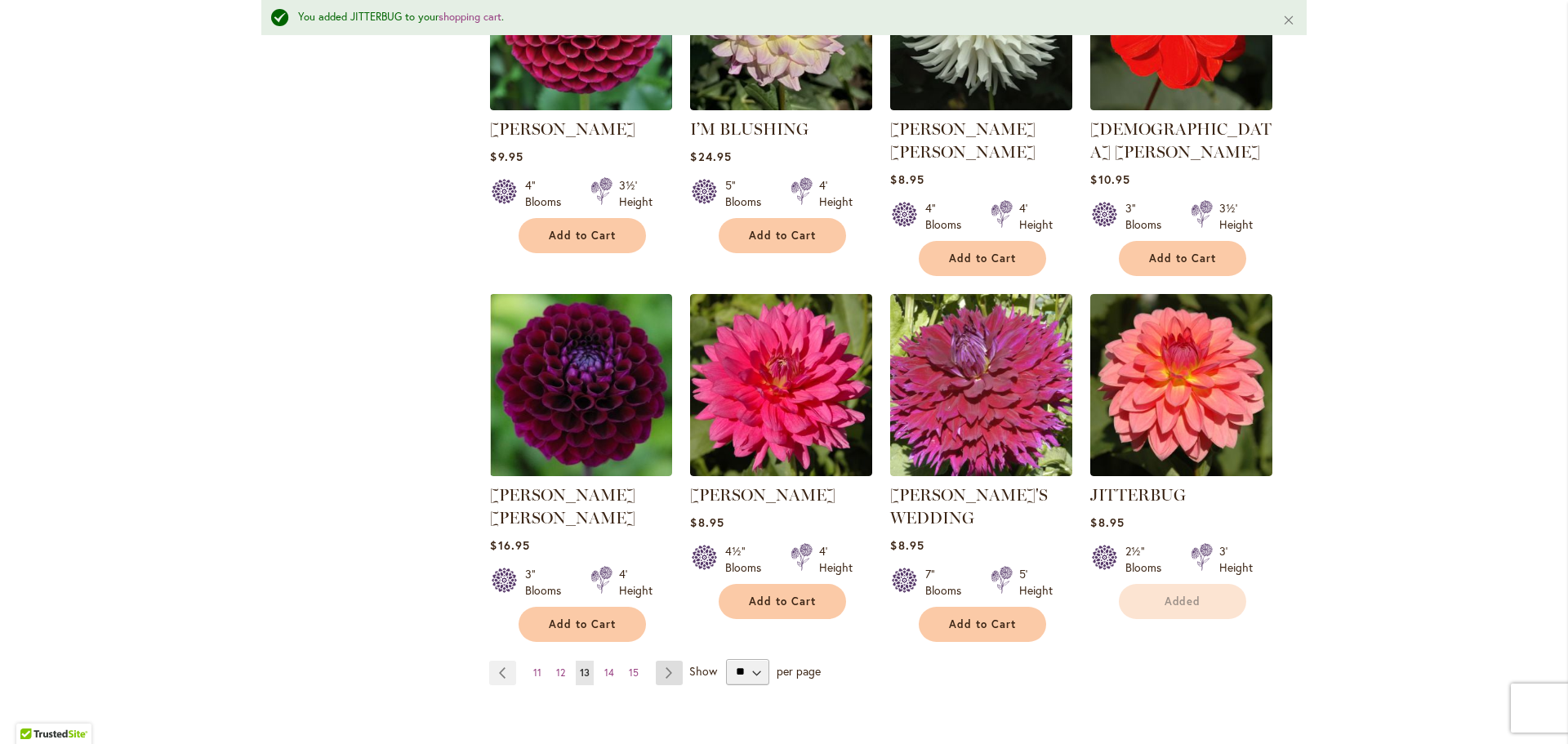
scroll to position [1269, 0]
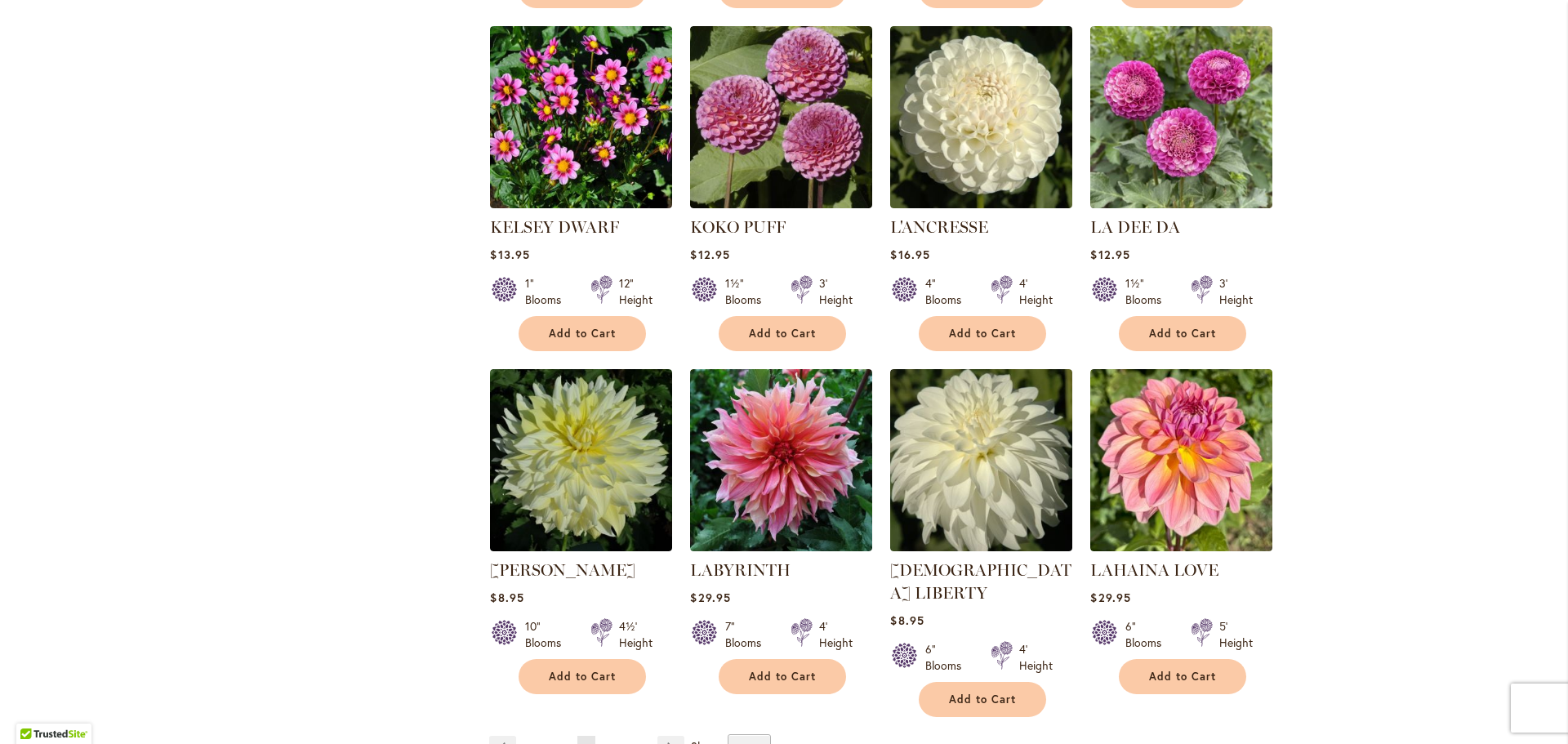
scroll to position [1307, 0]
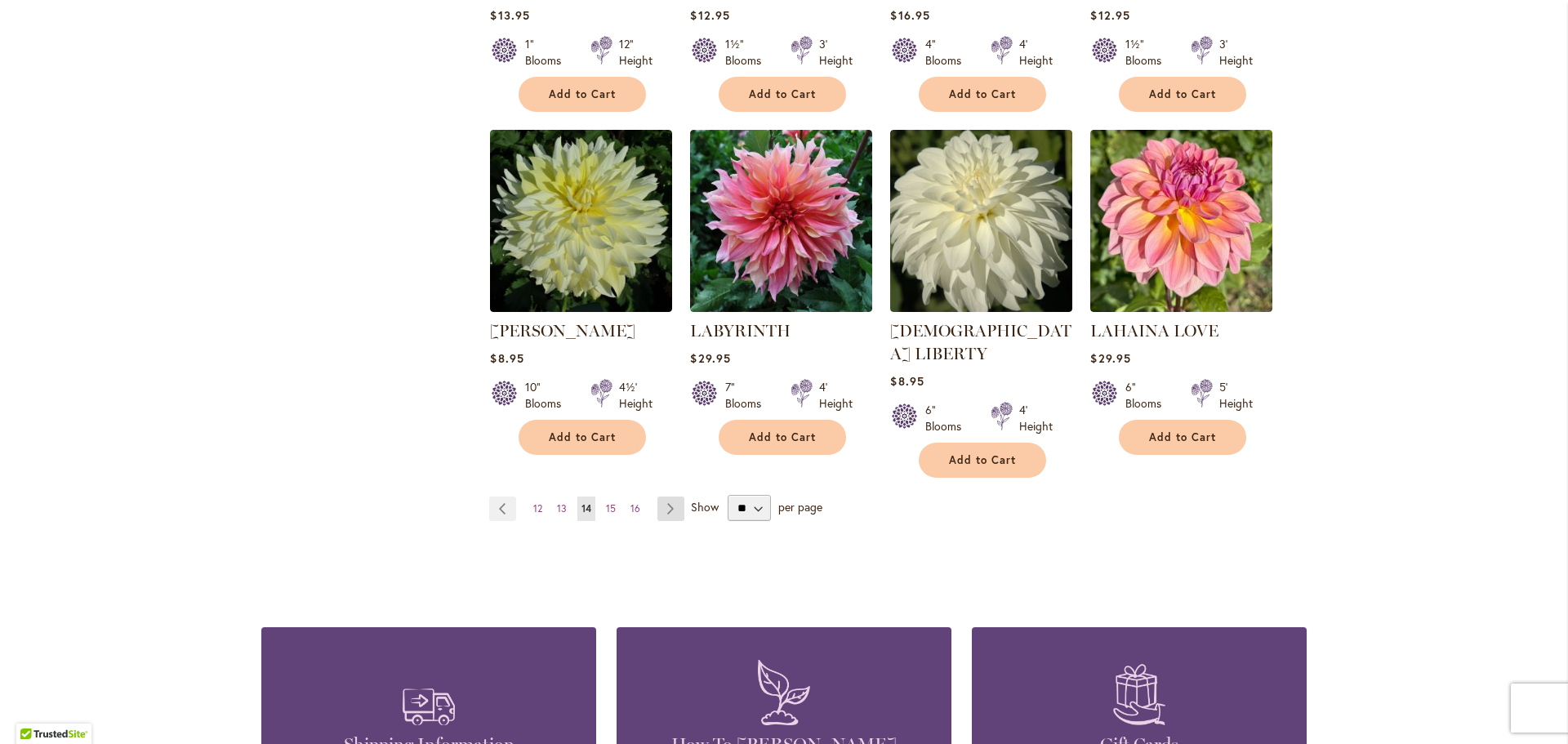
click at [659, 497] on link "Page Next" at bounding box center [671, 509] width 27 height 24
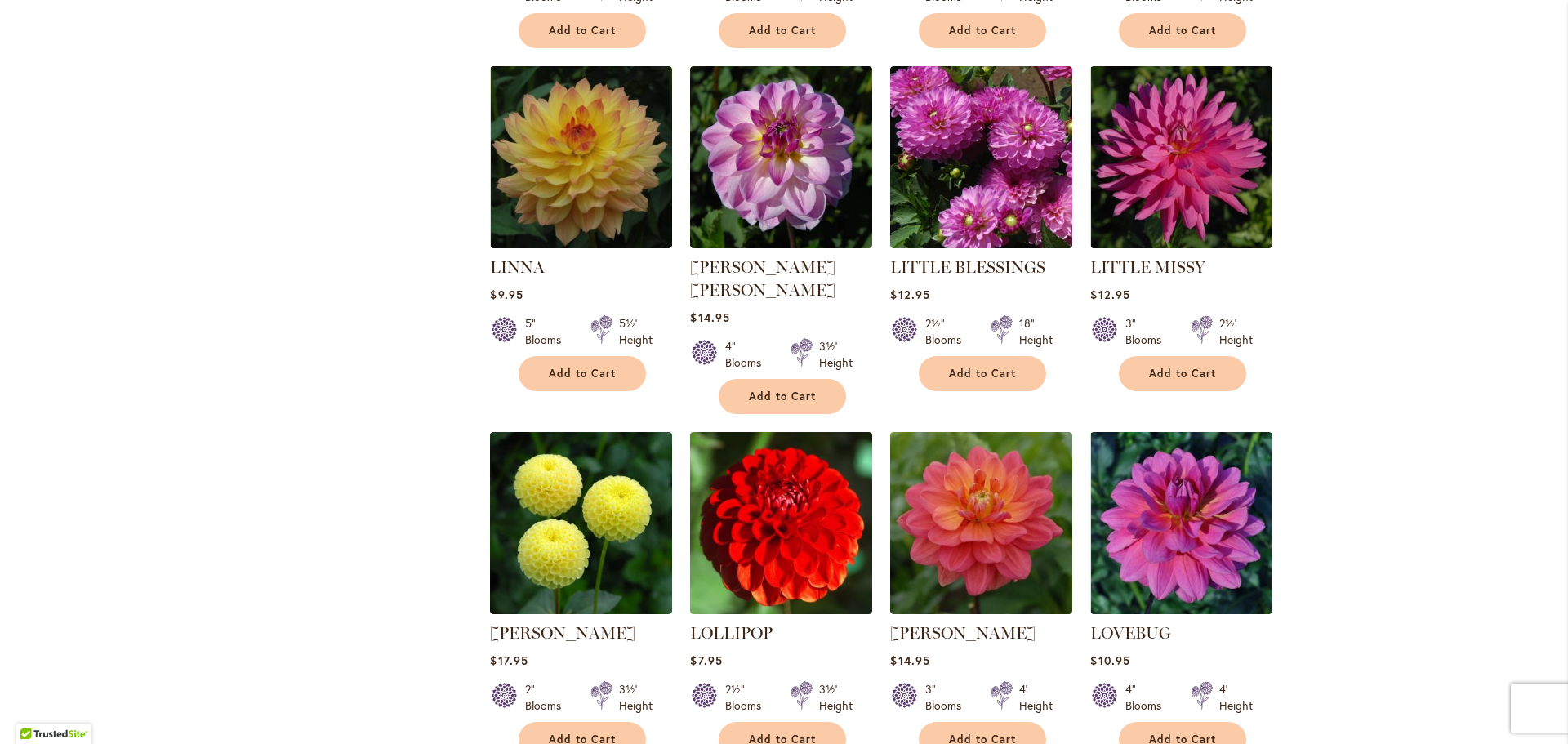
scroll to position [1062, 0]
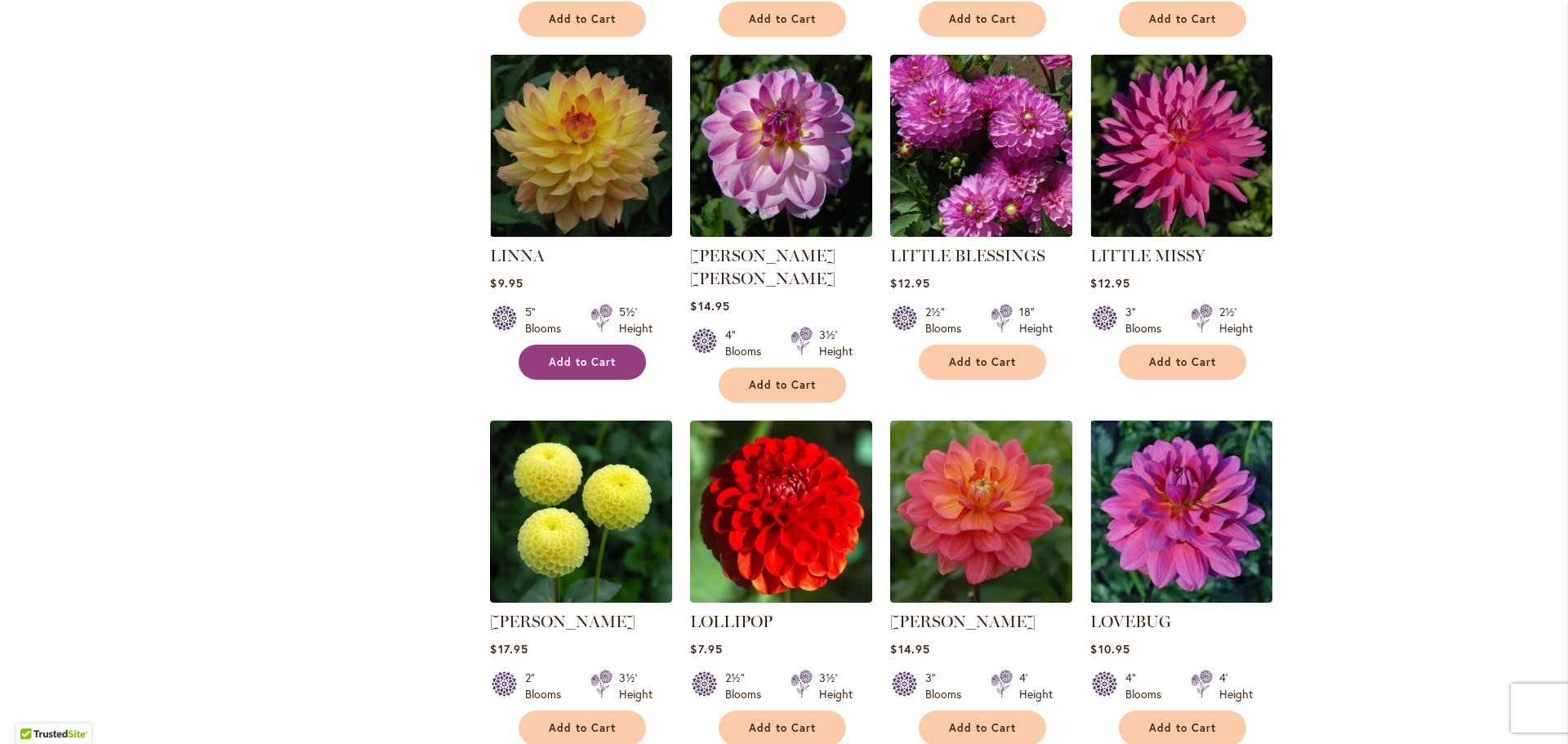
click at [562, 356] on span "Add to Cart" at bounding box center [583, 362] width 67 height 14
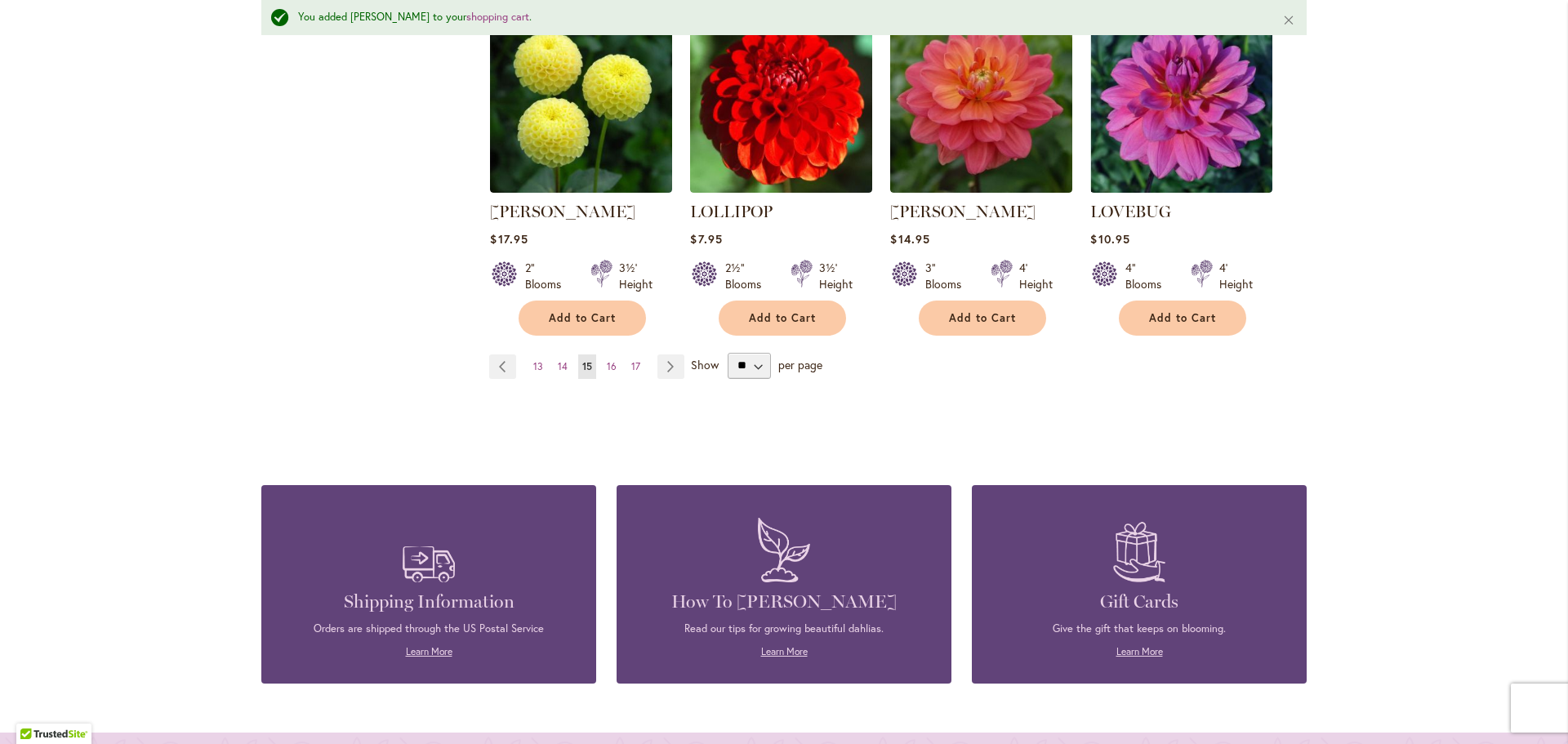
scroll to position [1514, 0]
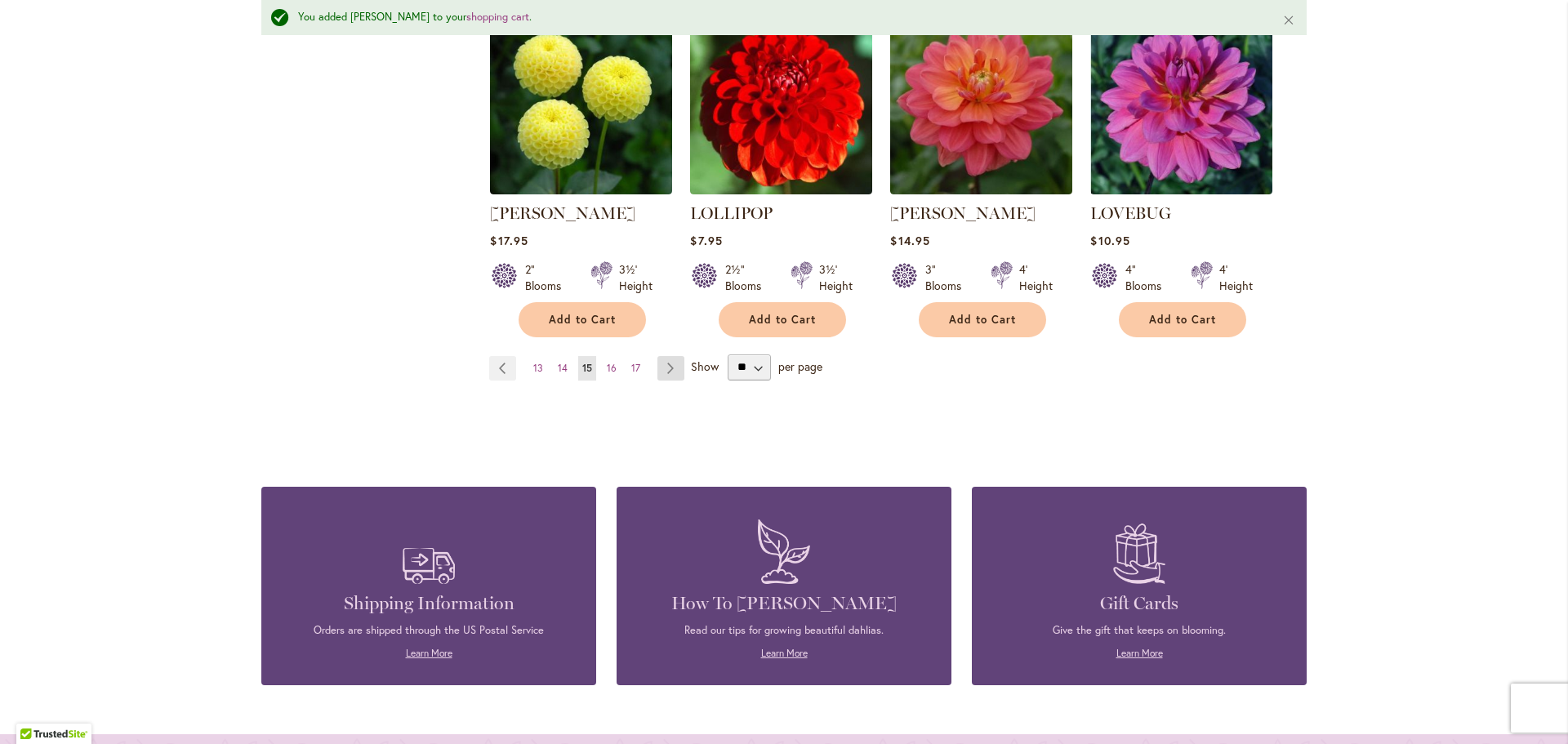
click at [661, 357] on link "Page Next" at bounding box center [671, 369] width 27 height 24
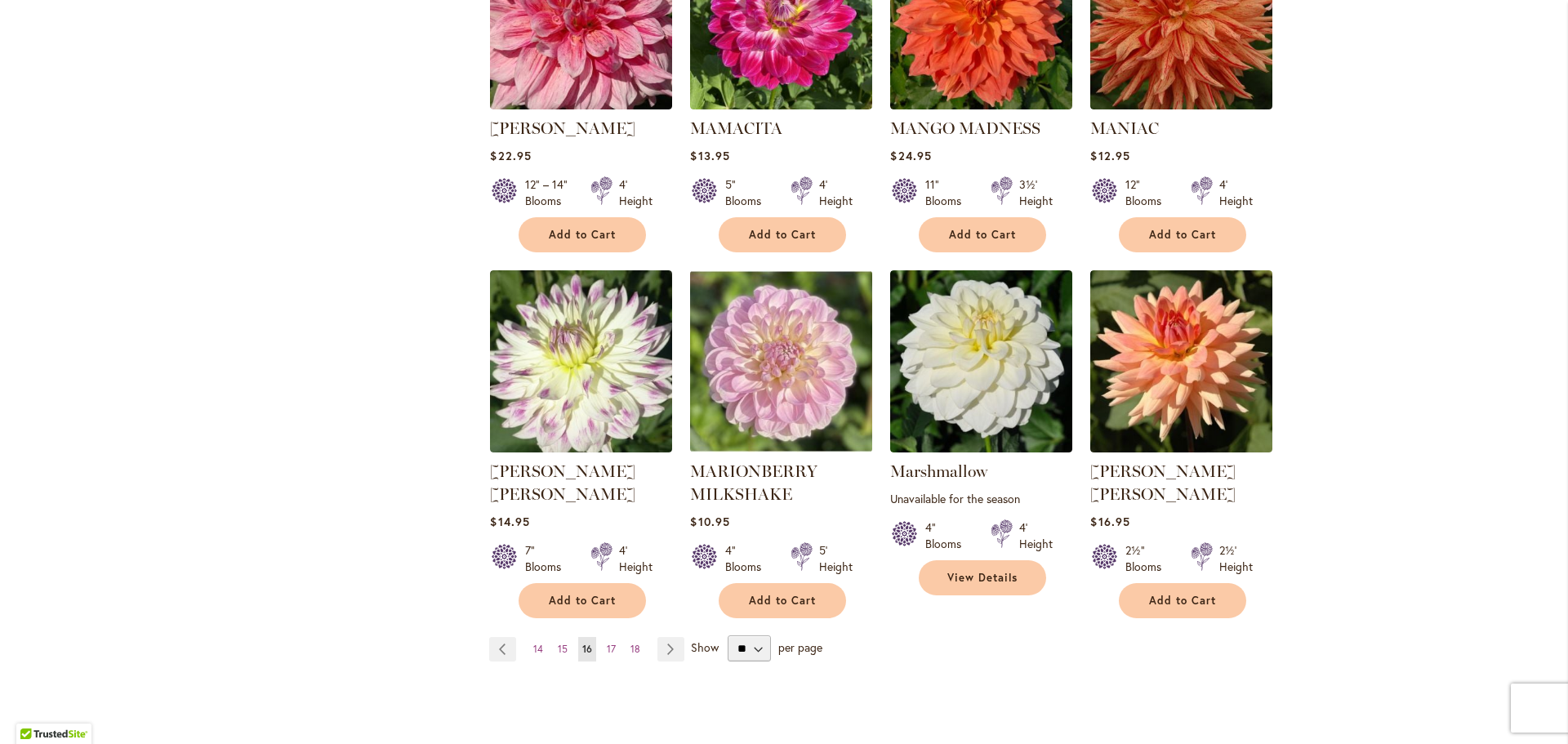
scroll to position [1389, 0]
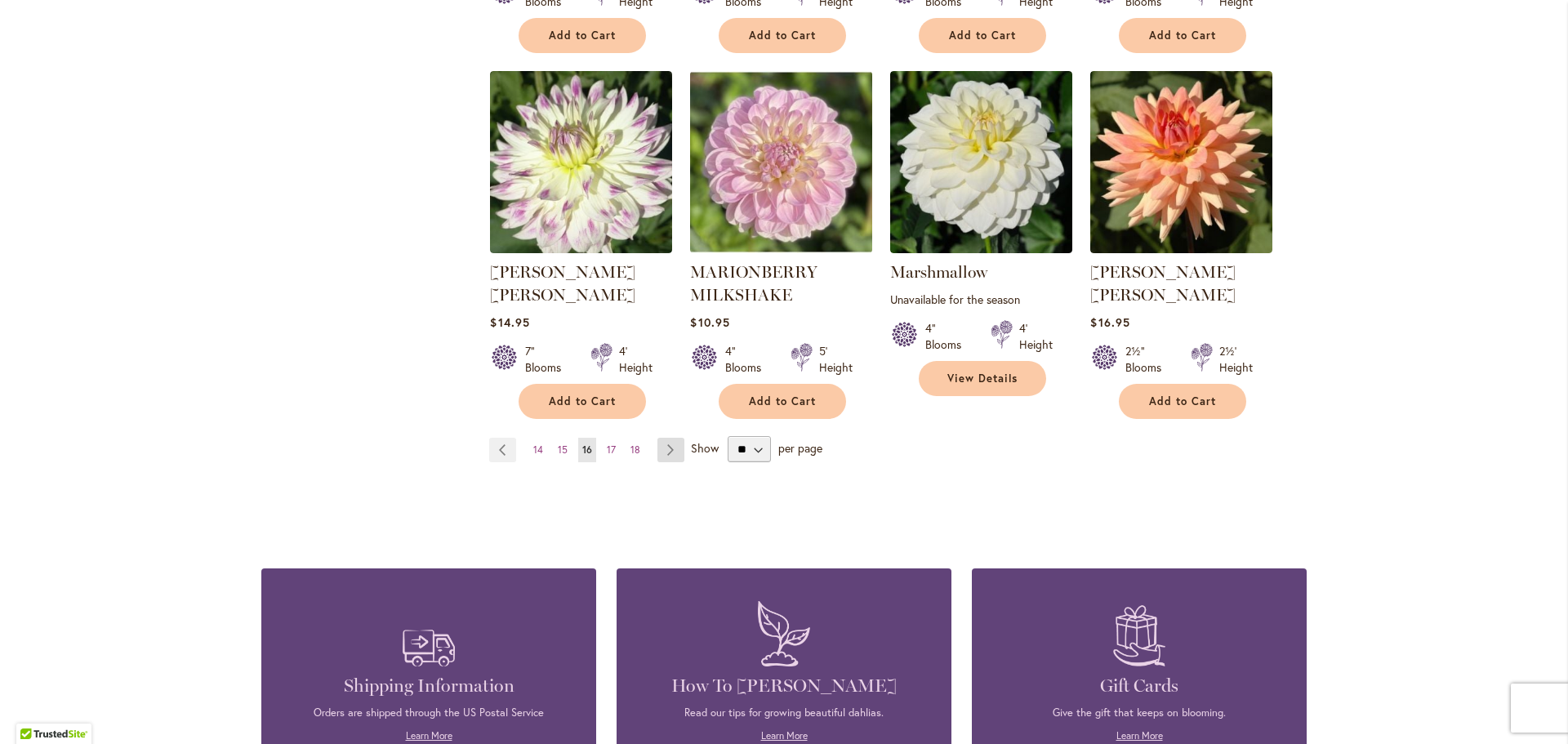
click at [672, 438] on link "Page Next" at bounding box center [671, 450] width 27 height 24
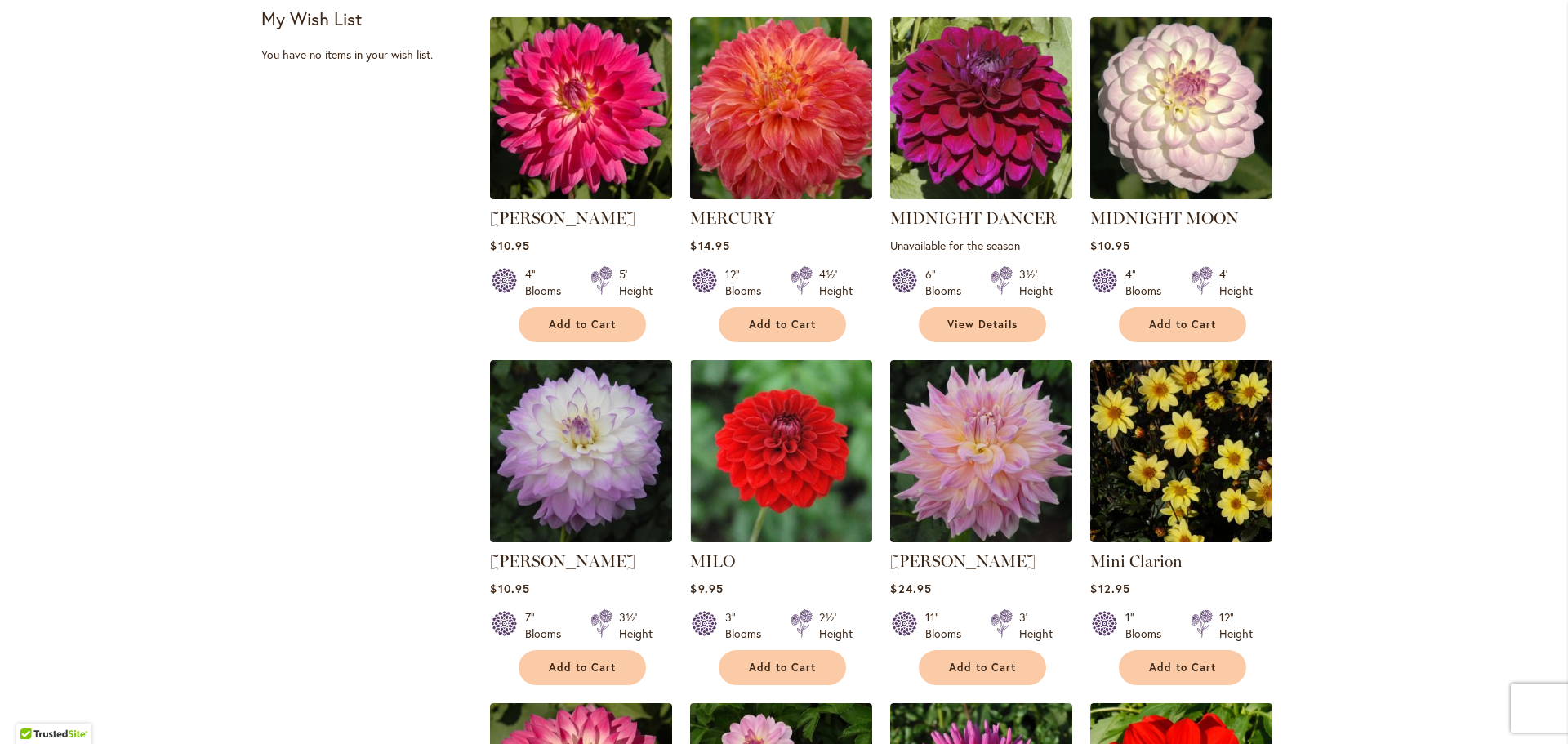
scroll to position [736, 0]
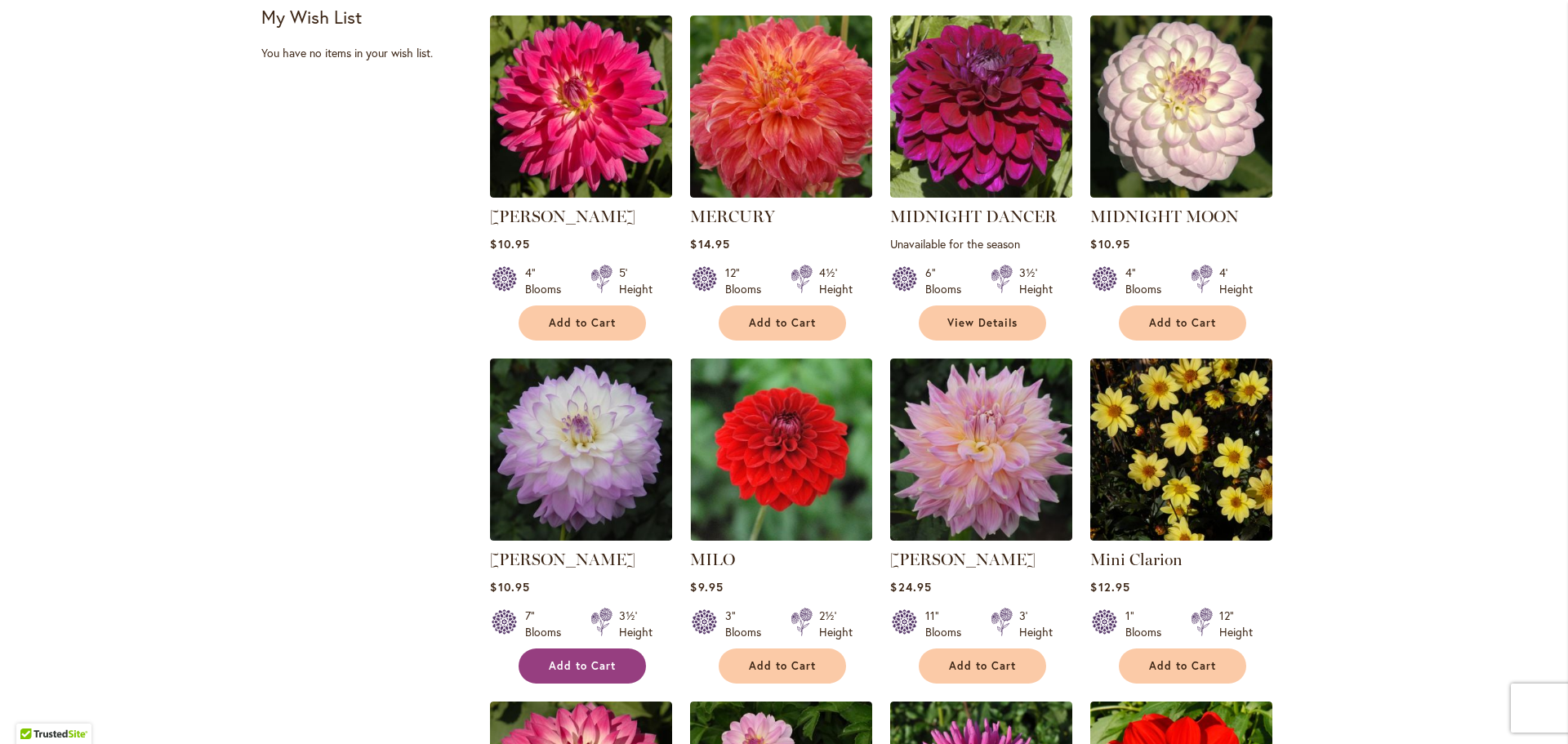
click at [591, 656] on button "Add to Cart" at bounding box center [582, 666] width 127 height 36
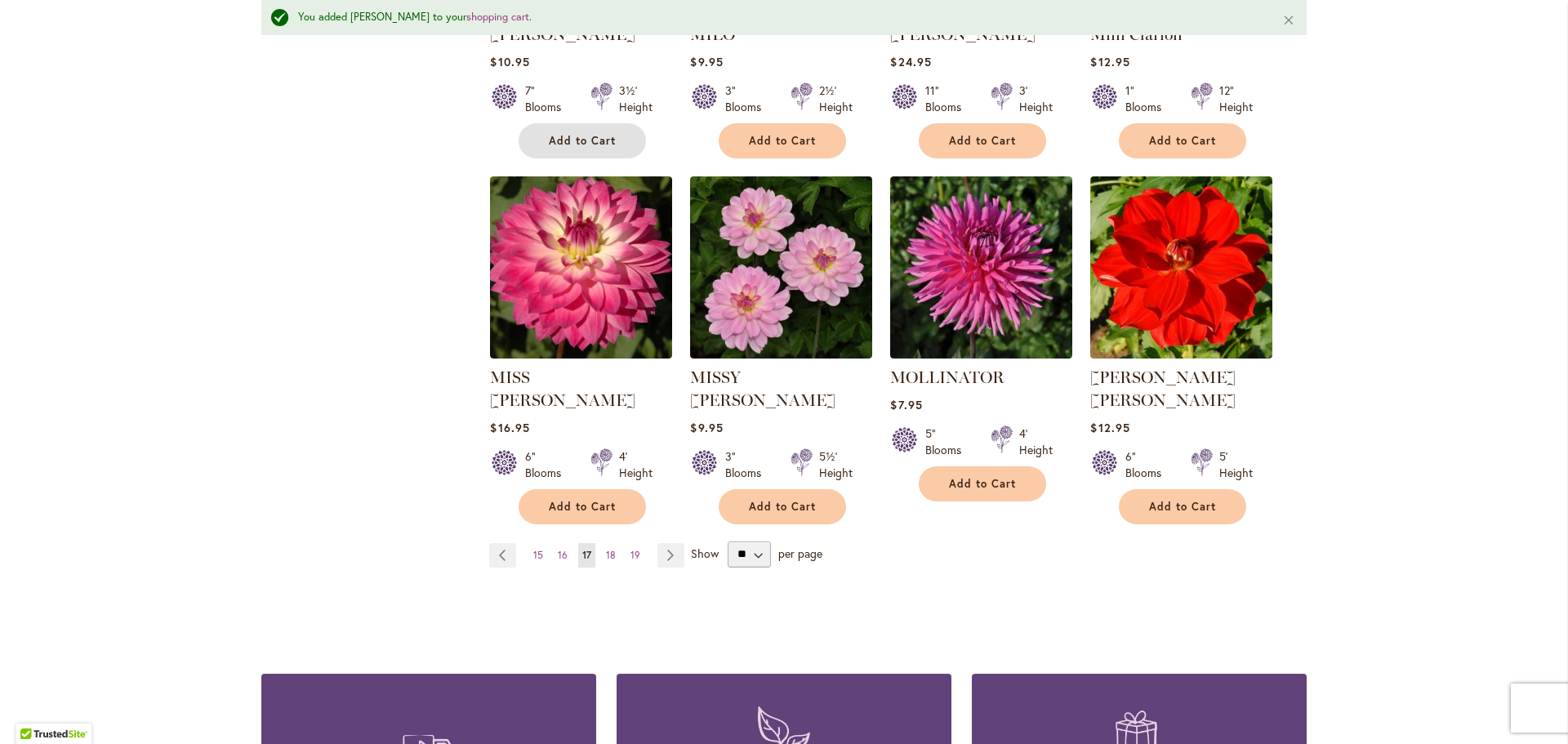
scroll to position [1350, 0]
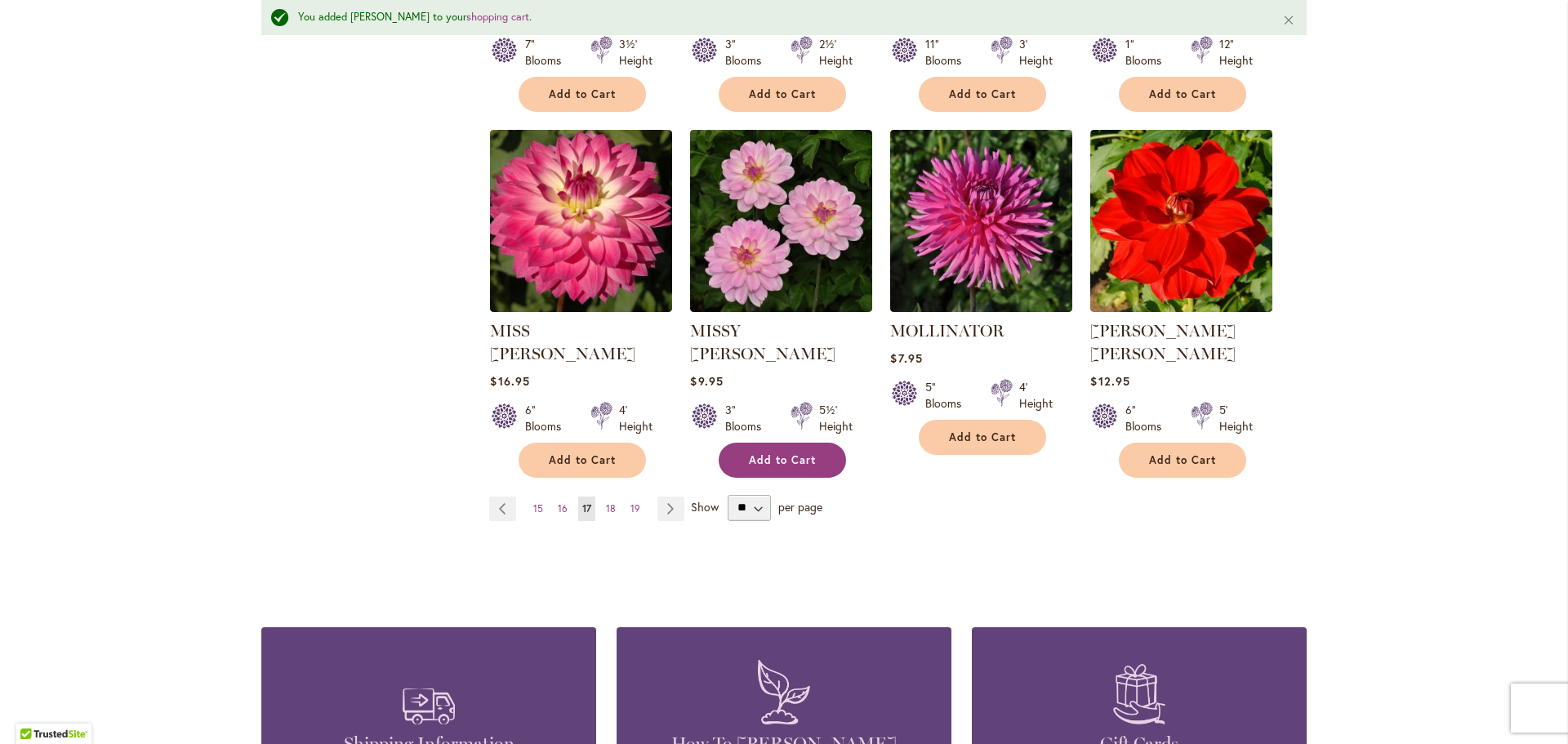
click at [798, 453] on span "Add to Cart" at bounding box center [782, 460] width 67 height 14
click at [665, 497] on link "Page Next" at bounding box center [671, 509] width 27 height 24
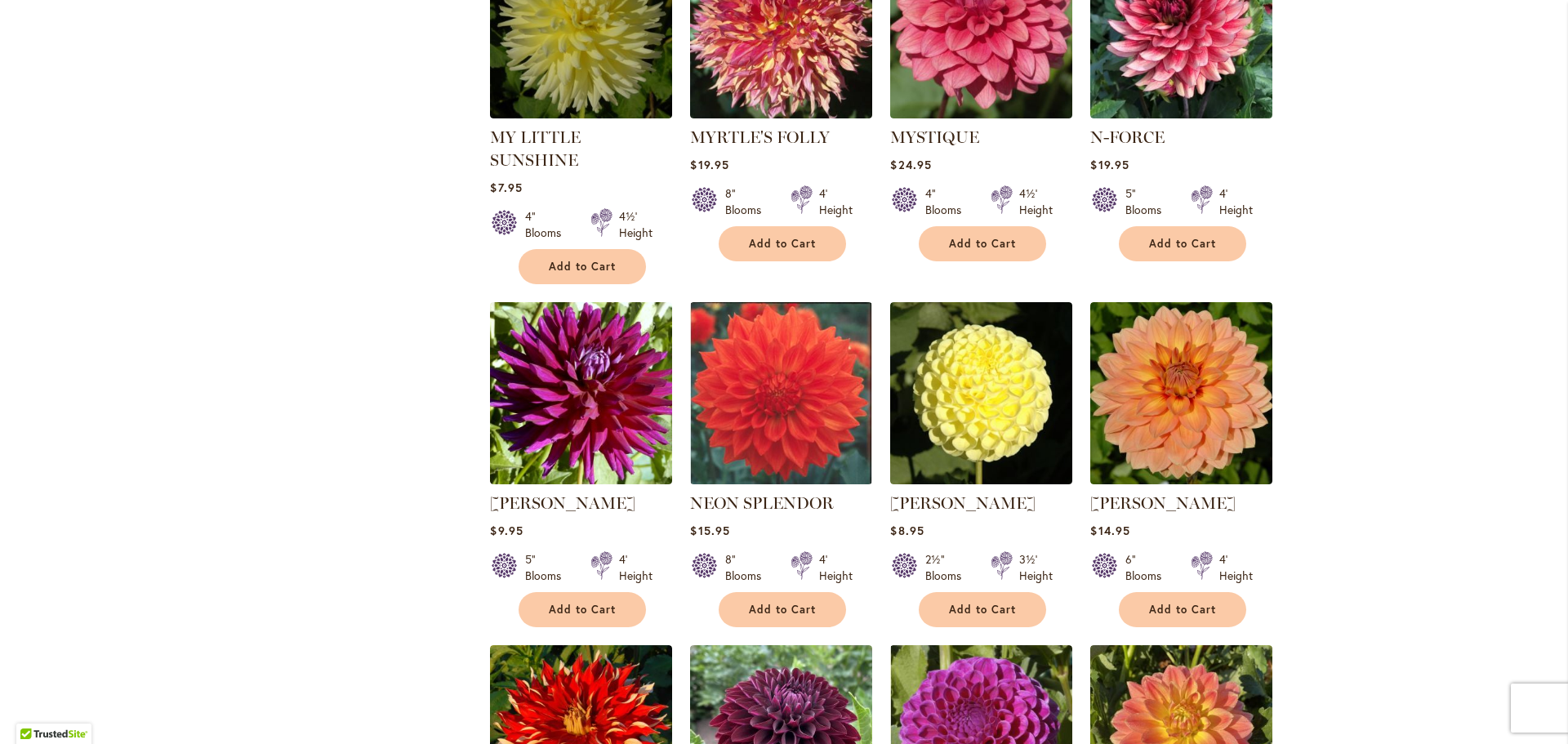
scroll to position [817, 0]
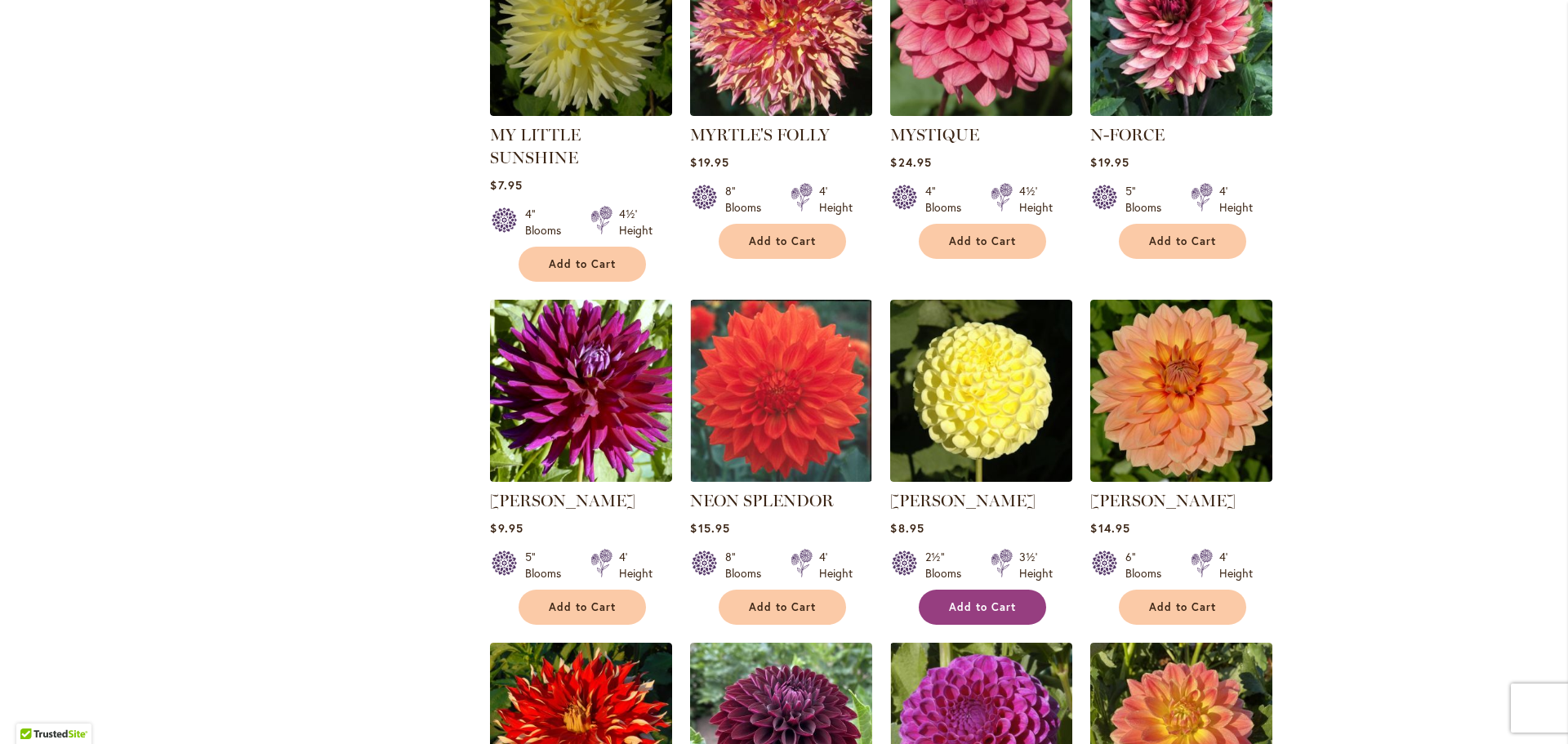
click at [979, 590] on button "Add to Cart" at bounding box center [982, 607] width 127 height 36
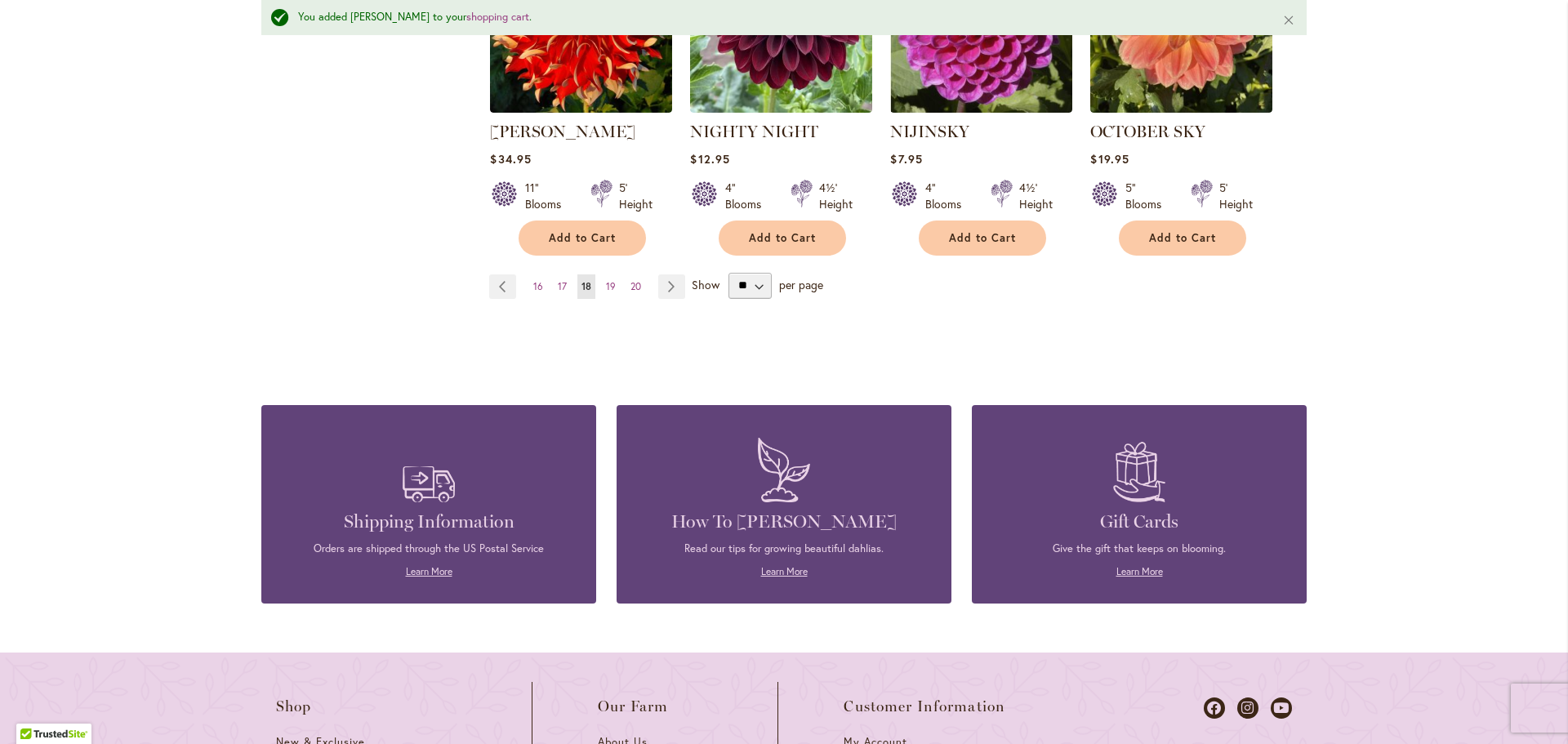
scroll to position [1596, 0]
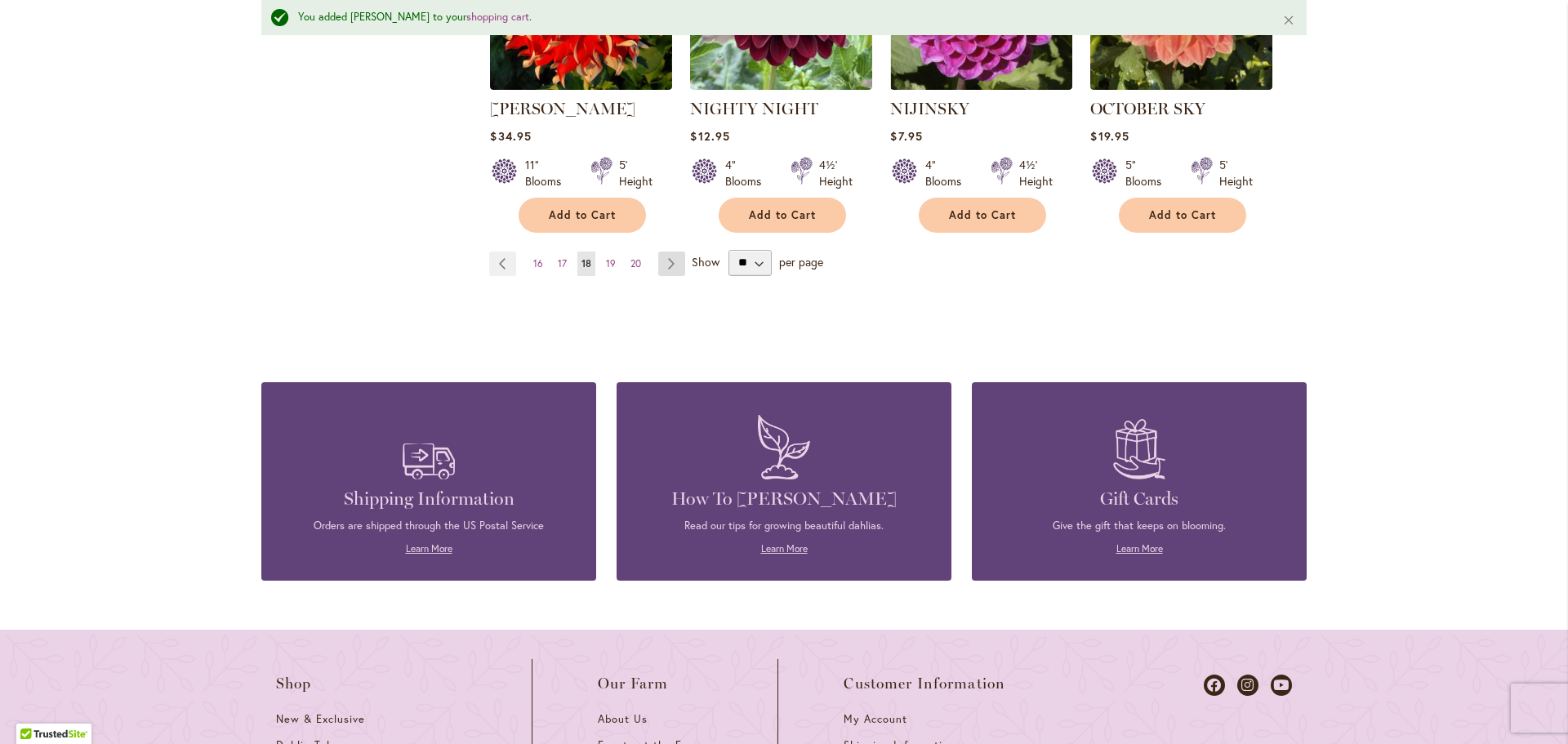
click at [661, 252] on link "Page Next" at bounding box center [672, 264] width 27 height 24
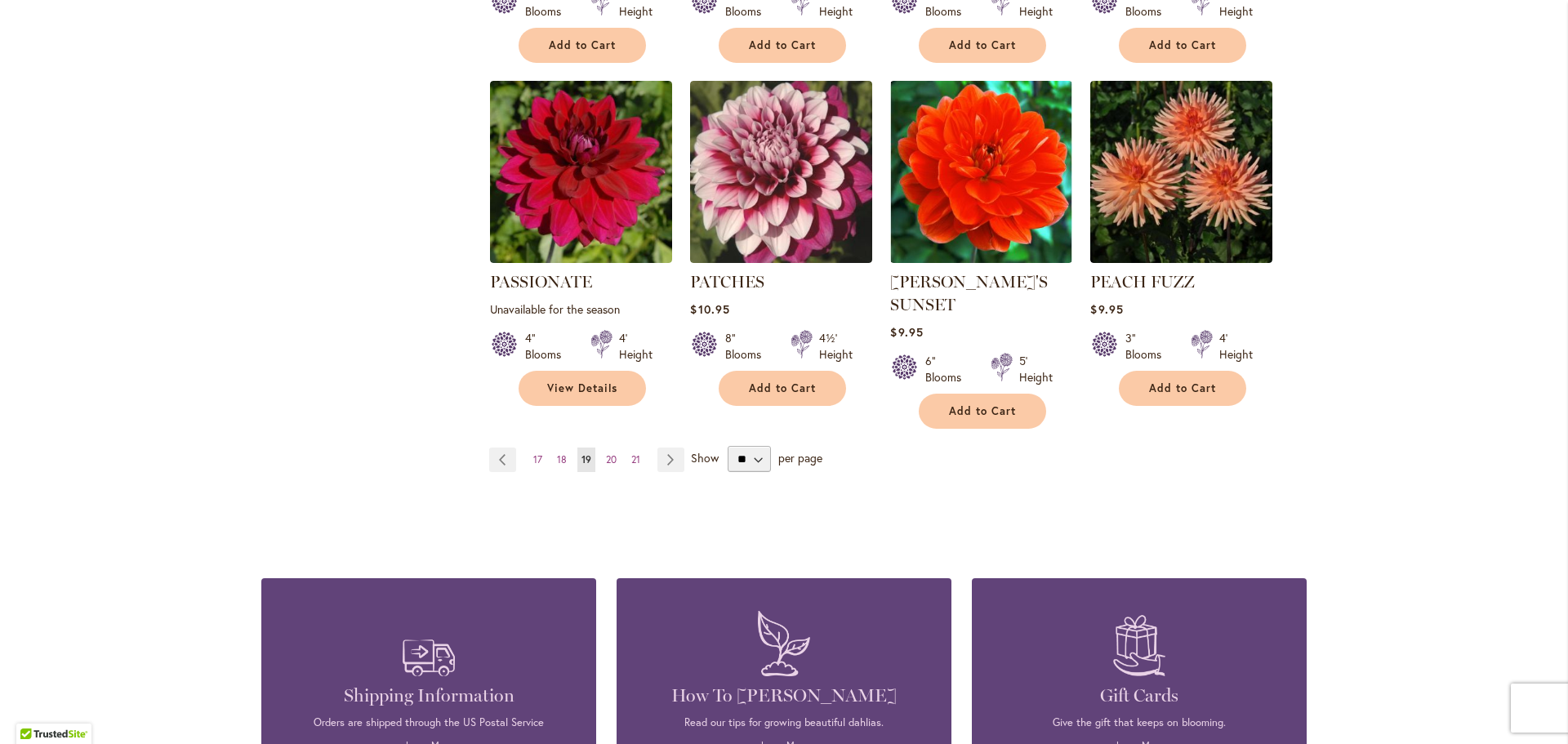
scroll to position [1389, 0]
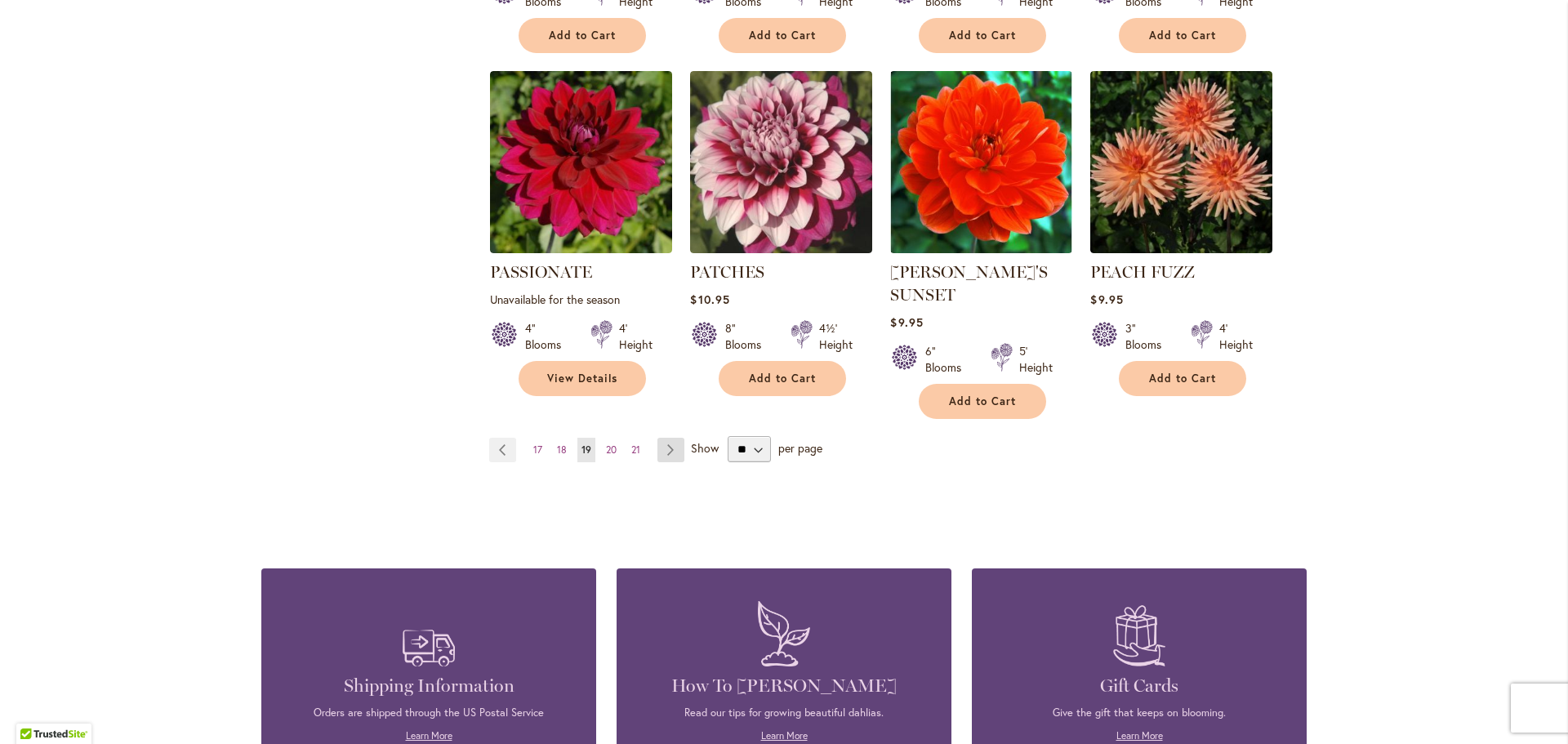
click at [661, 438] on link "Page Next" at bounding box center [671, 450] width 27 height 24
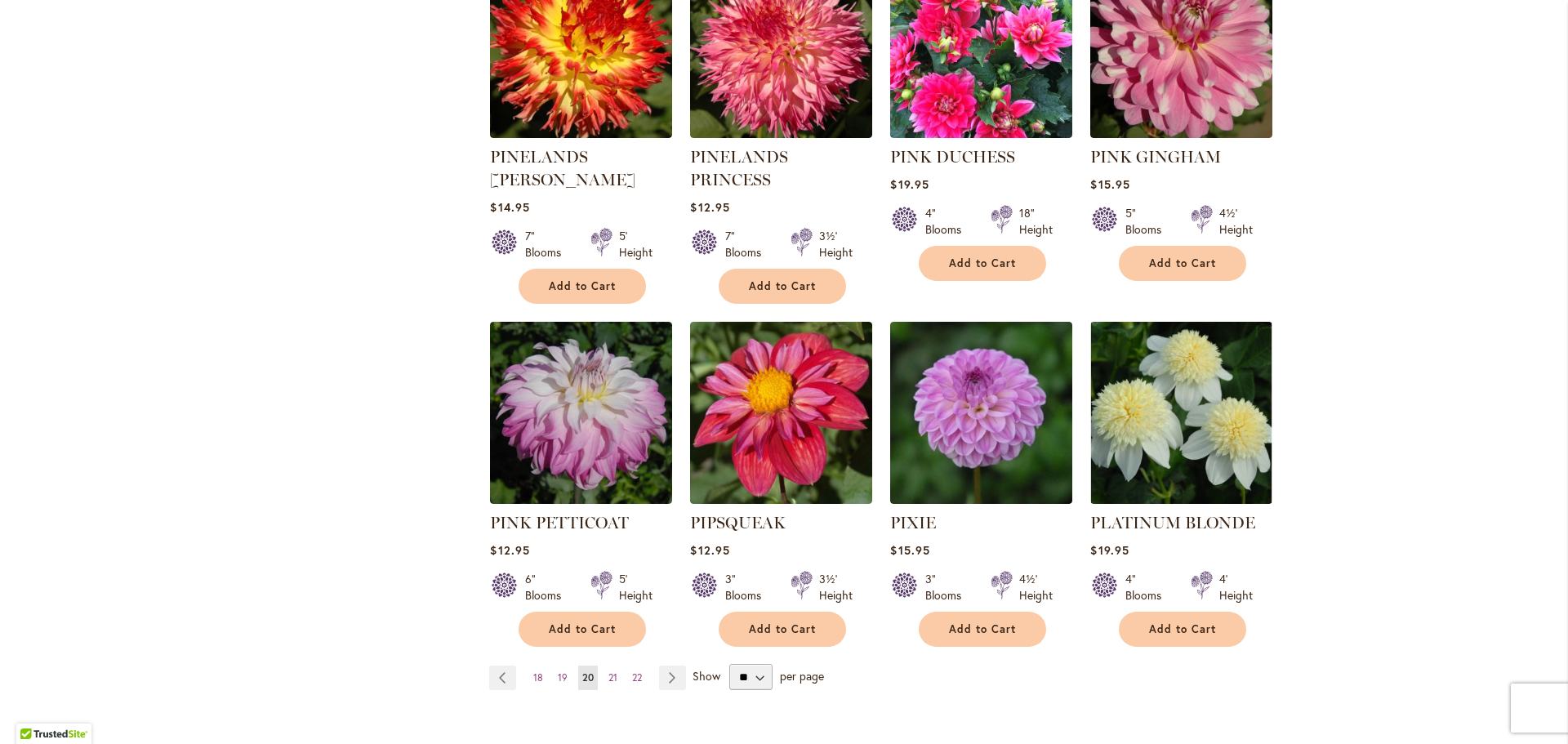
scroll to position [1225, 0]
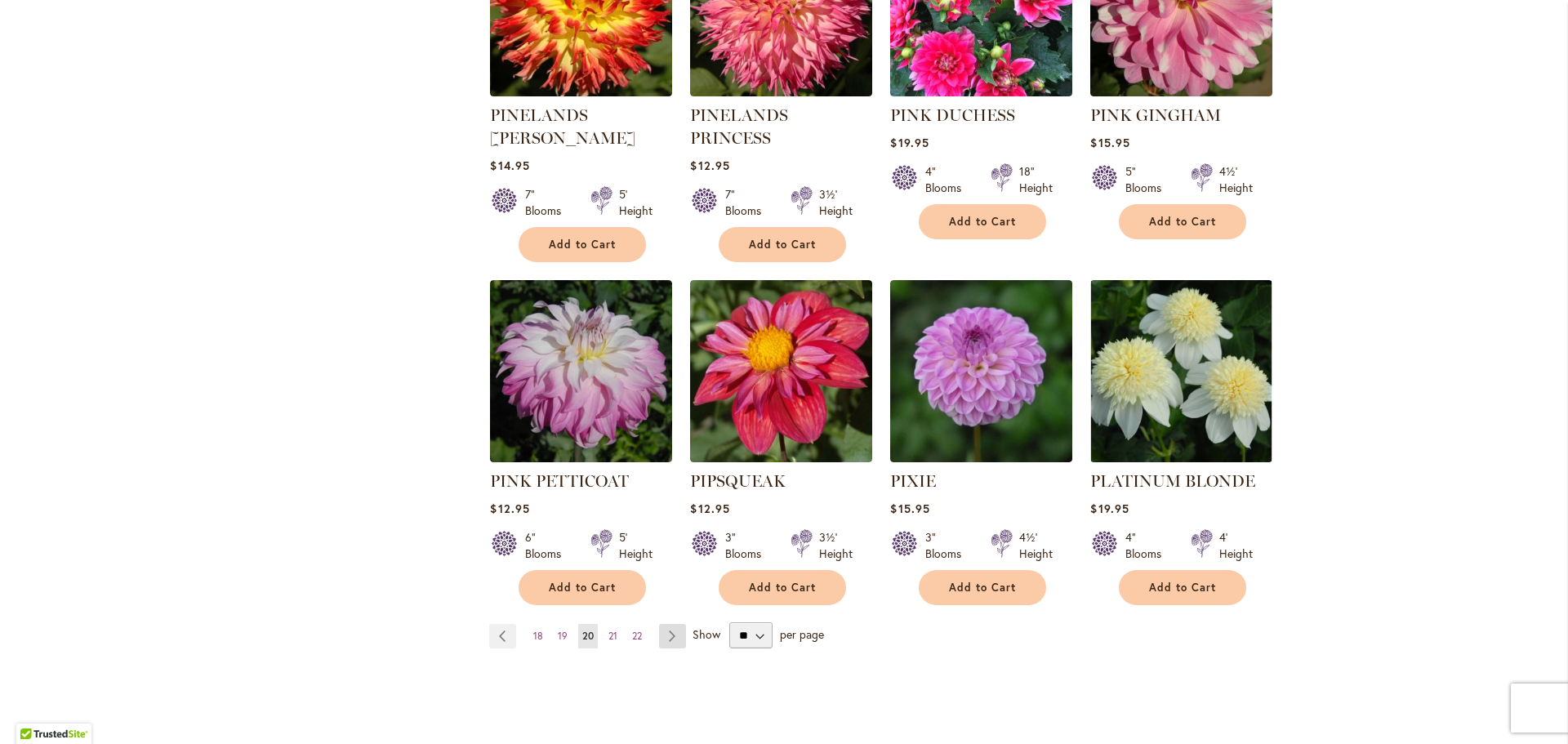
click at [659, 624] on link "Page Next" at bounding box center [672, 636] width 27 height 24
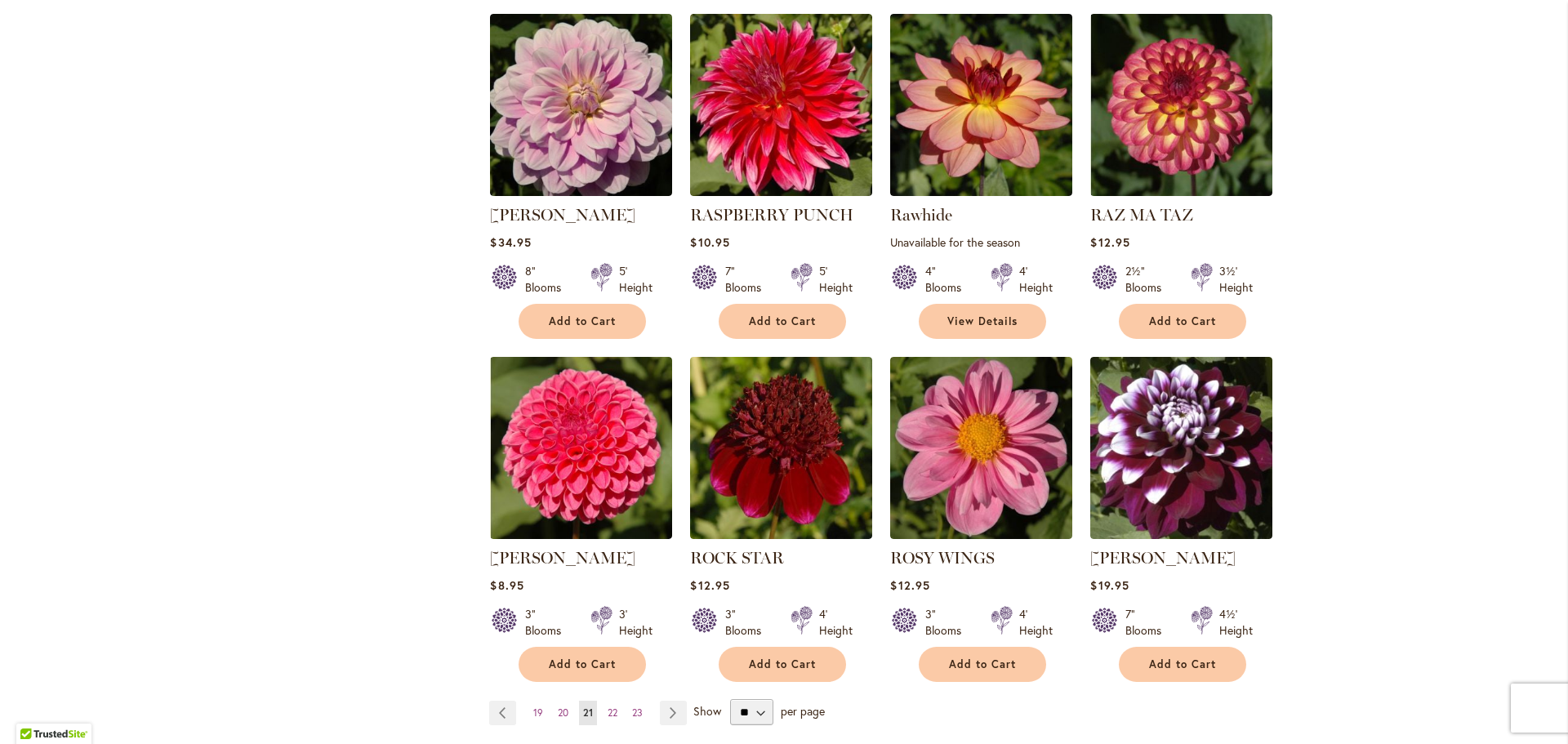
scroll to position [1225, 0]
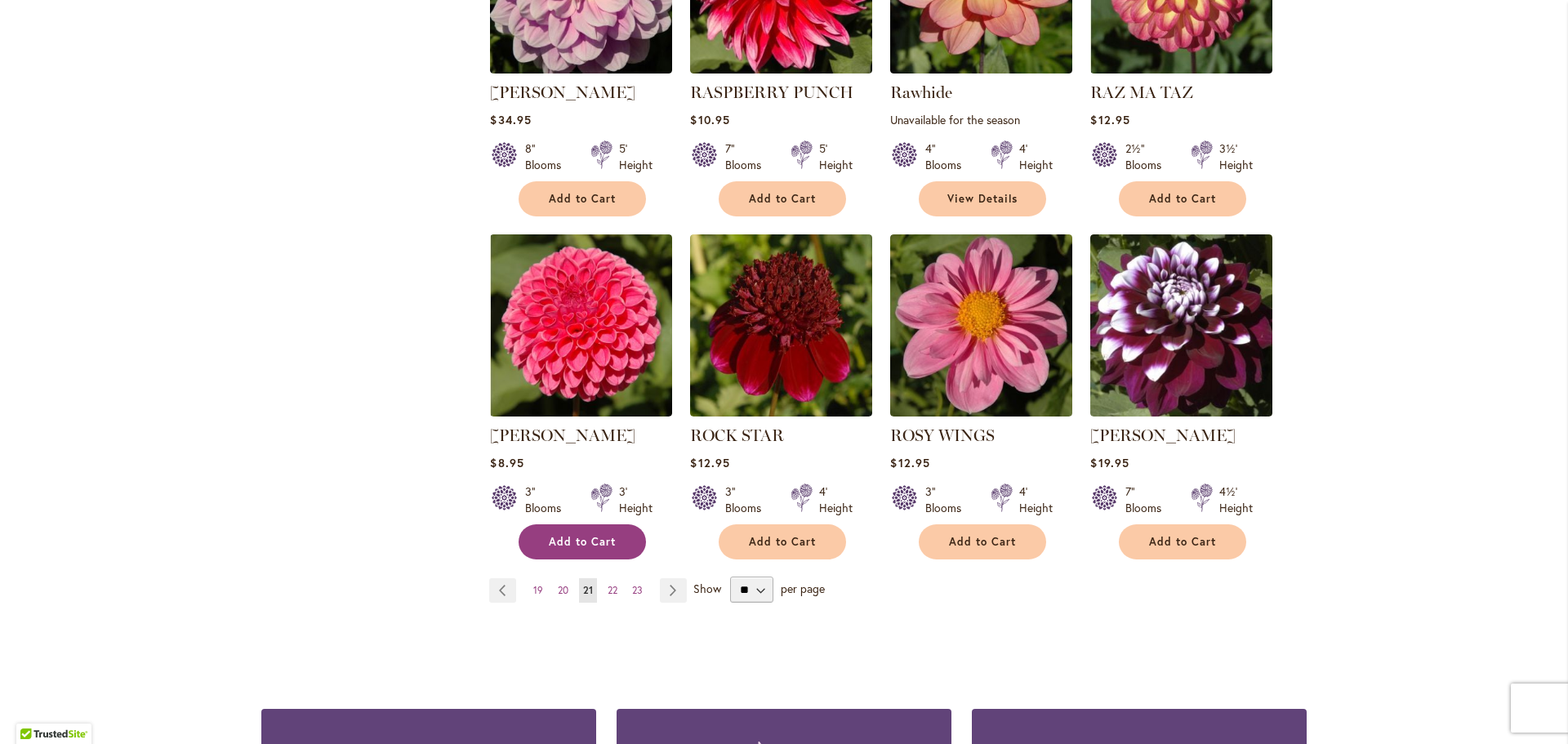
click at [577, 542] on span "Add to Cart" at bounding box center [583, 542] width 67 height 14
click at [667, 591] on link "Page Next" at bounding box center [673, 591] width 27 height 24
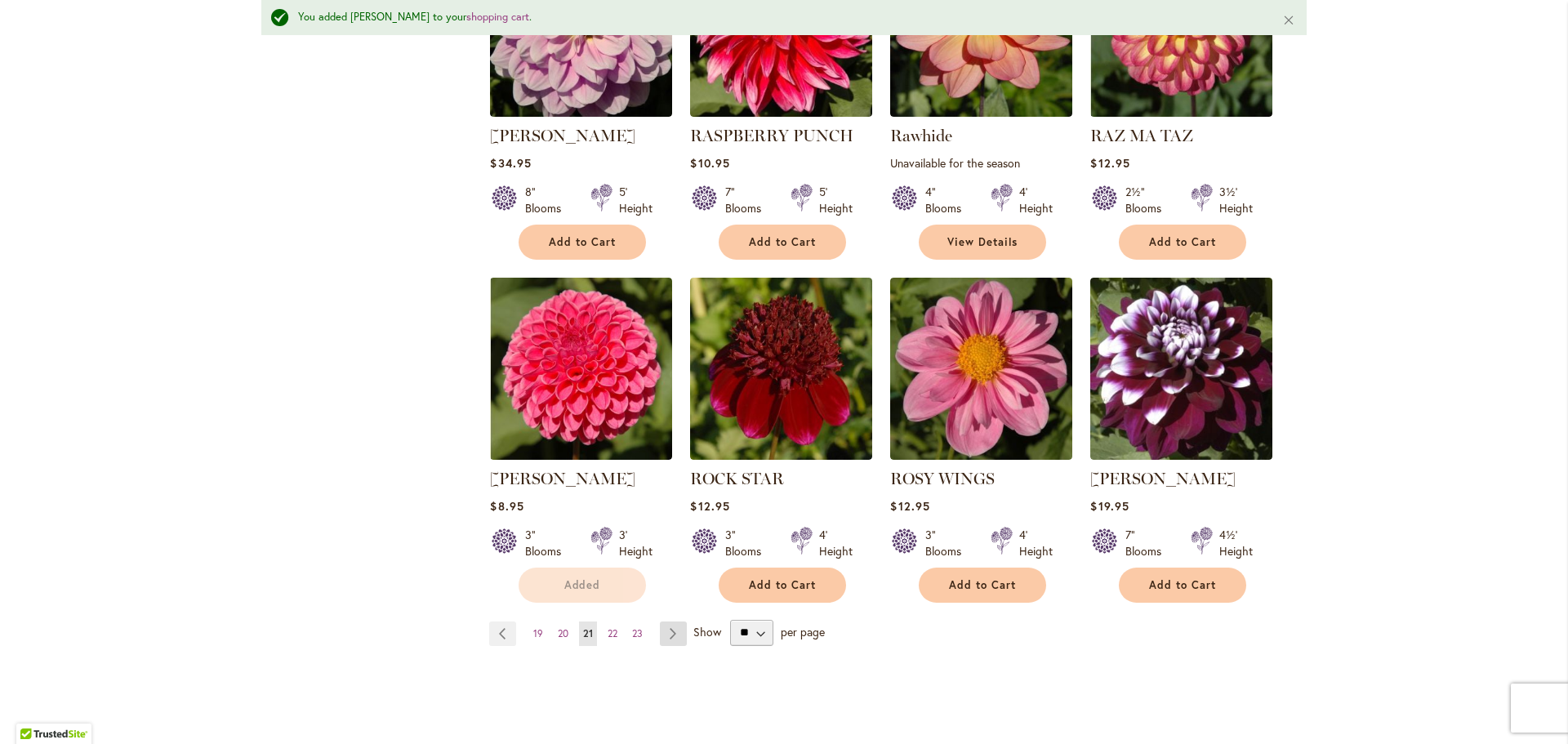
scroll to position [1269, 0]
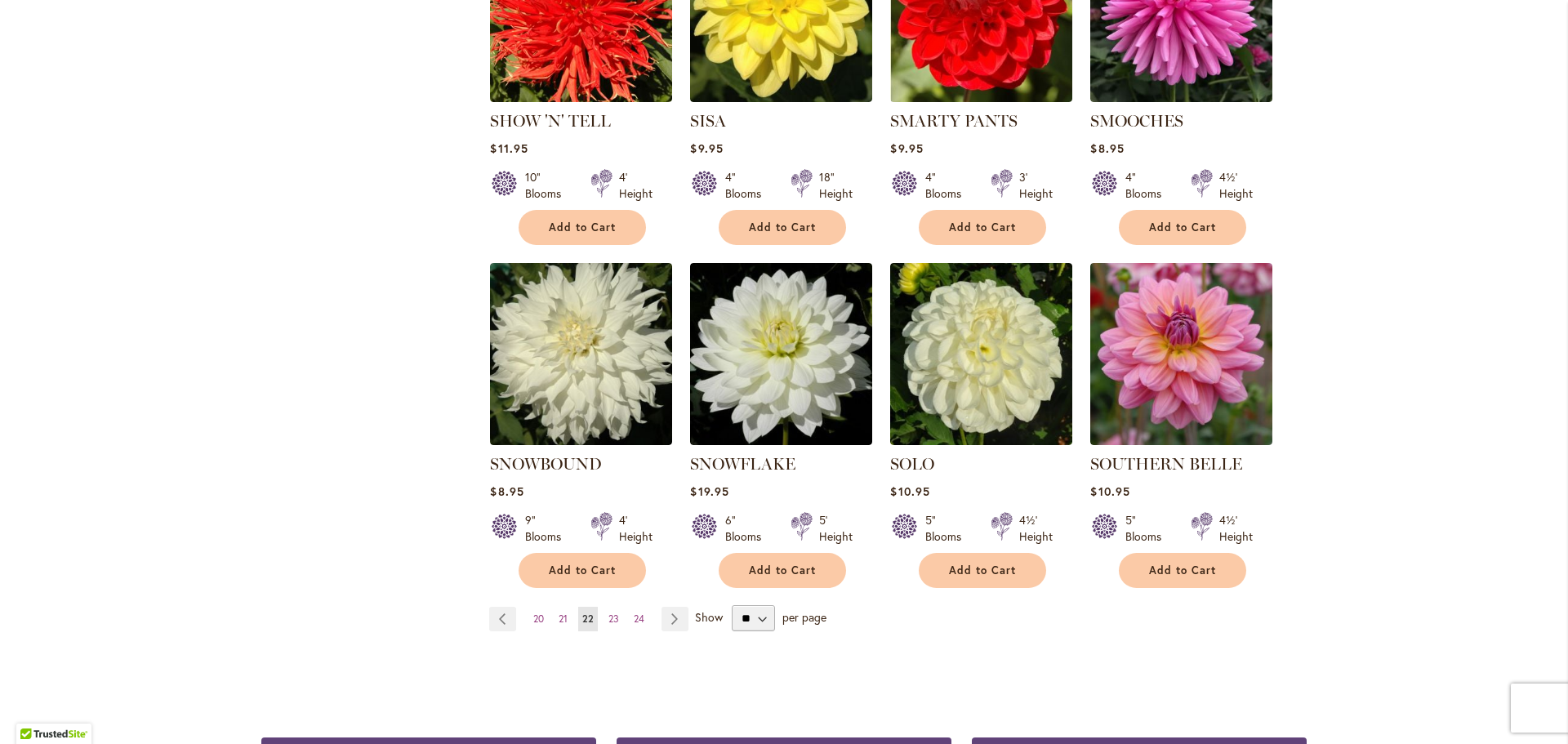
scroll to position [1225, 0]
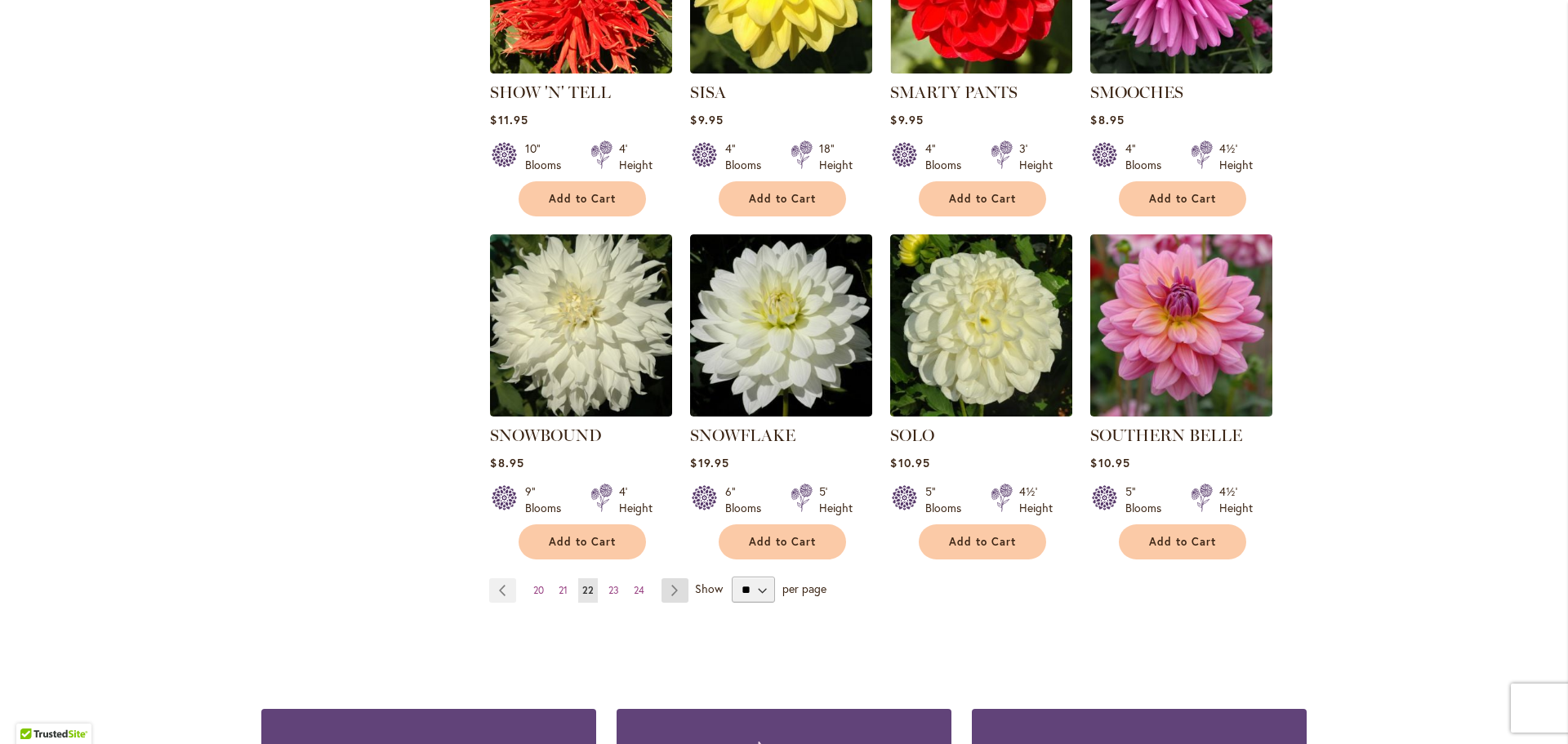
click at [670, 578] on link "Page Next" at bounding box center [675, 591] width 27 height 24
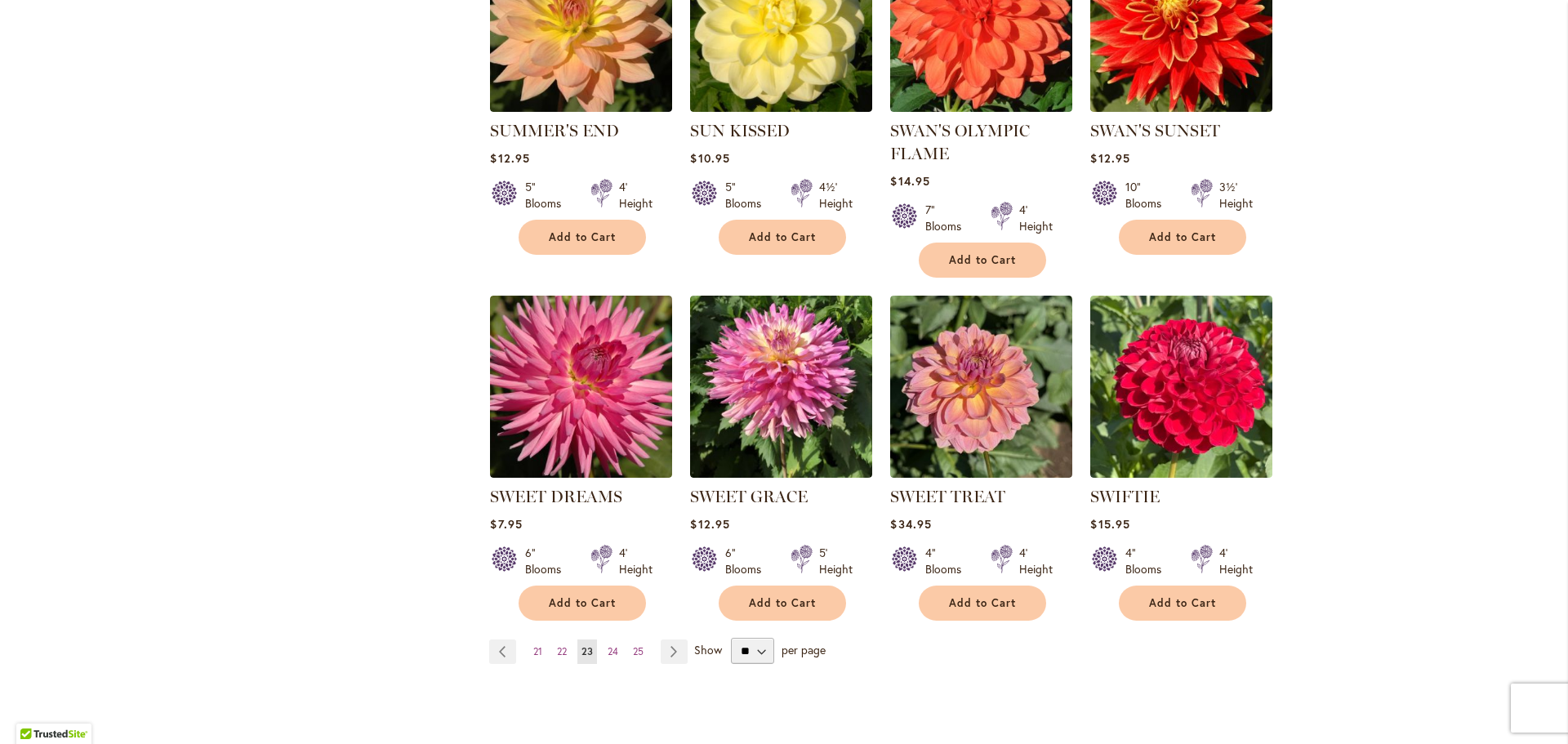
scroll to position [1225, 0]
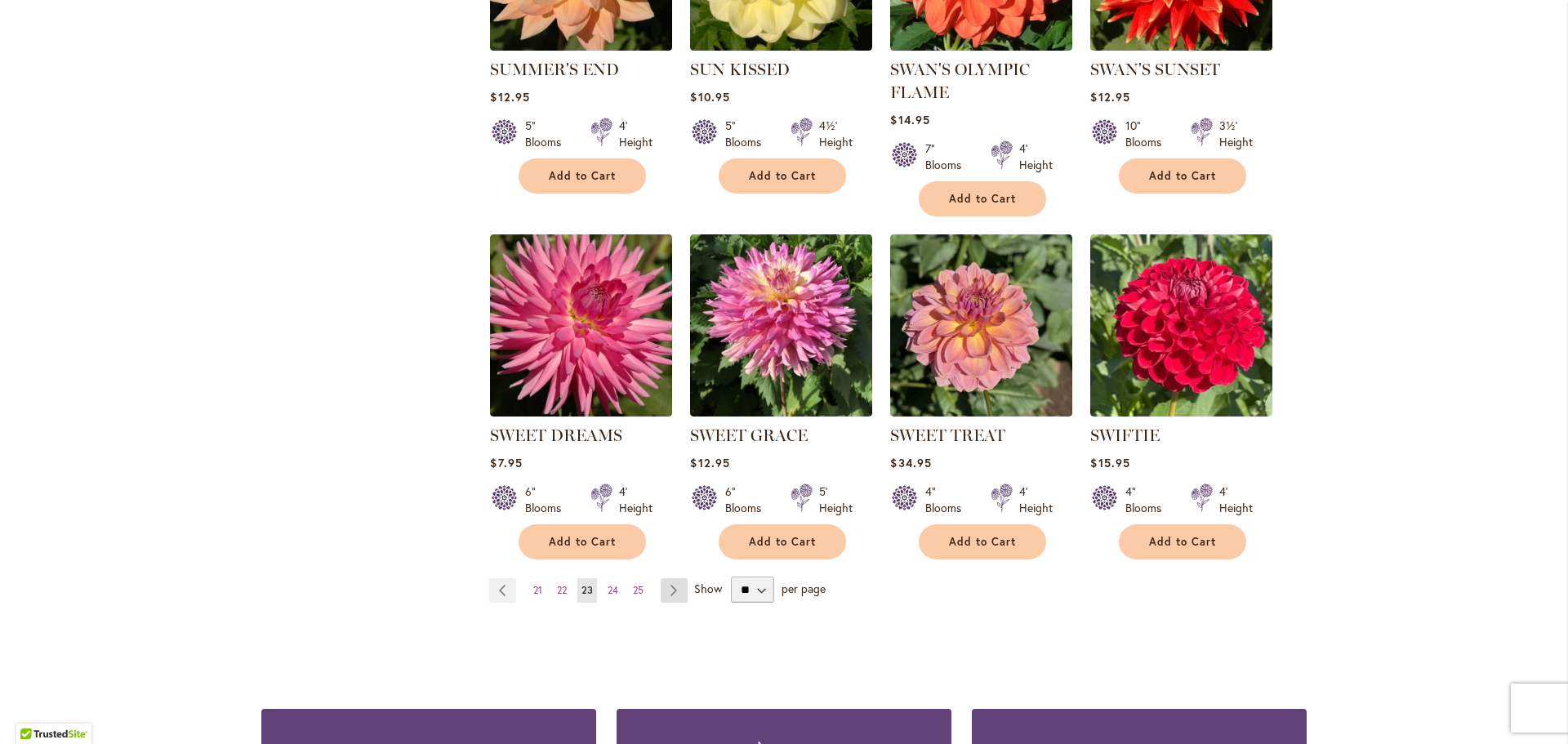
click at [673, 600] on link "Page Next" at bounding box center [674, 591] width 27 height 24
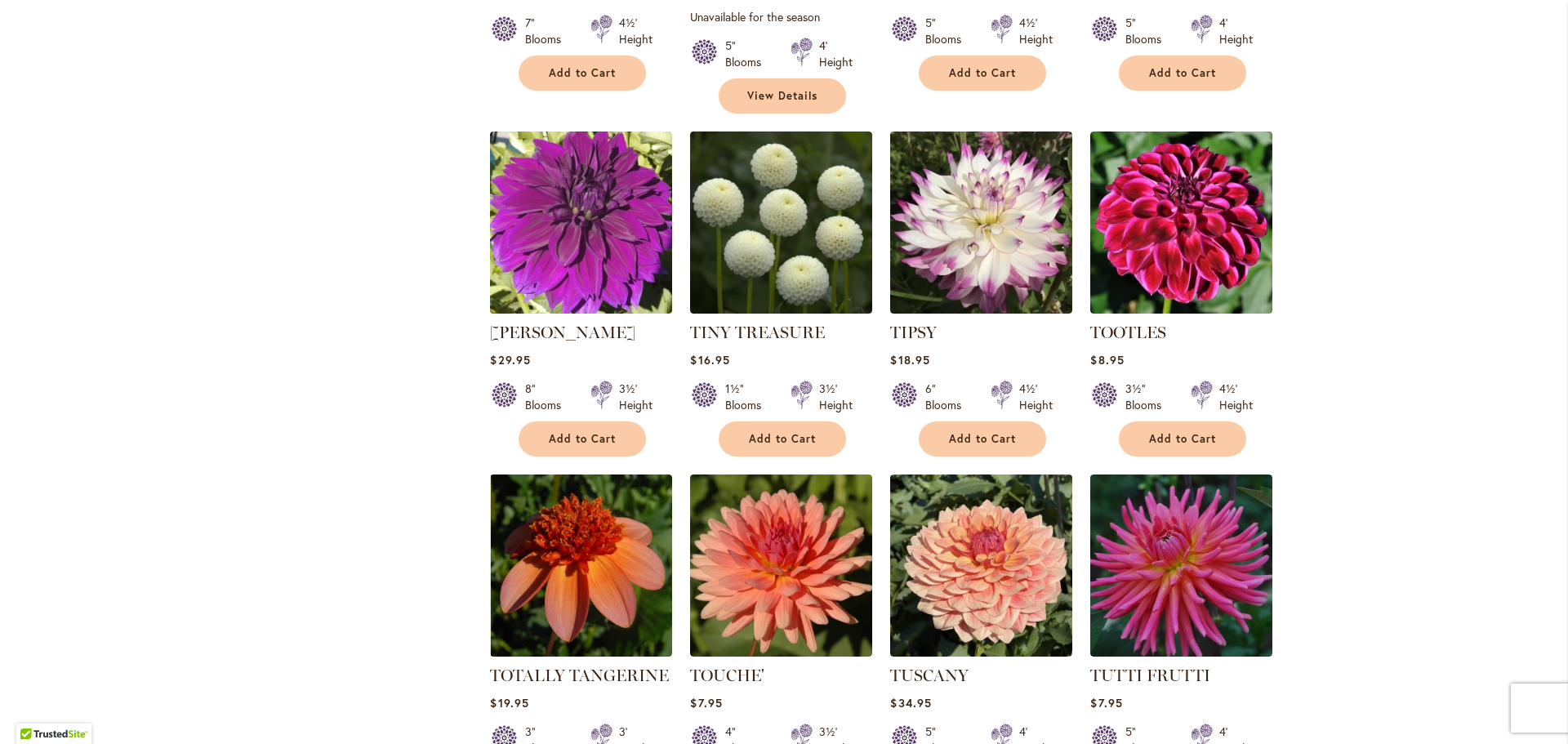
scroll to position [1225, 0]
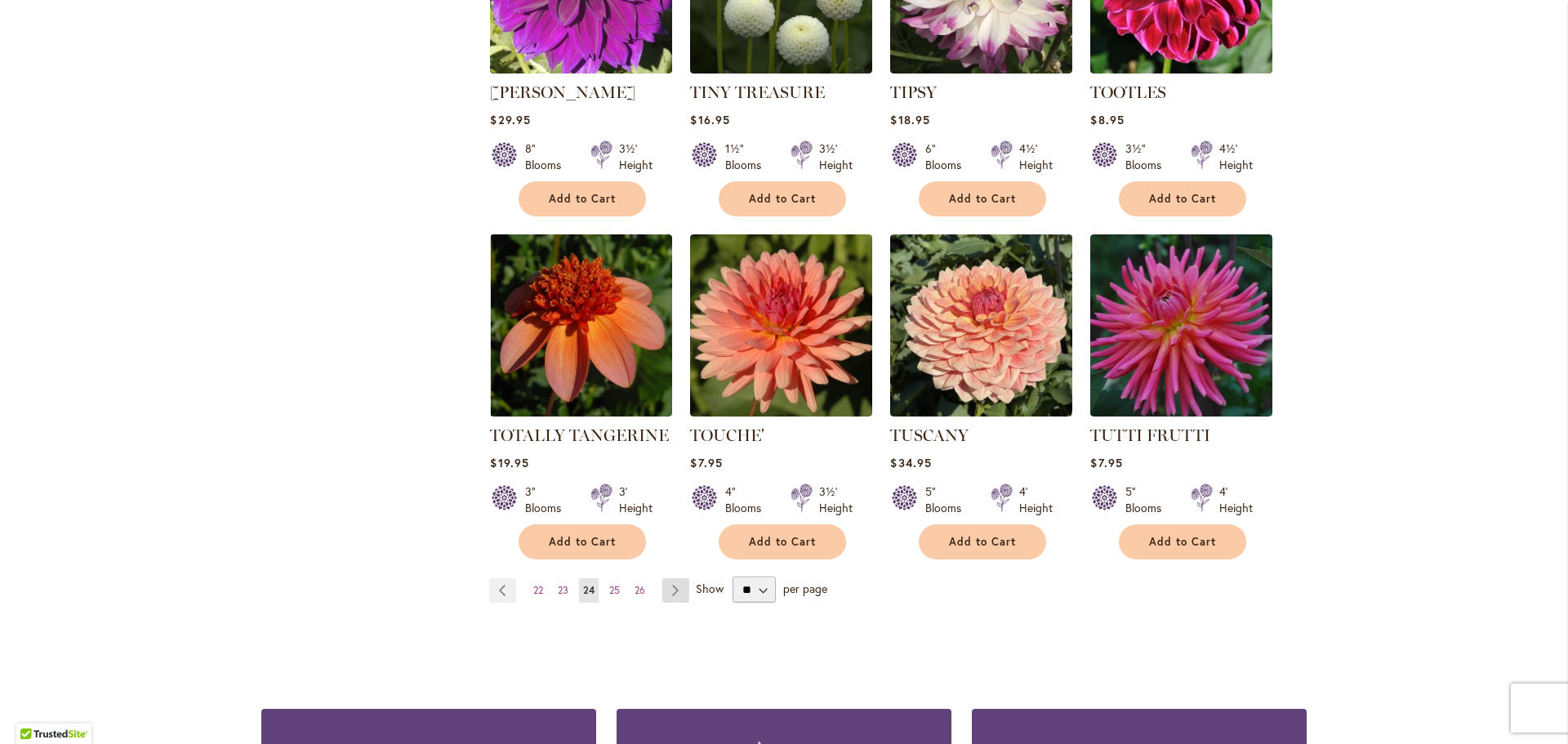
click at [678, 578] on link "Page Next" at bounding box center [675, 591] width 27 height 24
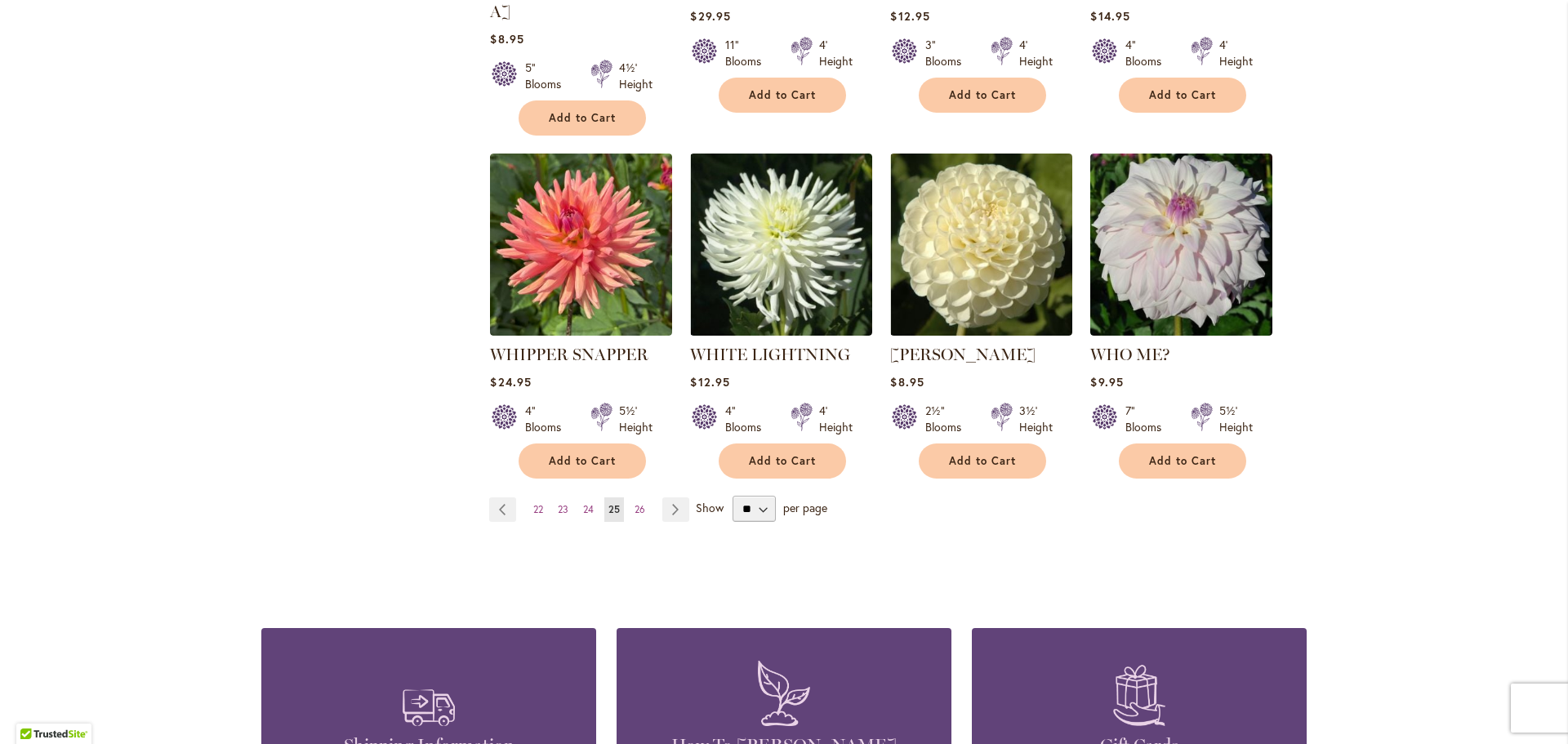
scroll to position [1307, 0]
click at [667, 497] on link "Page Next" at bounding box center [675, 509] width 27 height 24
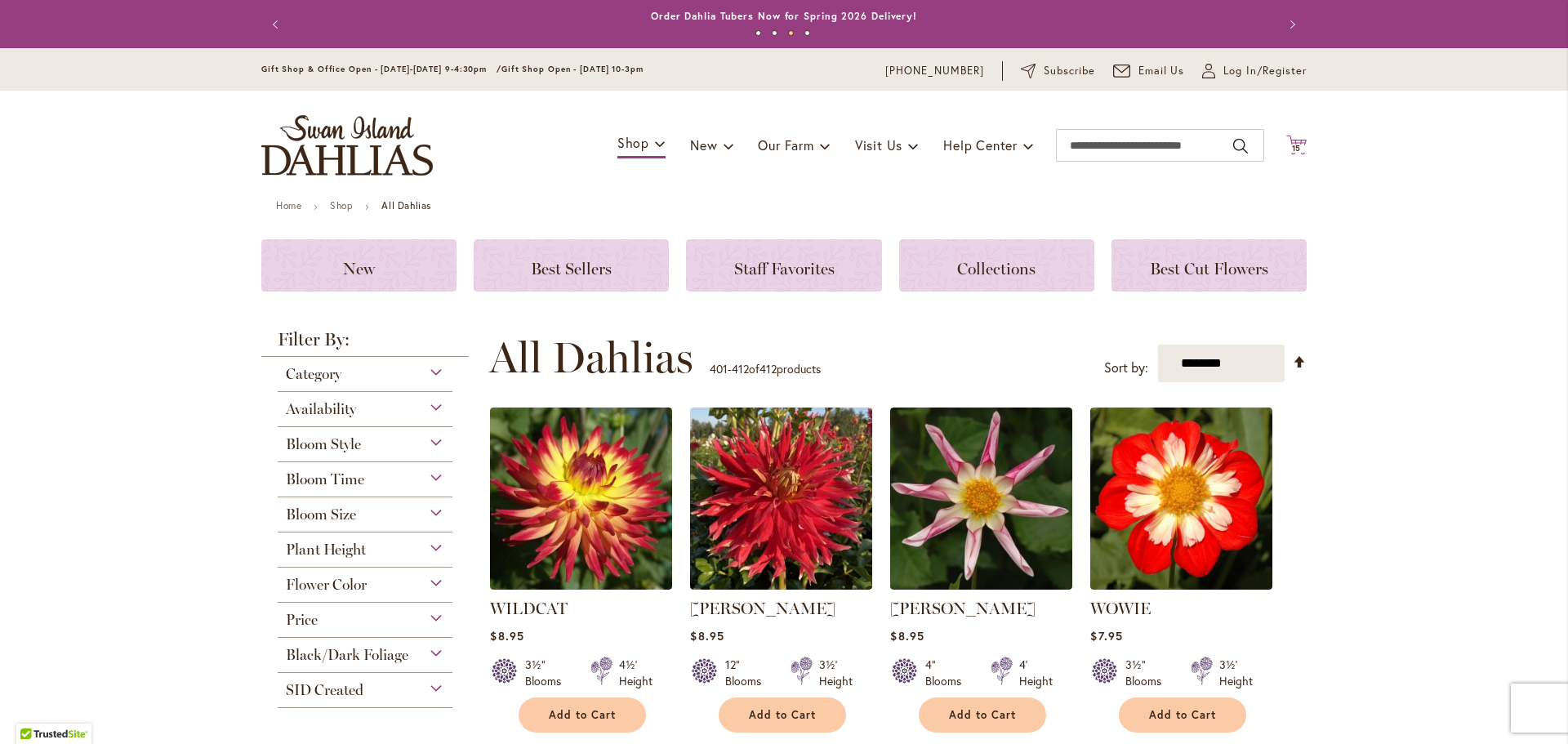
click at [1296, 145] on span "15 15 items" at bounding box center [1297, 149] width 16 height 8
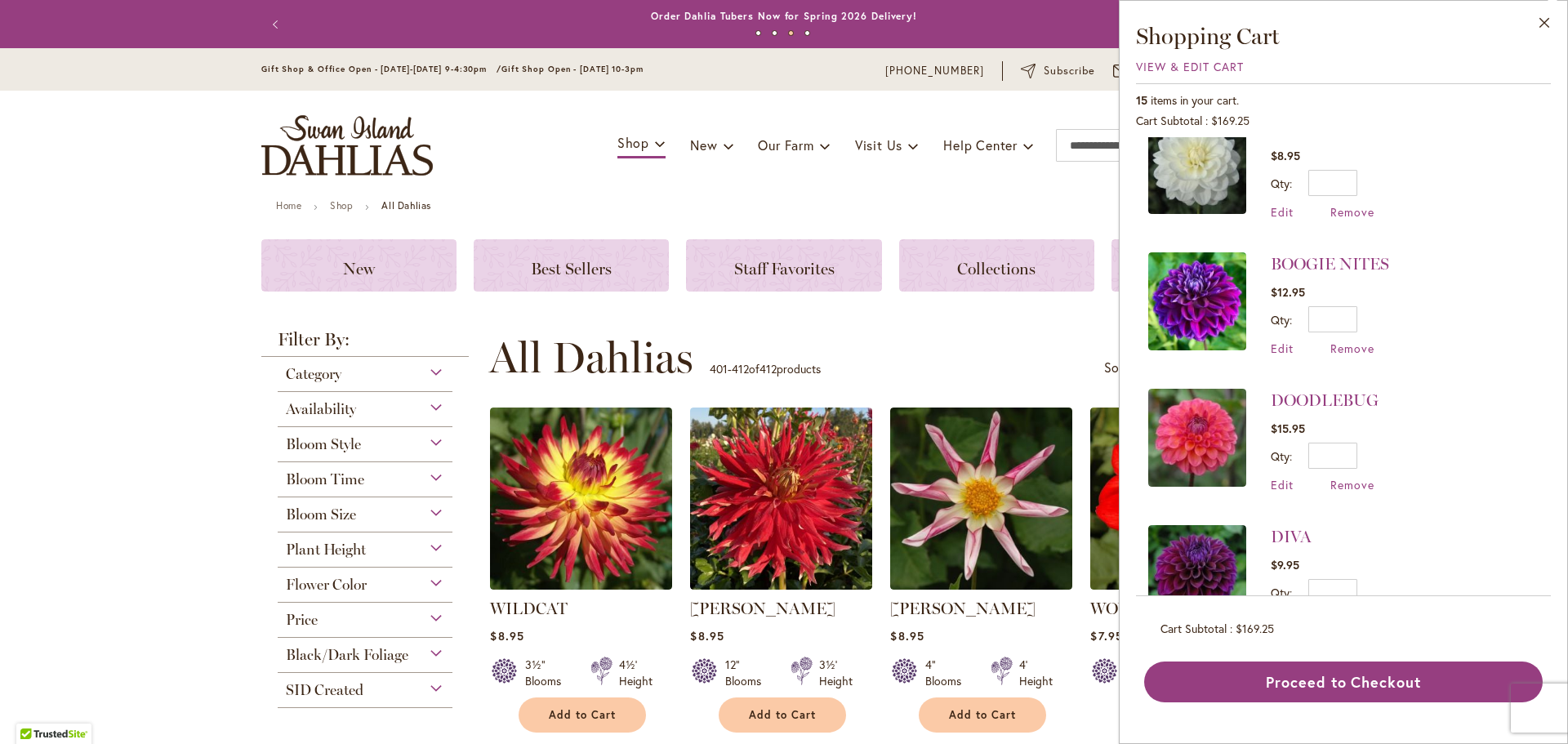
scroll to position [1460, 0]
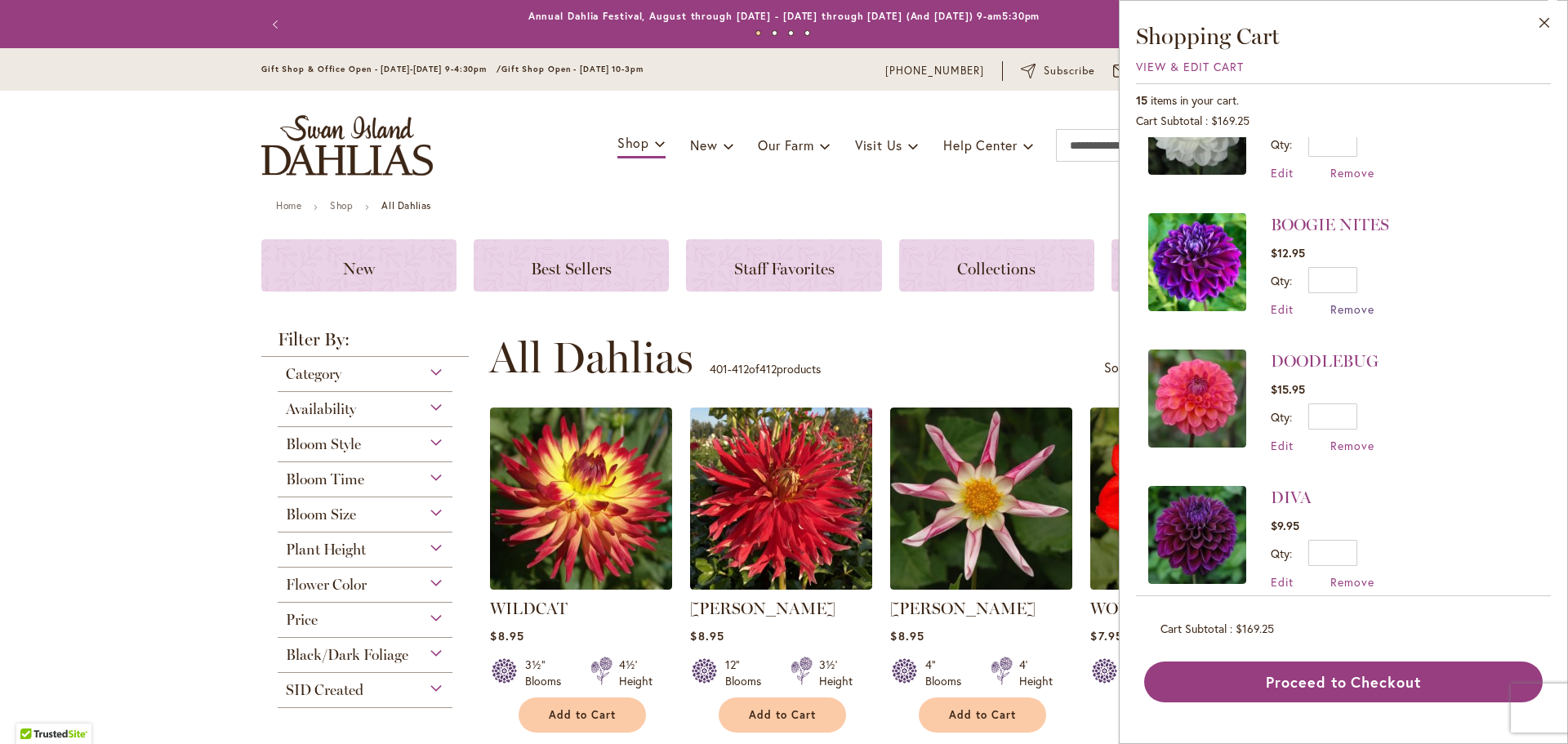
click at [1346, 301] on span "Remove" at bounding box center [1352, 309] width 44 height 16
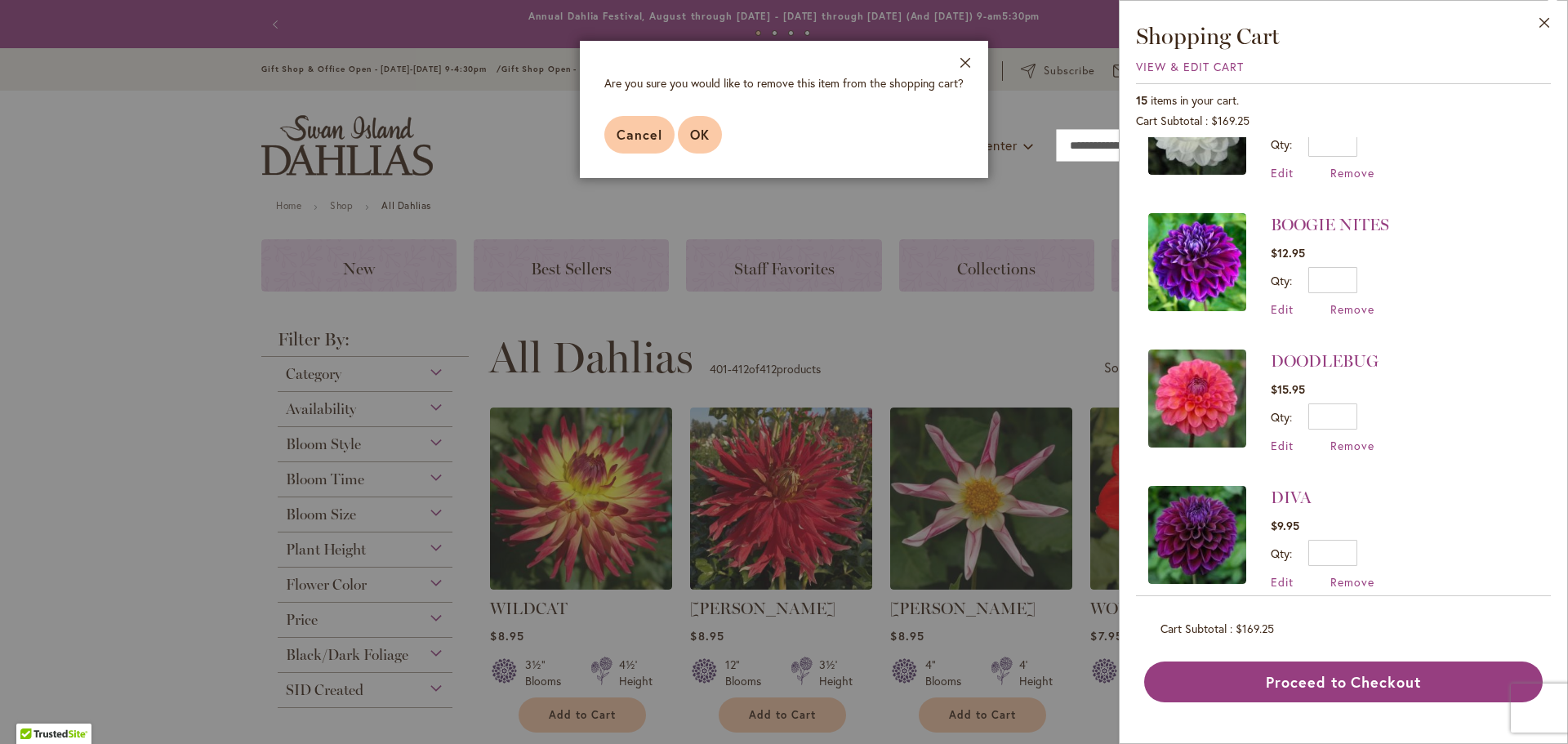
click at [693, 139] on span "OK" at bounding box center [700, 134] width 20 height 17
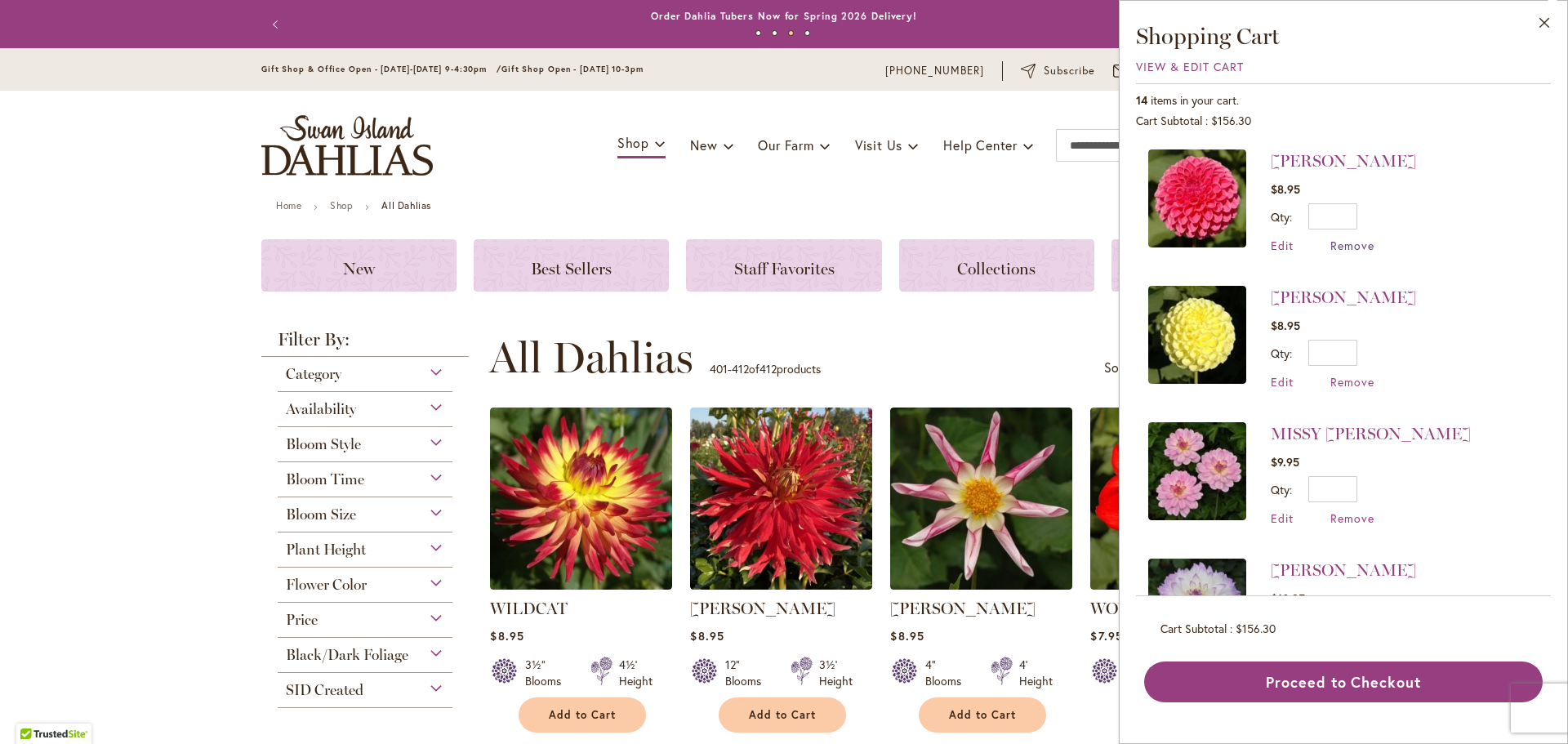
click at [1365, 241] on span "Remove" at bounding box center [1352, 245] width 44 height 16
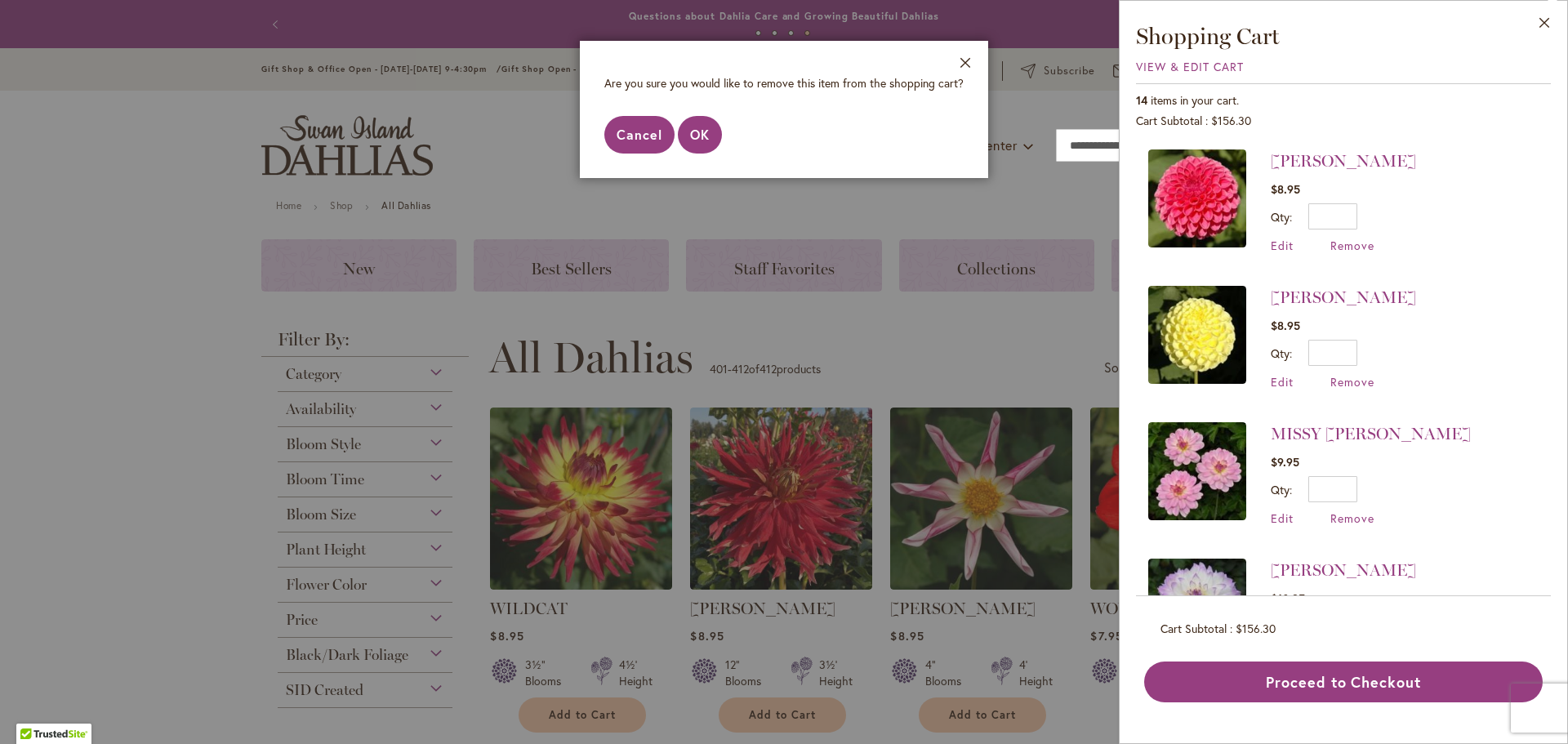
click at [659, 141] on span "Cancel" at bounding box center [639, 134] width 46 height 17
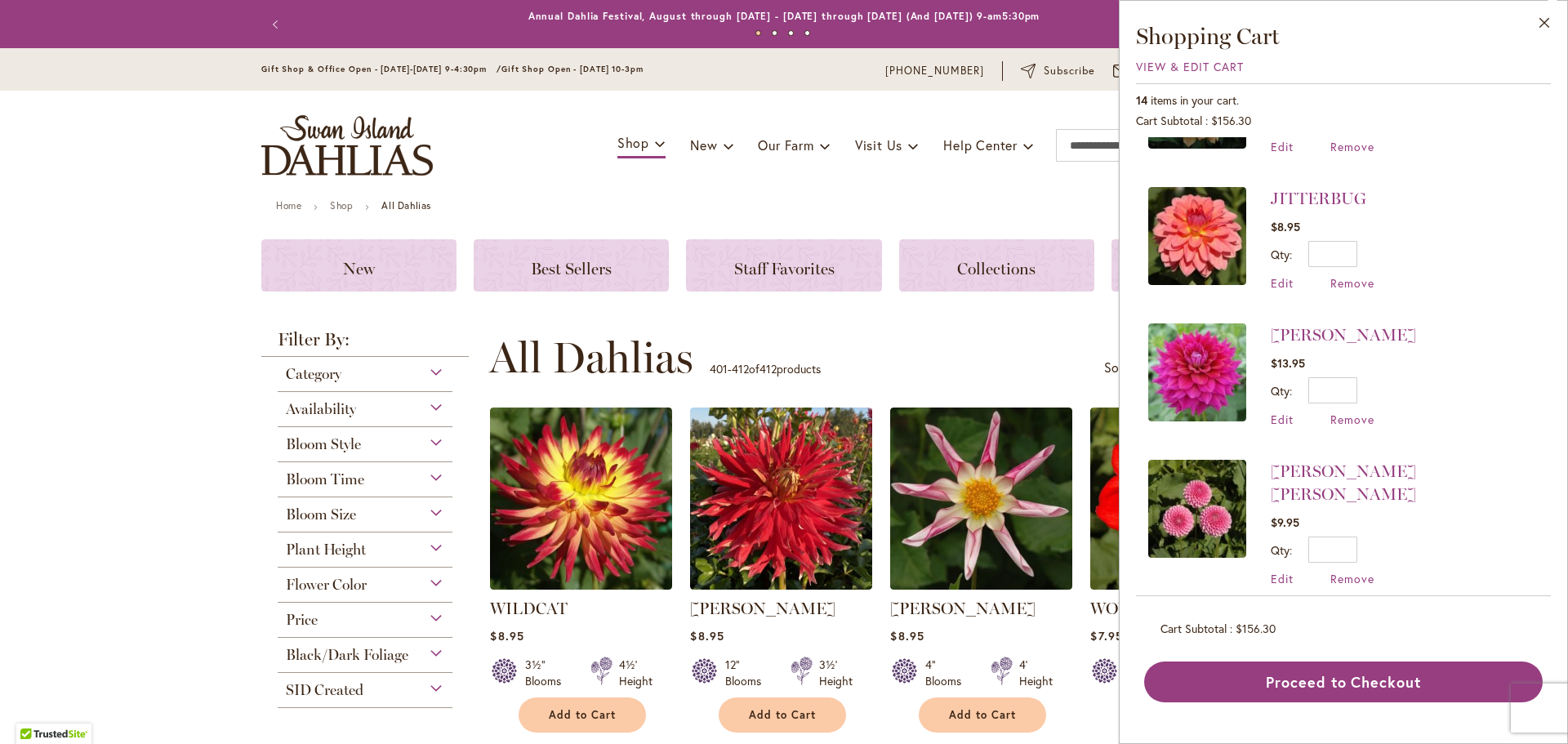
scroll to position [653, 0]
